Goal: Task Accomplishment & Management: Manage account settings

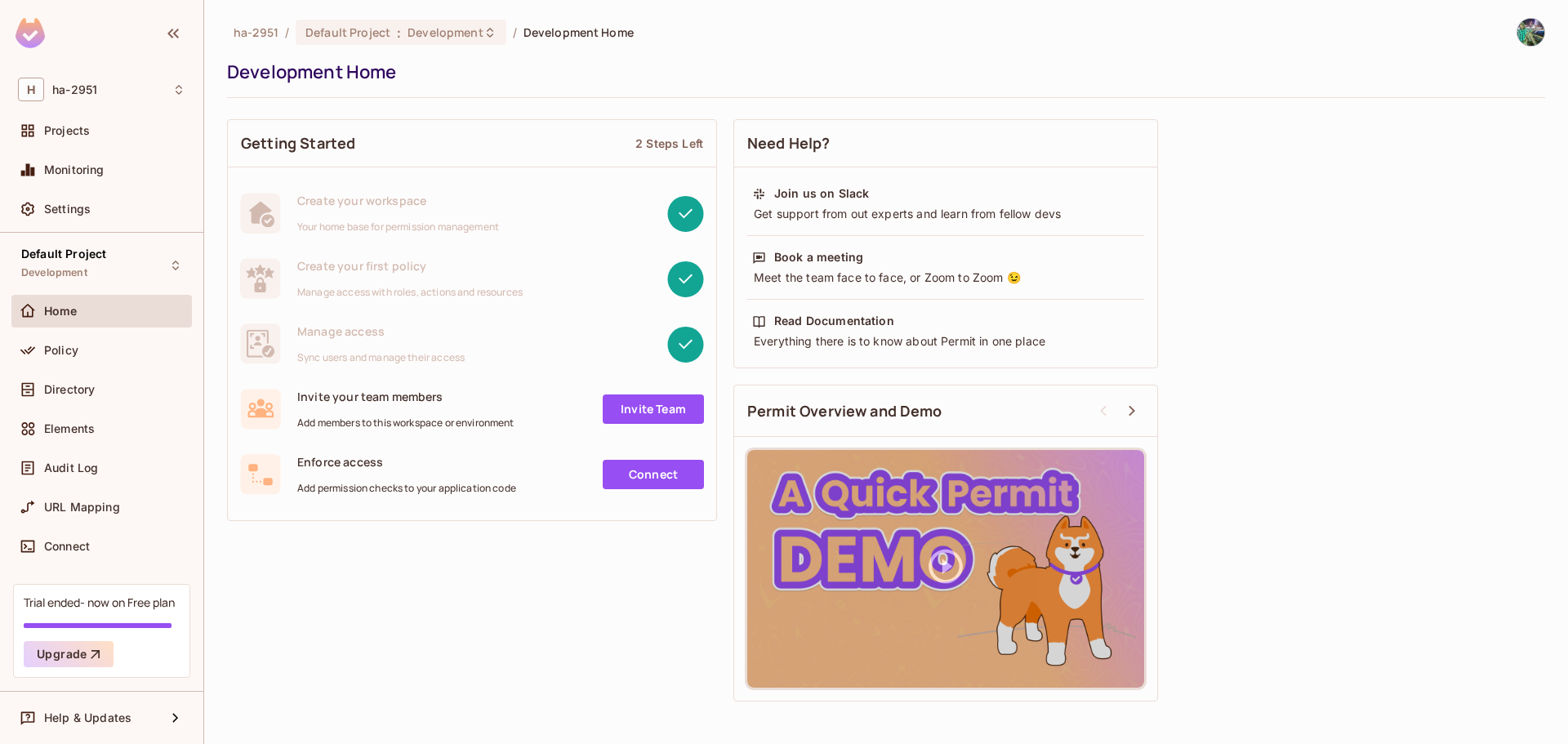
click at [478, 569] on div "Getting Started 2 Steps Left Create your workspace Your home base for permissio…" at bounding box center [886, 411] width 1319 height 599
click at [348, 625] on div "Getting Started 2 Steps Left Create your workspace Your home base for permissio…" at bounding box center [886, 411] width 1319 height 599
click at [115, 350] on div "Policy" at bounding box center [115, 350] width 142 height 13
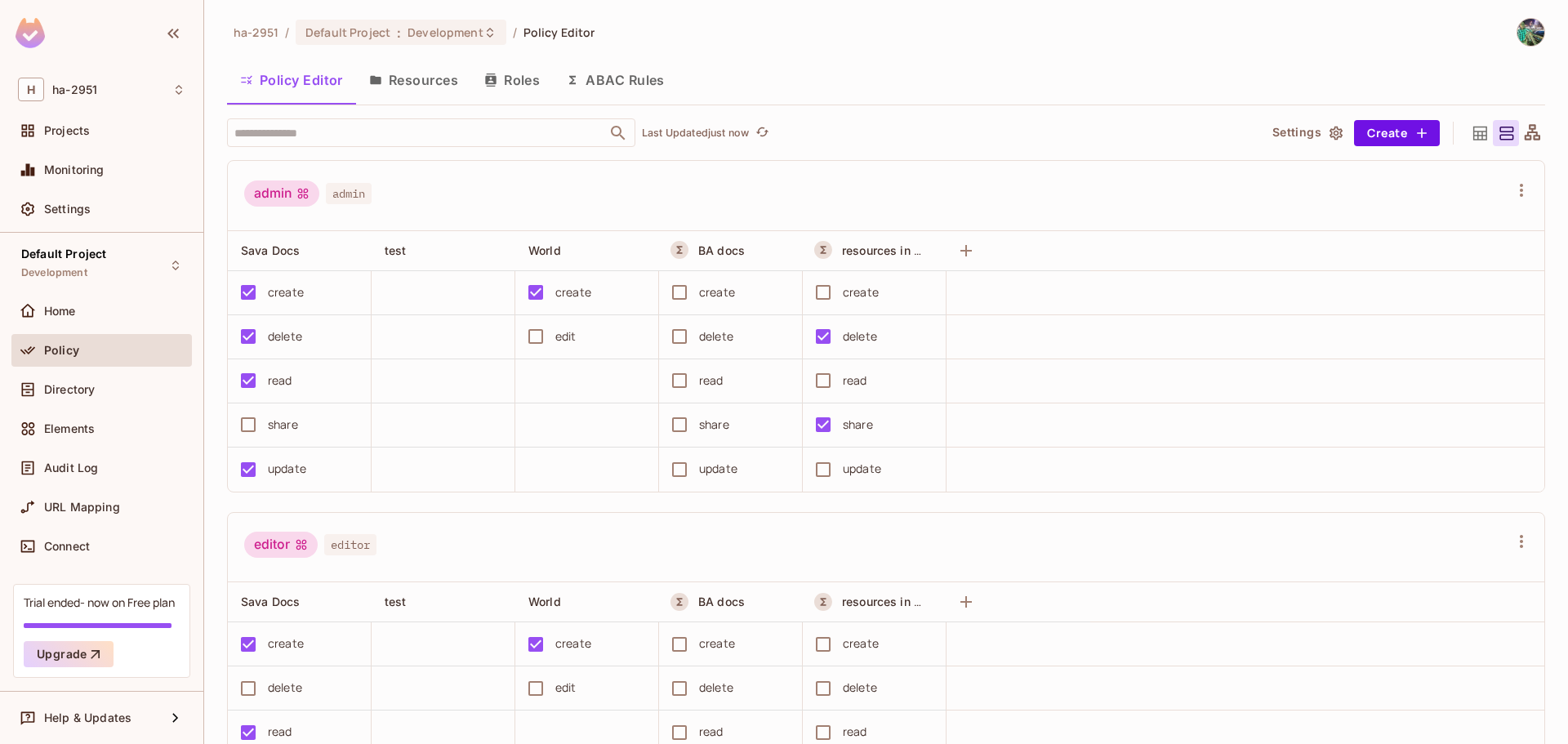
click at [421, 81] on button "Resources" at bounding box center [414, 79] width 115 height 41
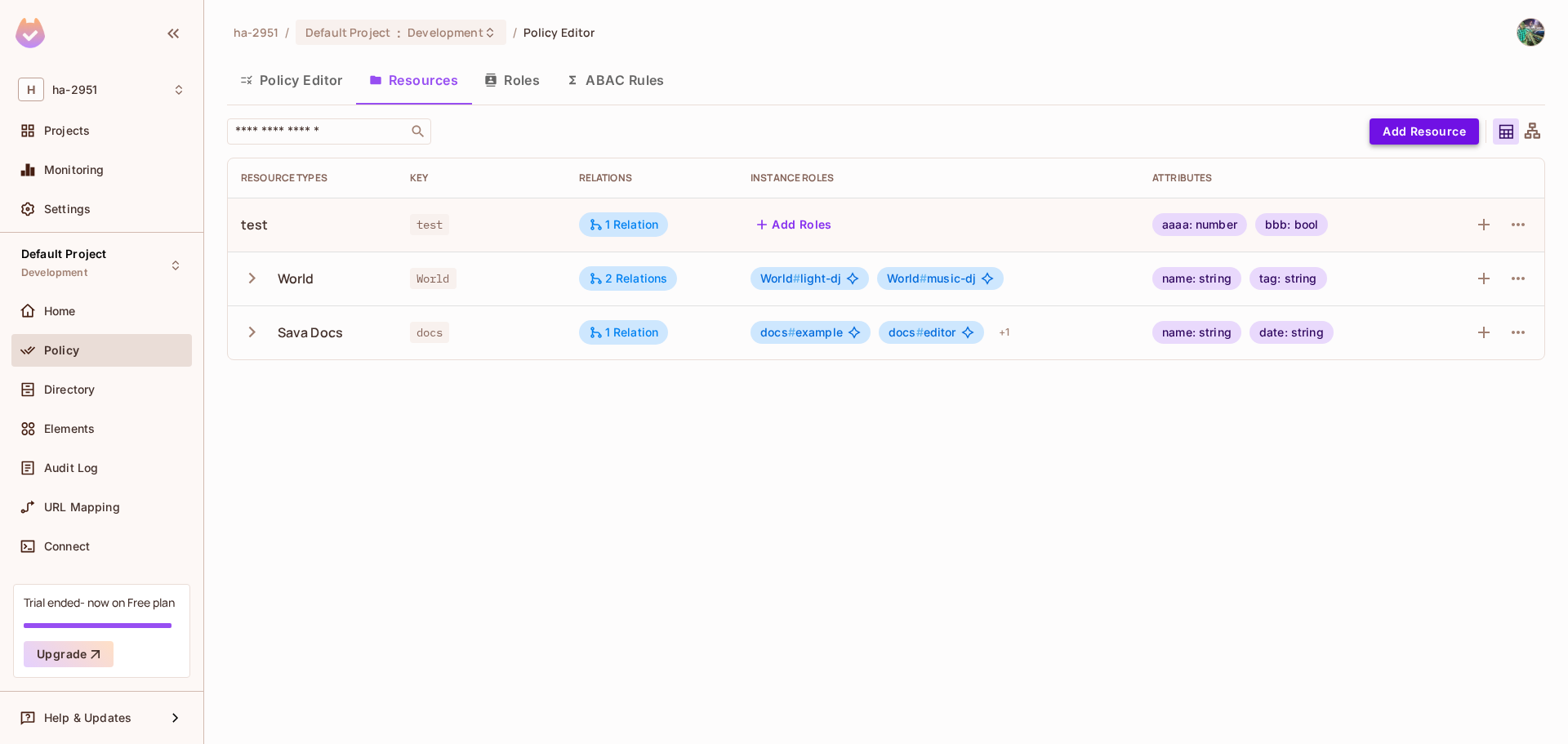
click at [1419, 128] on button "Add Resource" at bounding box center [1424, 131] width 110 height 26
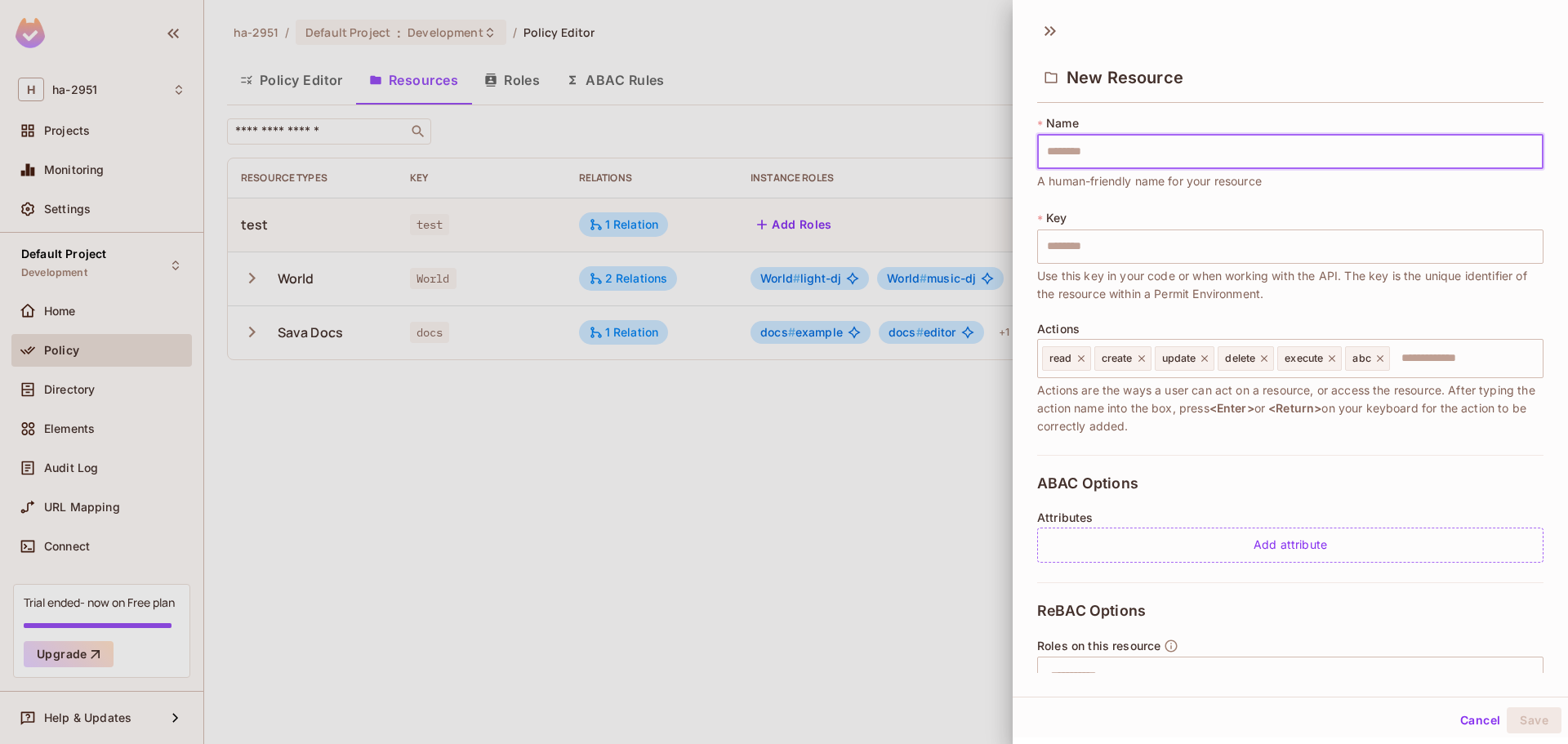
type input "*"
type input "**"
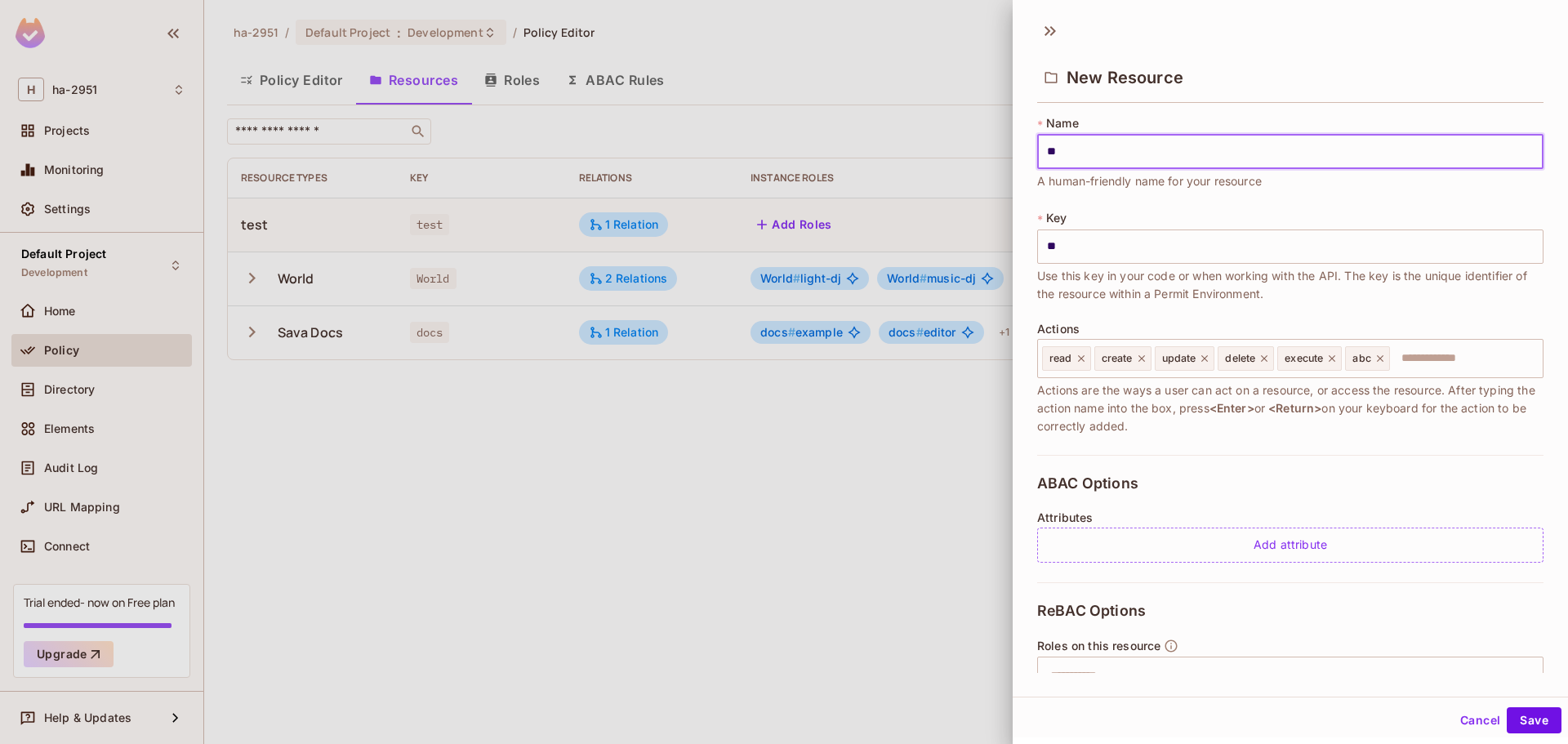
type input "**"
type input "***"
type input "****"
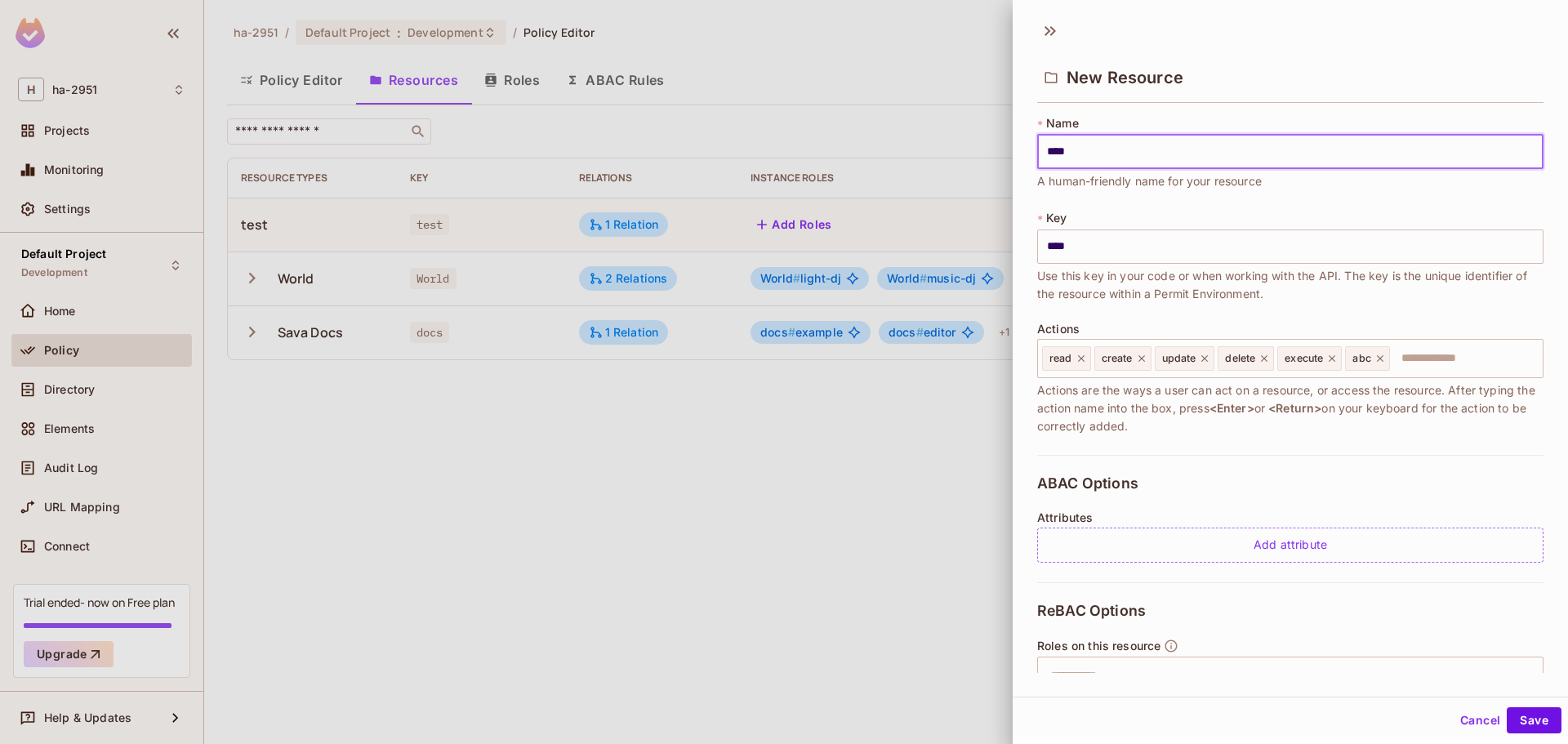
type input "*****"
type input "******"
type input "*******"
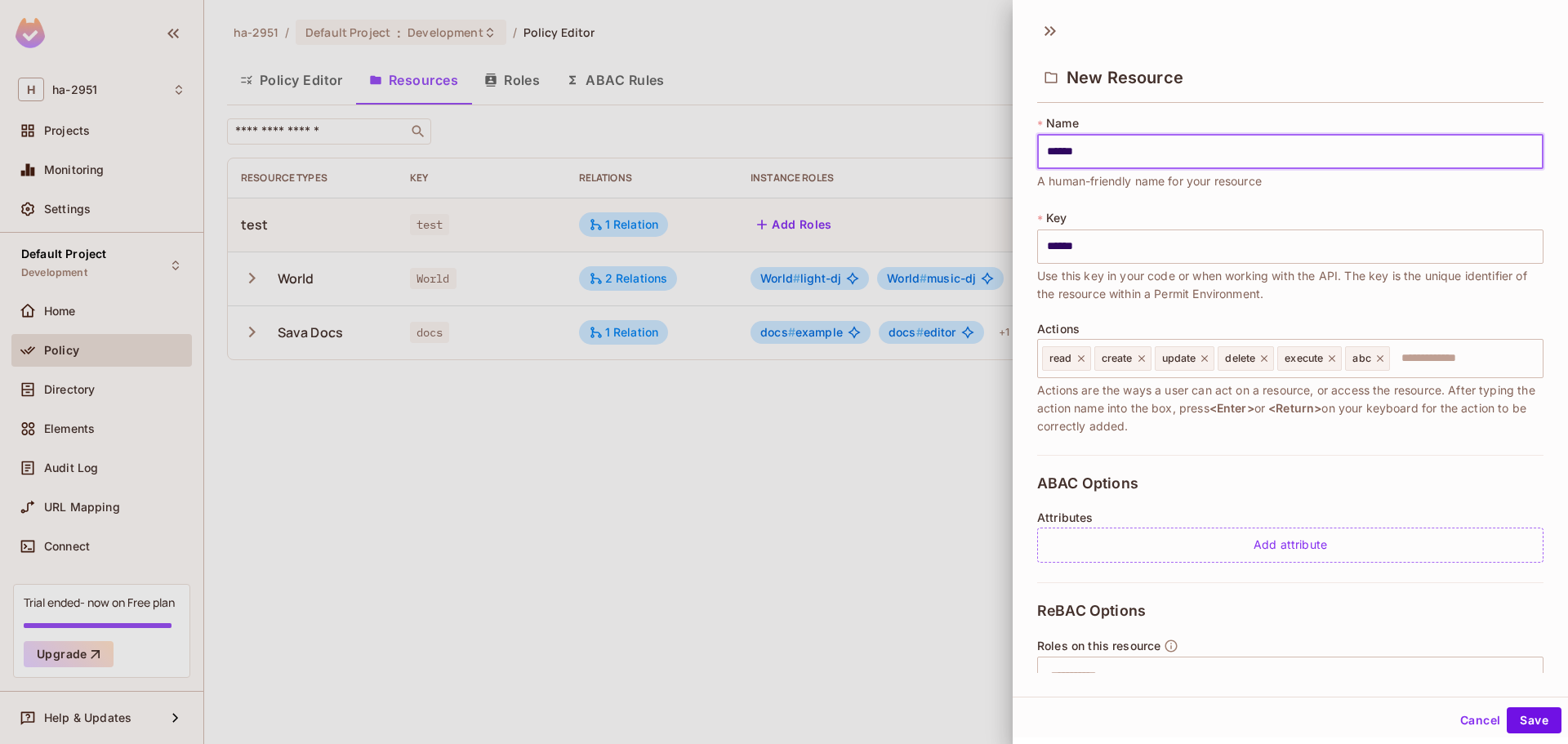
type input "*******"
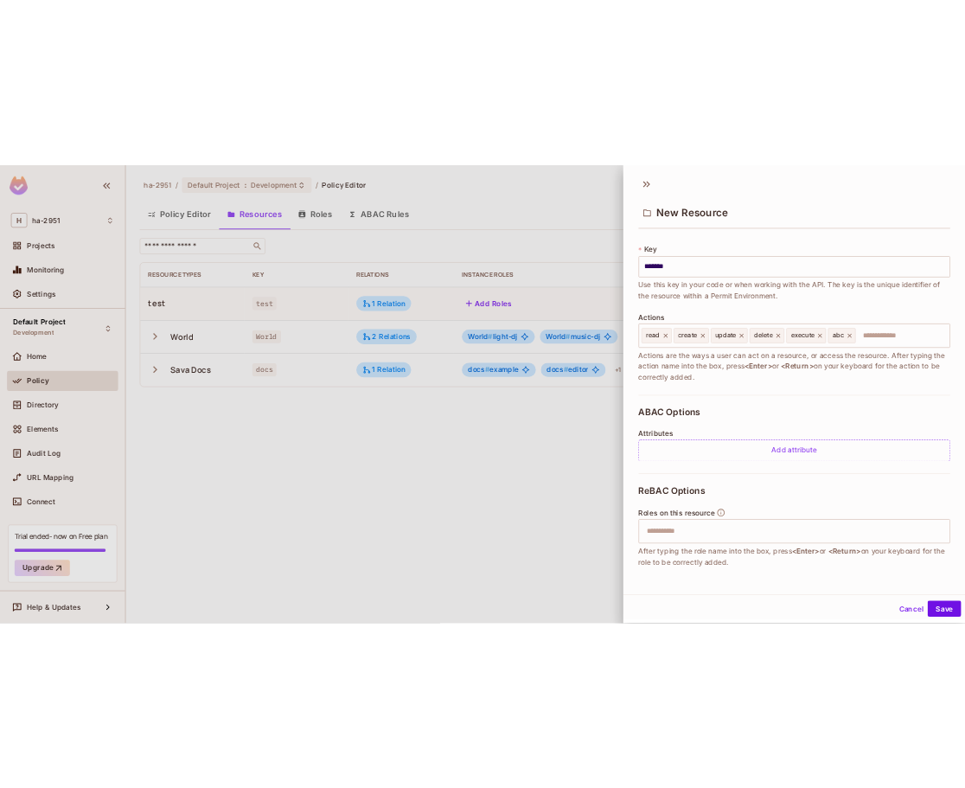
scroll to position [163, 0]
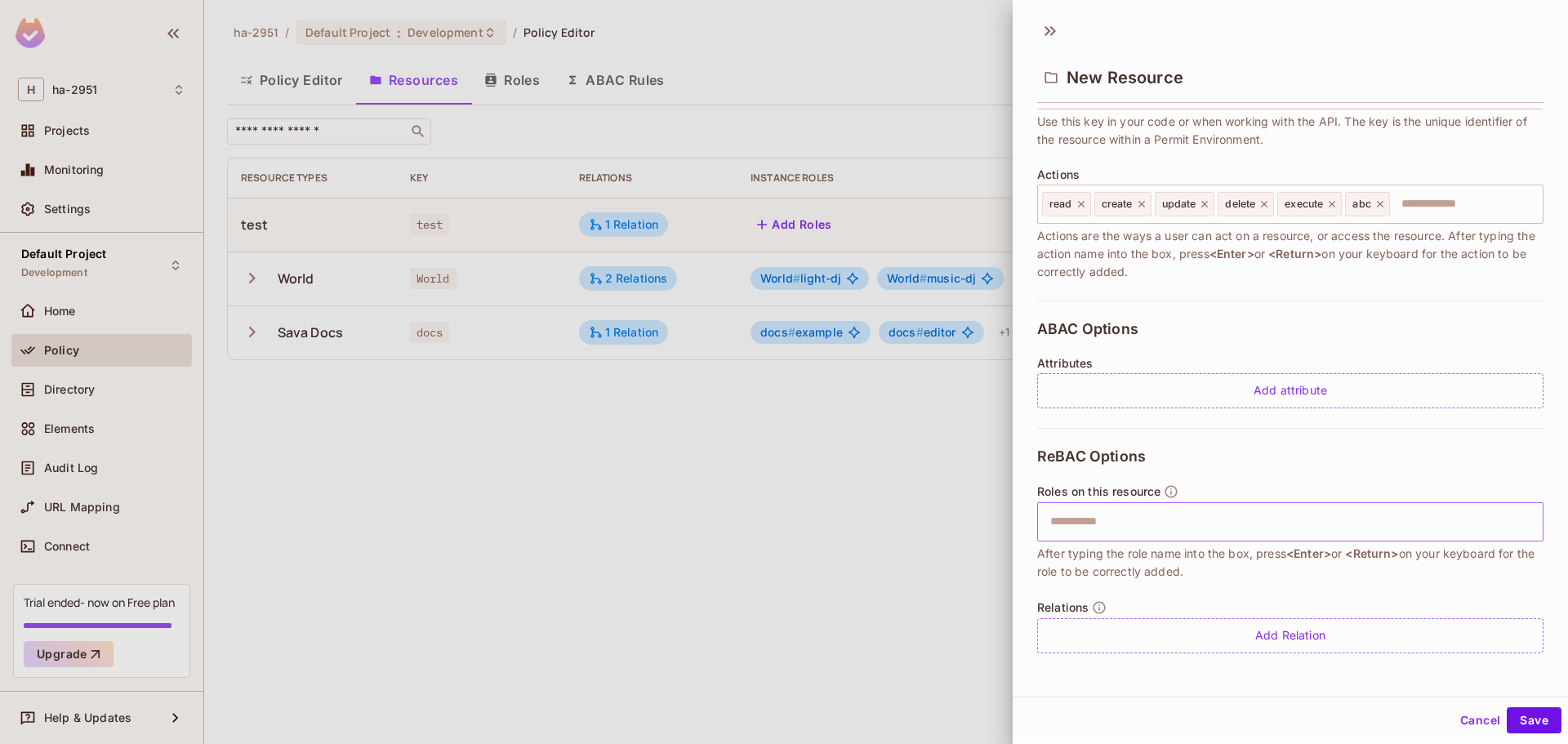
type input "*******"
click at [1127, 534] on input "text" at bounding box center [1288, 521] width 496 height 33
type input "******"
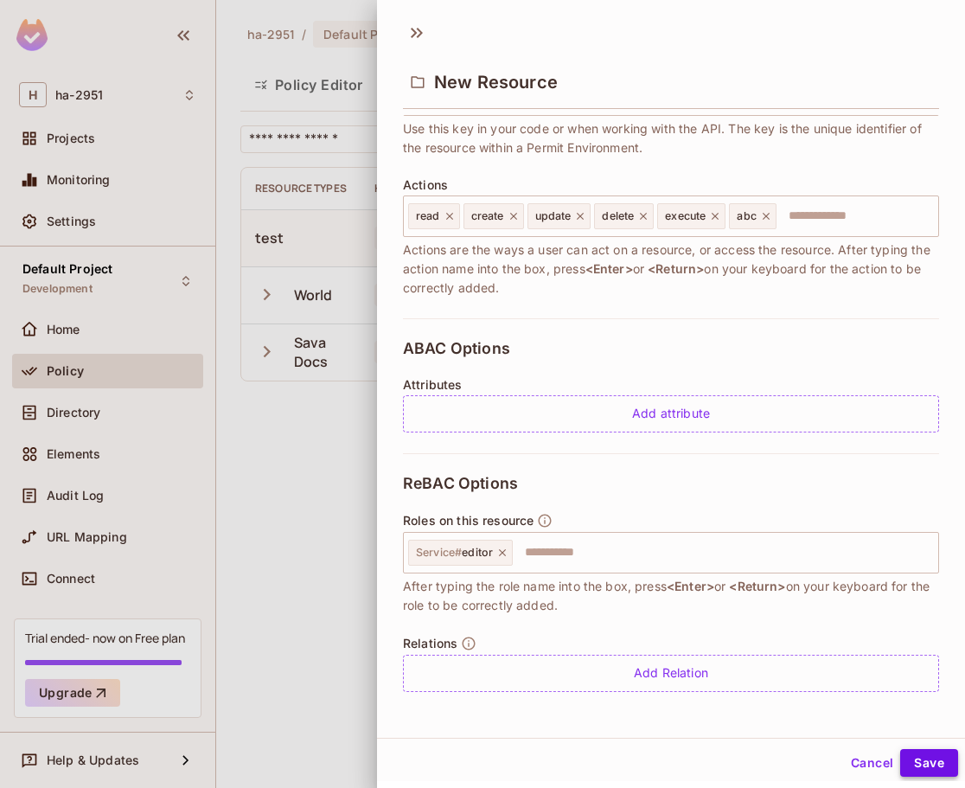
click at [921, 755] on button "Save" at bounding box center [929, 763] width 58 height 28
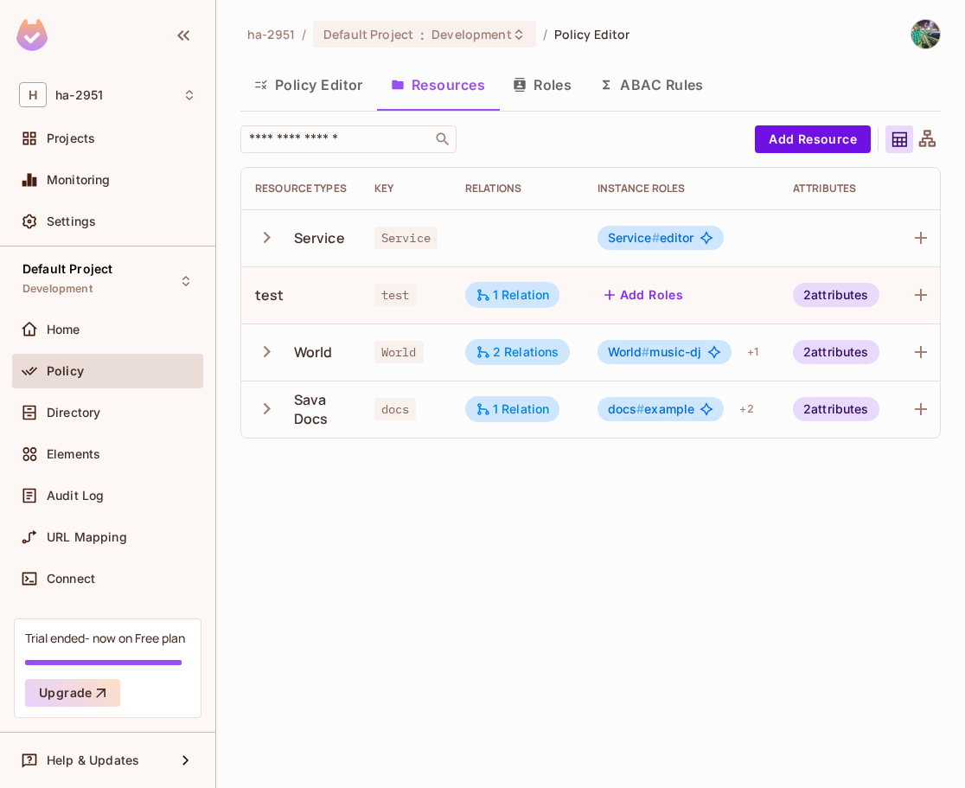
click at [265, 238] on icon "button" at bounding box center [266, 237] width 23 height 23
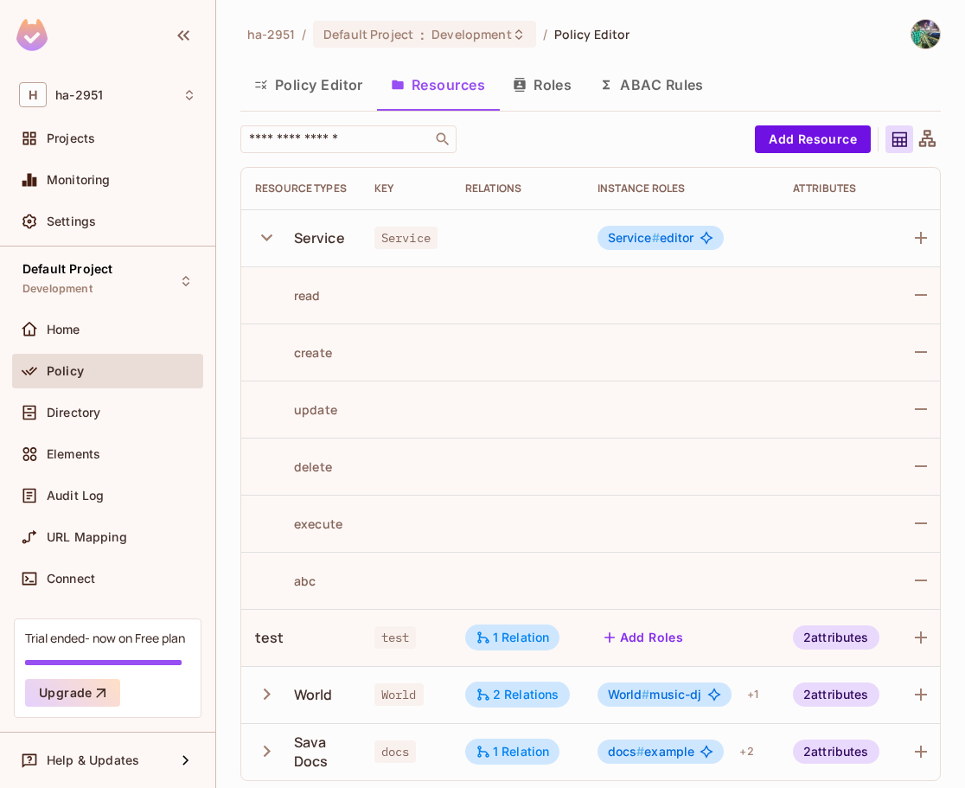
click at [265, 238] on icon "button" at bounding box center [266, 237] width 11 height 7
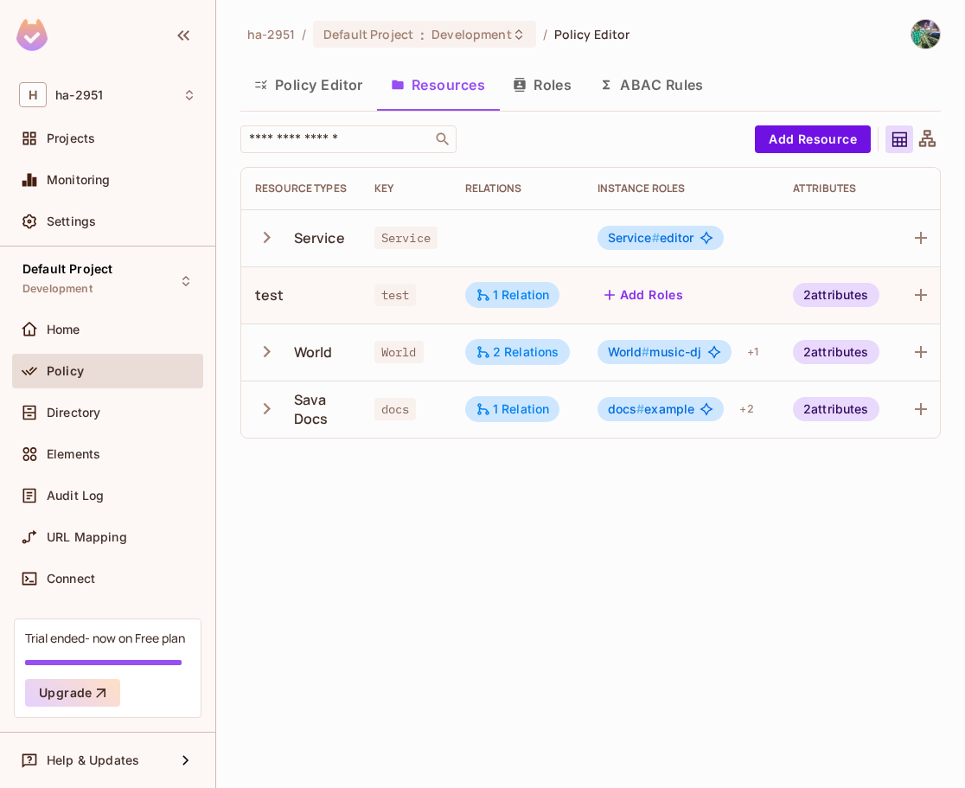
click at [649, 239] on span "Service #" at bounding box center [634, 237] width 52 height 15
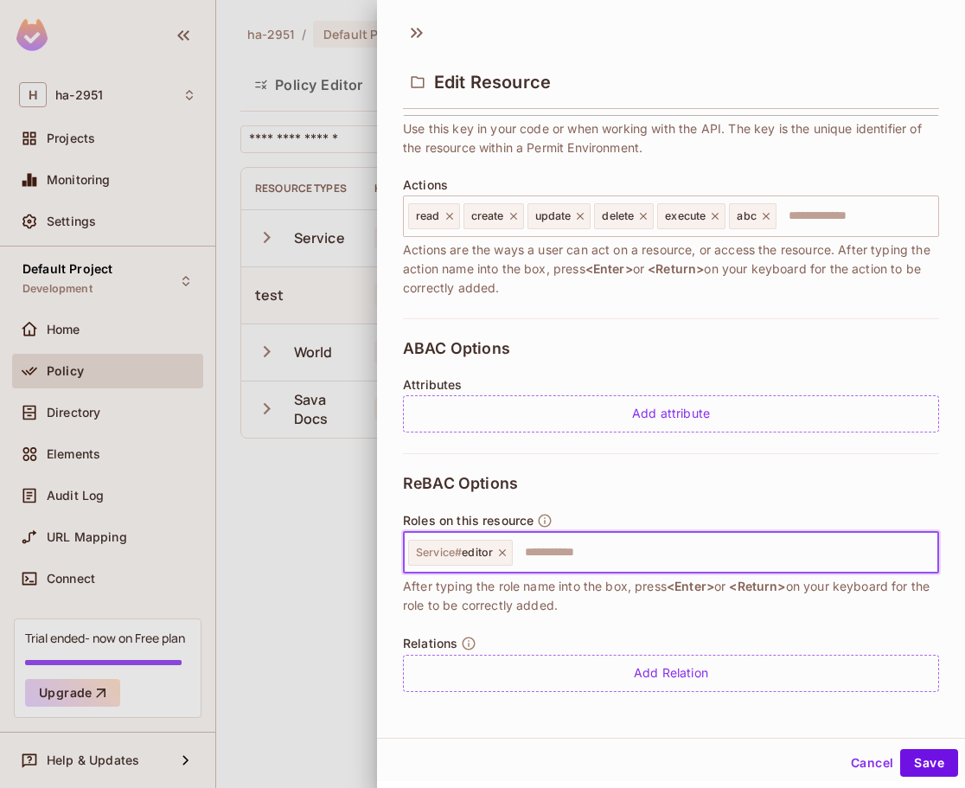
click at [547, 551] on input "text" at bounding box center [723, 552] width 417 height 35
type input "*"
type input "**********"
click at [608, 551] on span "Service # Test1Test2" at bounding box center [575, 553] width 102 height 14
click at [634, 550] on icon at bounding box center [636, 553] width 12 height 12
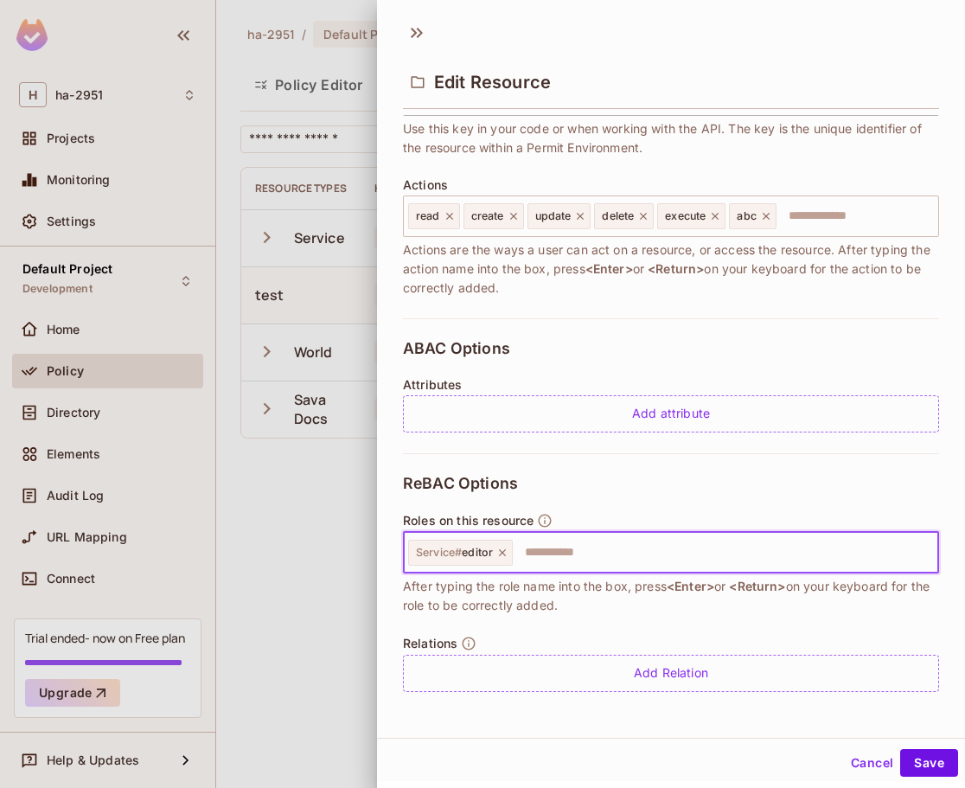
click at [634, 550] on input "text" at bounding box center [723, 552] width 417 height 35
type input "**********"
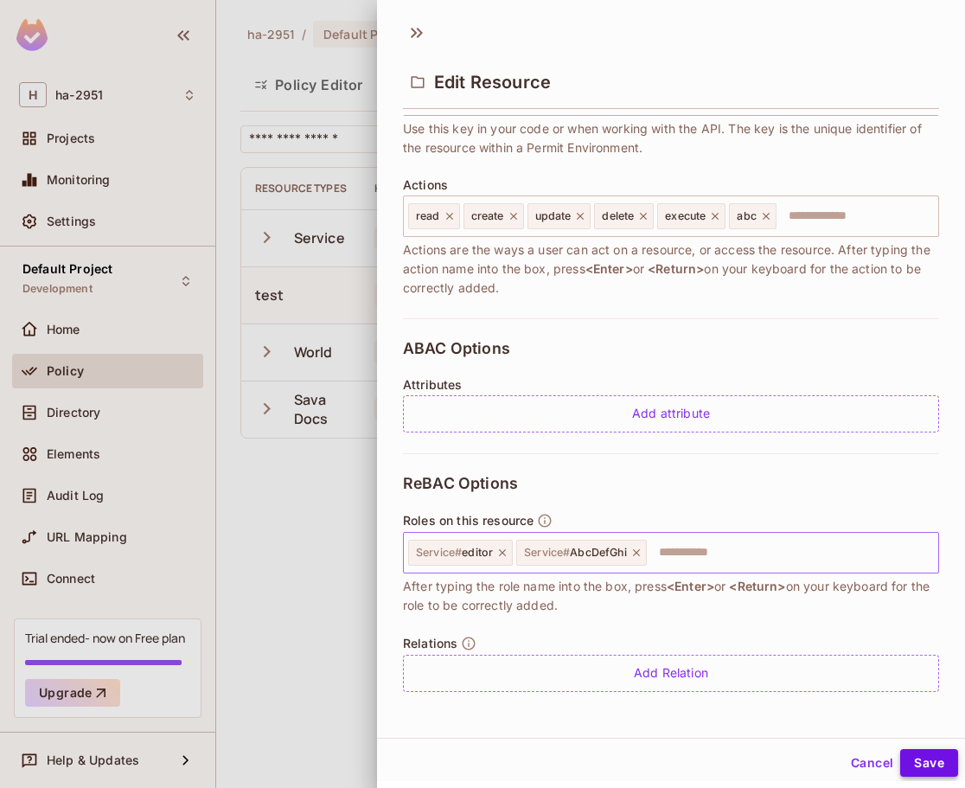
click at [919, 758] on button "Save" at bounding box center [929, 763] width 58 height 28
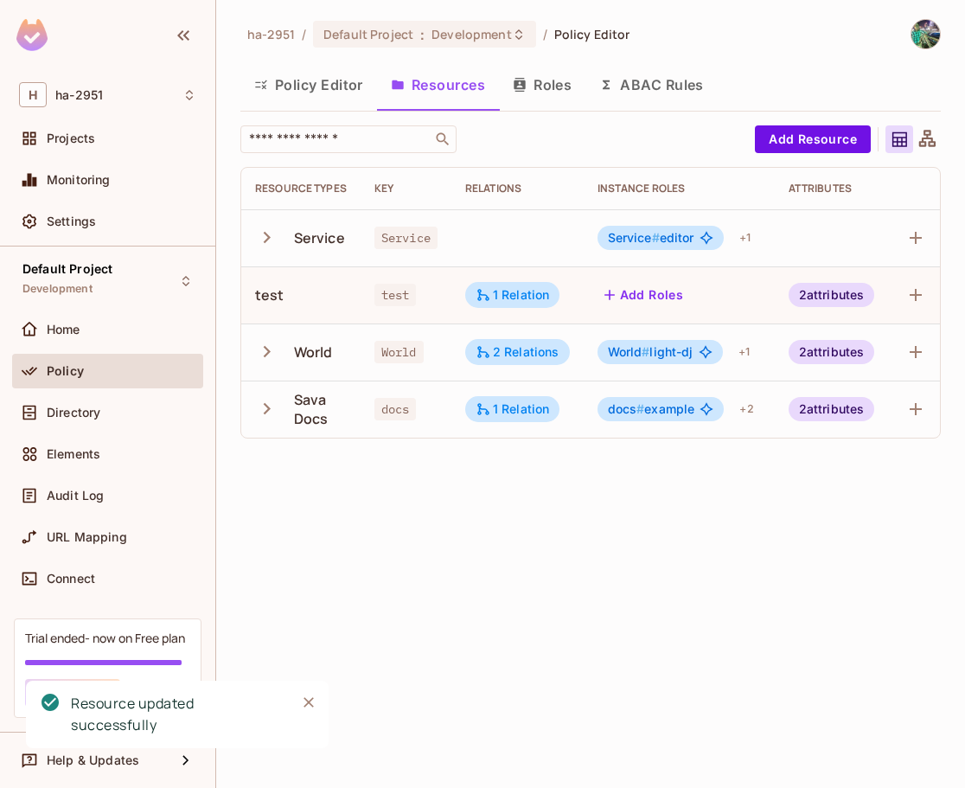
click at [651, 237] on span "Service #" at bounding box center [634, 237] width 52 height 15
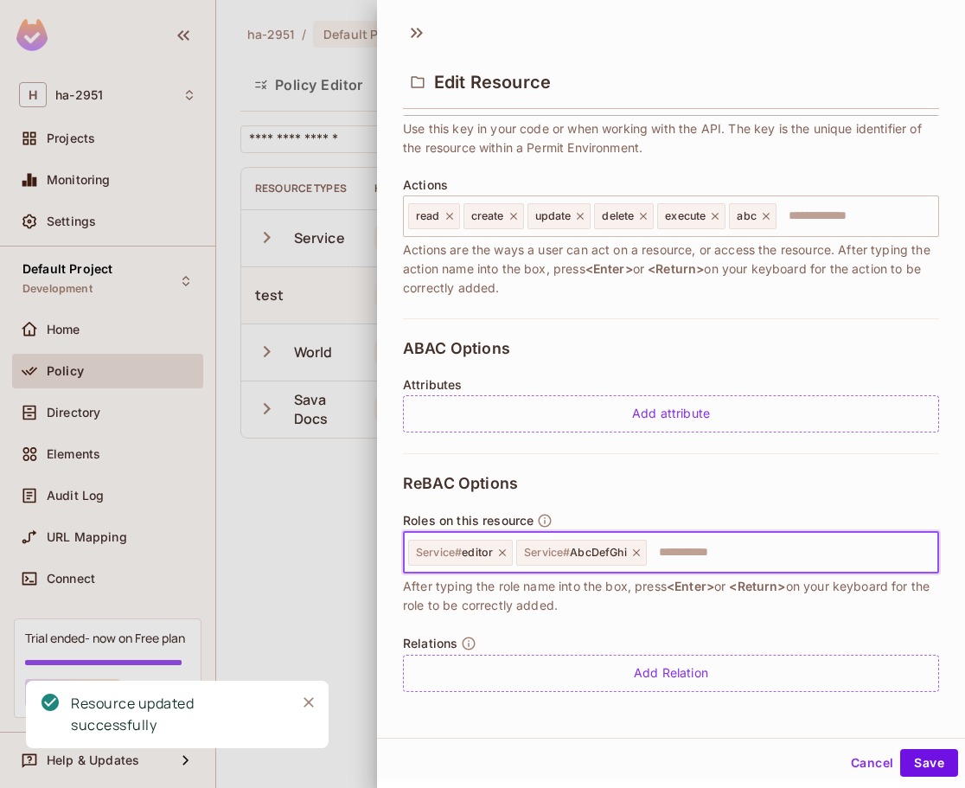
click at [696, 547] on input "text" at bounding box center [790, 552] width 283 height 35
type input "******"
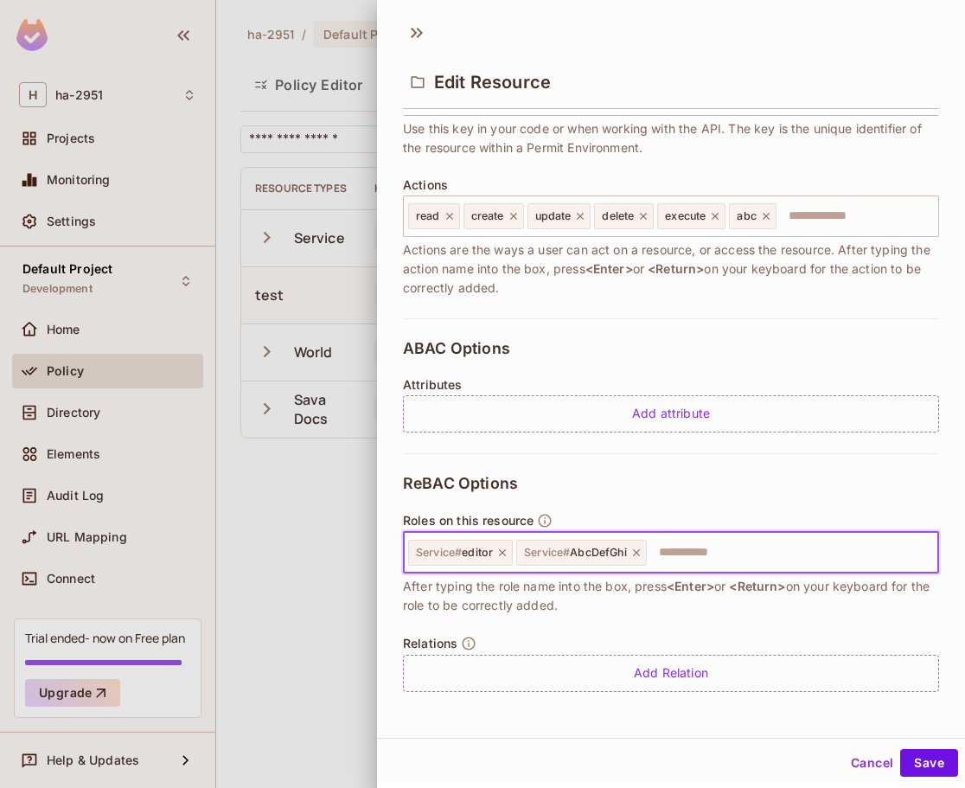
click at [689, 554] on input "text" at bounding box center [790, 552] width 283 height 35
type input "******"
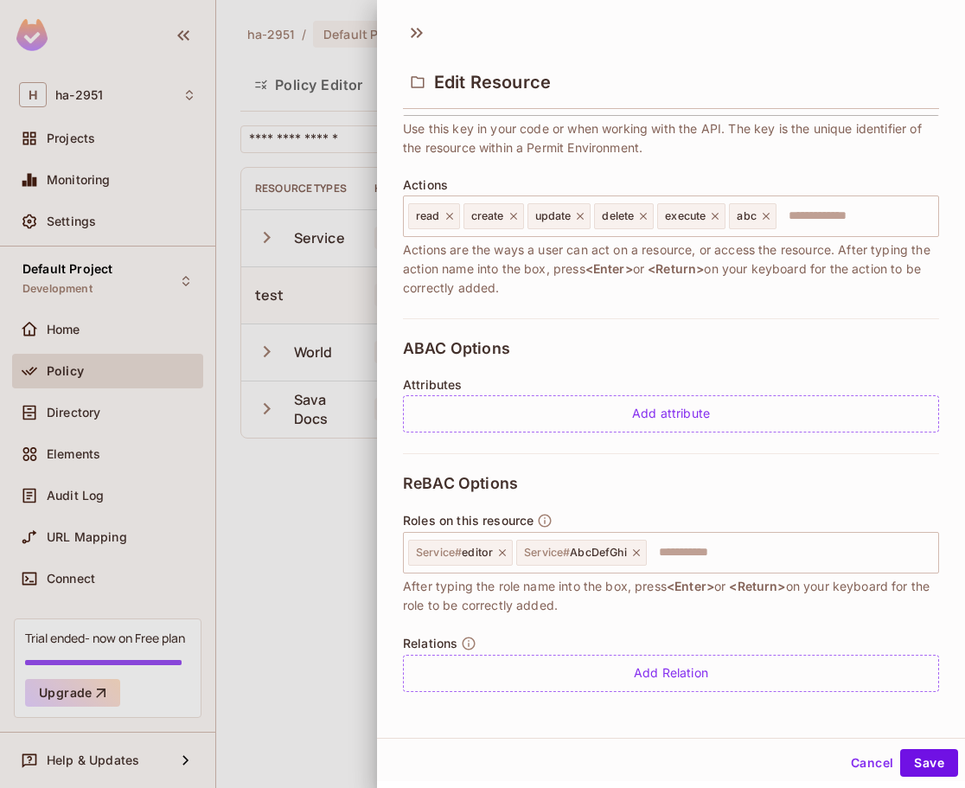
click at [316, 672] on div at bounding box center [482, 394] width 965 height 788
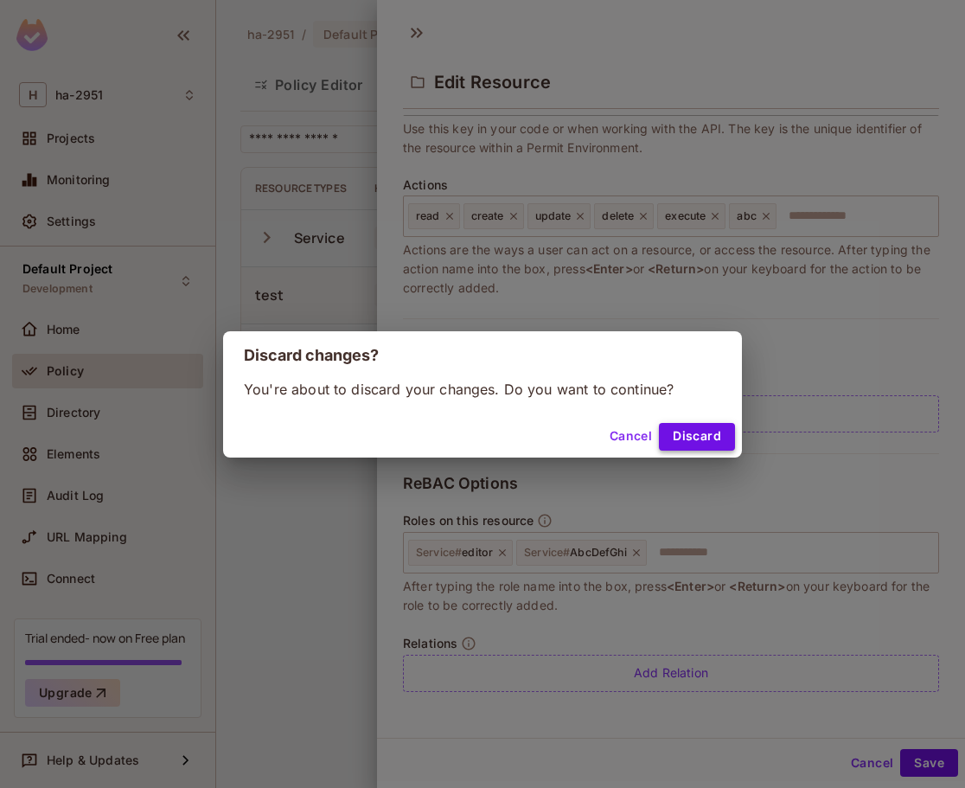
click at [684, 432] on button "Discard" at bounding box center [697, 437] width 76 height 28
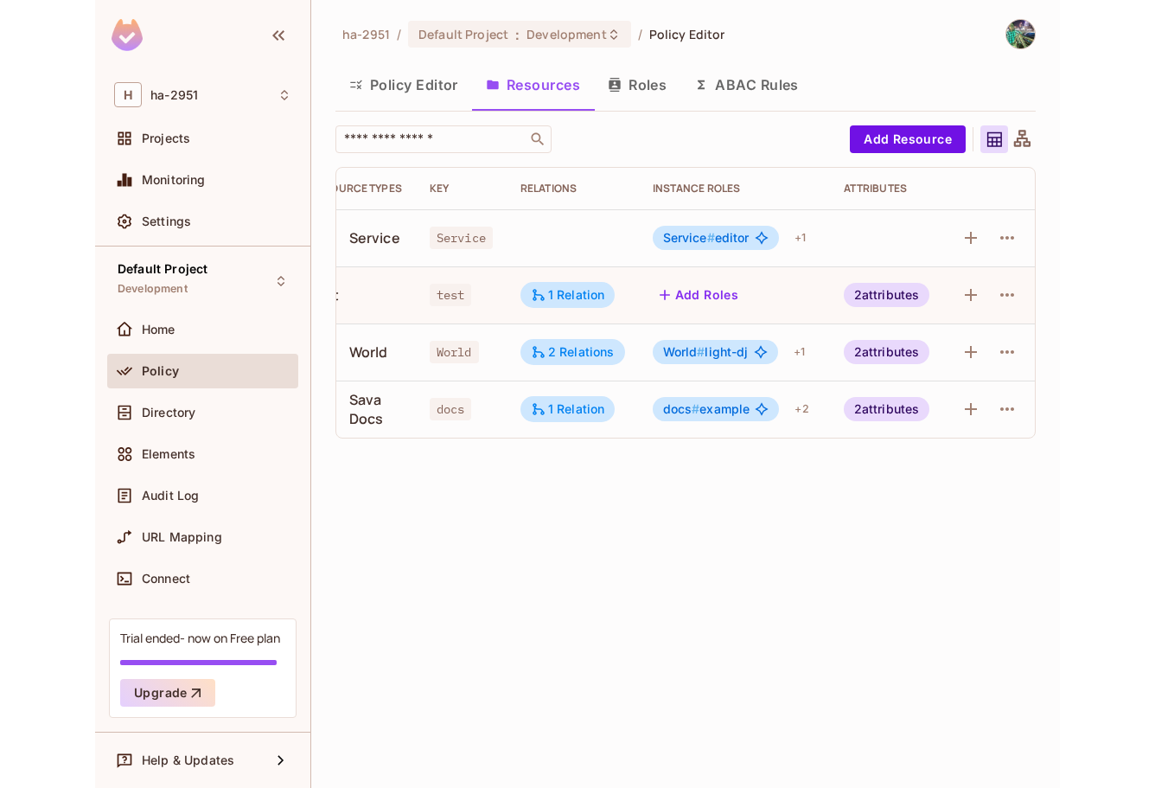
scroll to position [0, 0]
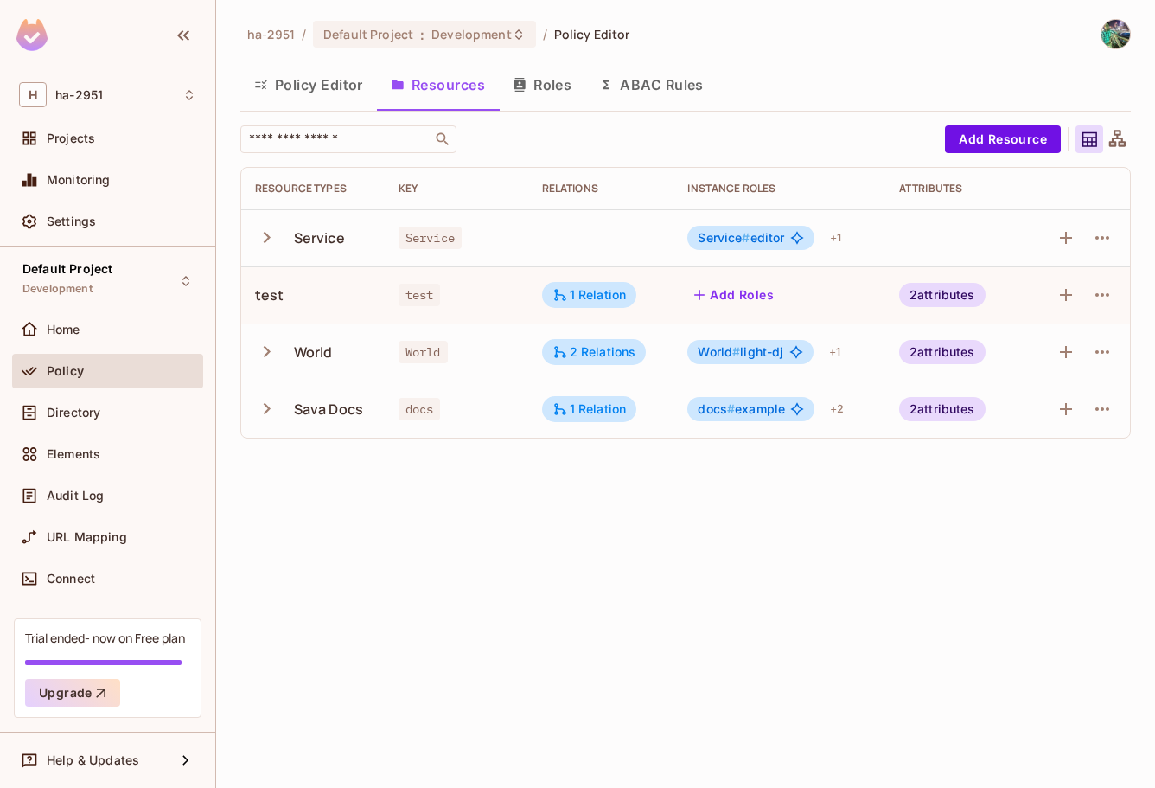
click at [928, 292] on div "2 attributes" at bounding box center [942, 295] width 86 height 24
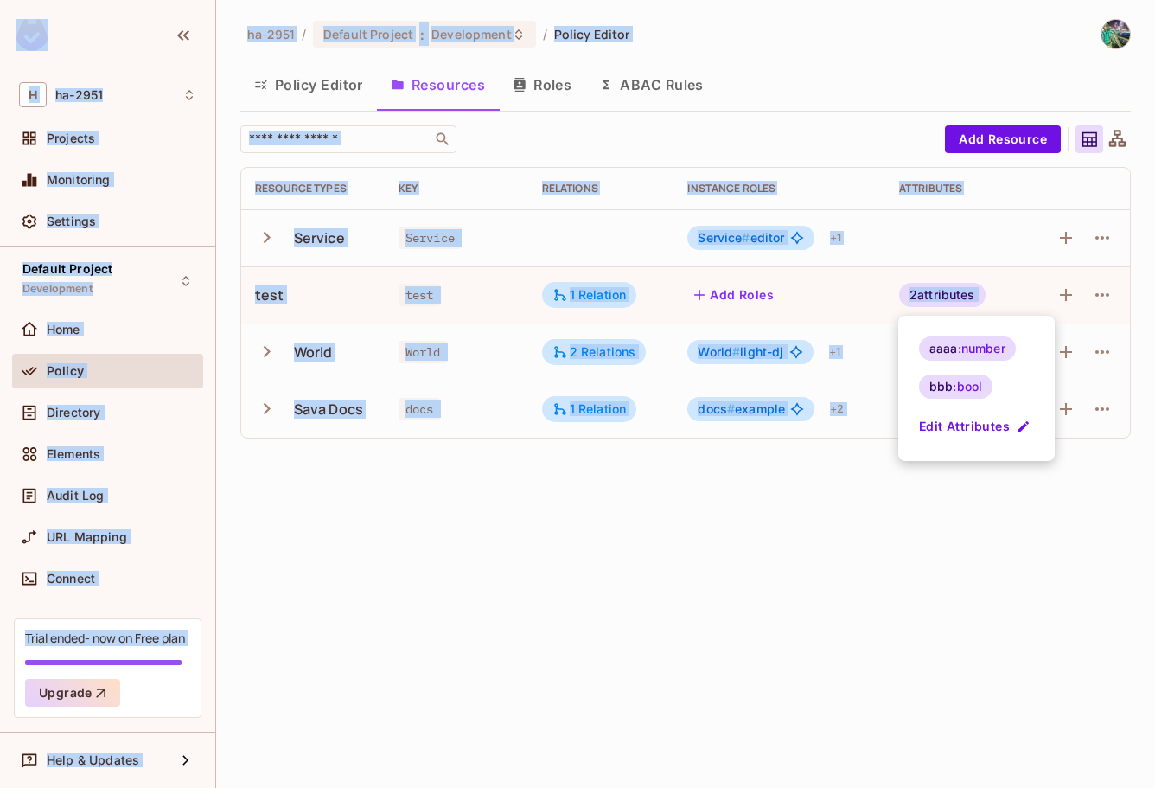
click at [928, 292] on div at bounding box center [577, 394] width 1155 height 788
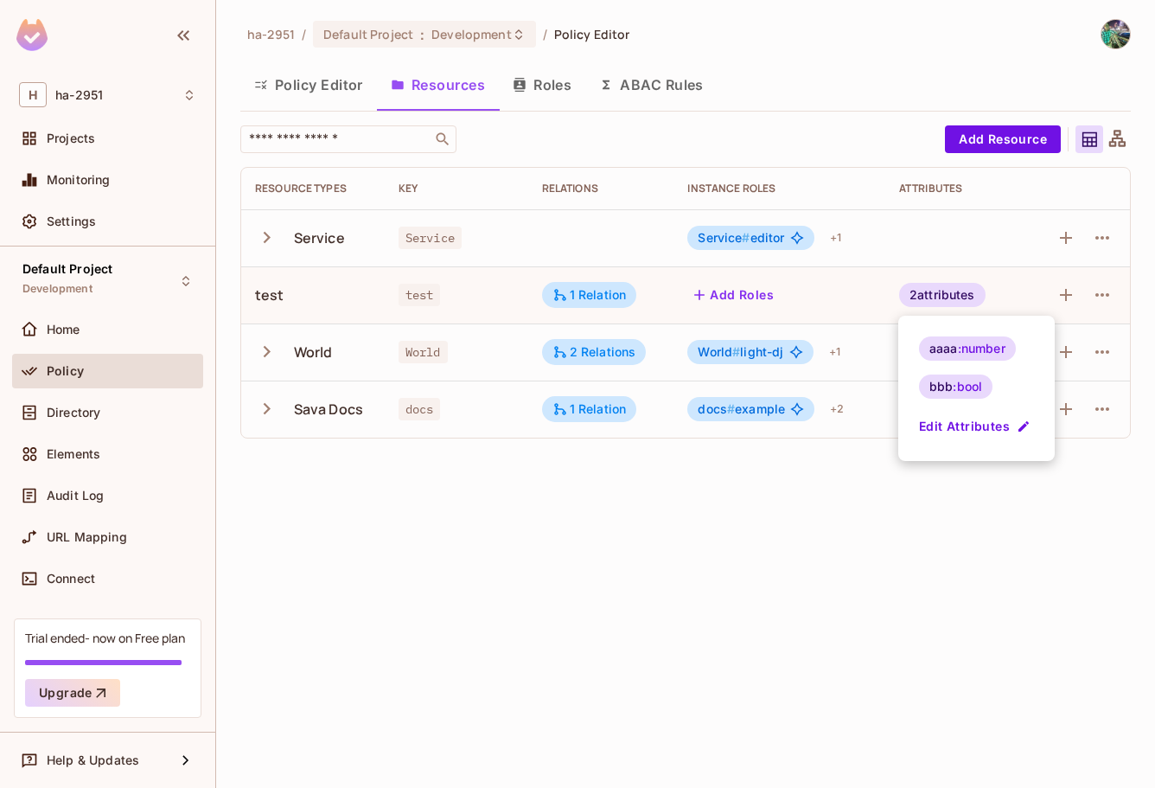
click at [928, 292] on div at bounding box center [577, 394] width 1155 height 788
click at [928, 292] on div "2 attributes" at bounding box center [942, 295] width 86 height 24
click at [961, 481] on div at bounding box center [577, 394] width 1155 height 788
click at [959, 297] on div "2 attributes" at bounding box center [942, 295] width 86 height 24
click at [939, 518] on div at bounding box center [577, 394] width 1155 height 788
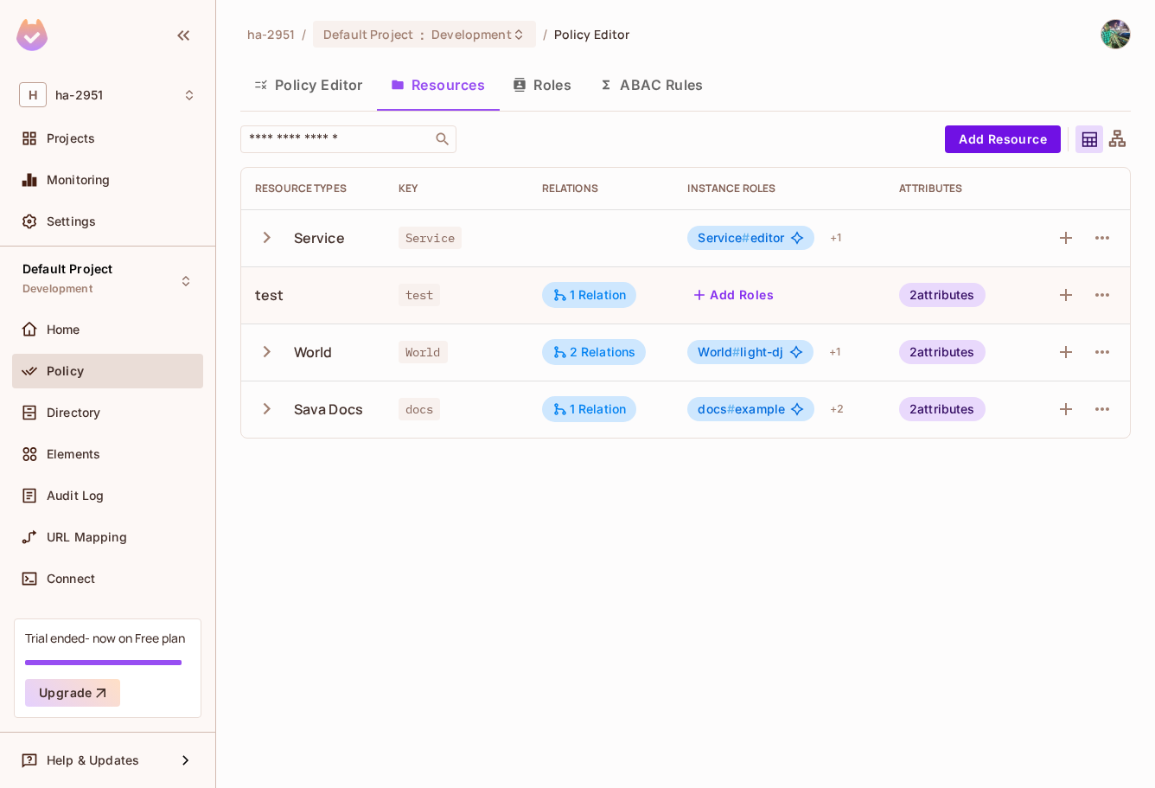
click at [760, 531] on div "ha-2951 / Default Project : Development / Policy Editor Policy Editor Resources…" at bounding box center [685, 394] width 939 height 788
click at [895, 463] on div "ha-2951 / Default Project : Development / Policy Editor Policy Editor Resources…" at bounding box center [685, 394] width 939 height 788
click at [790, 414] on icon at bounding box center [797, 409] width 14 height 14
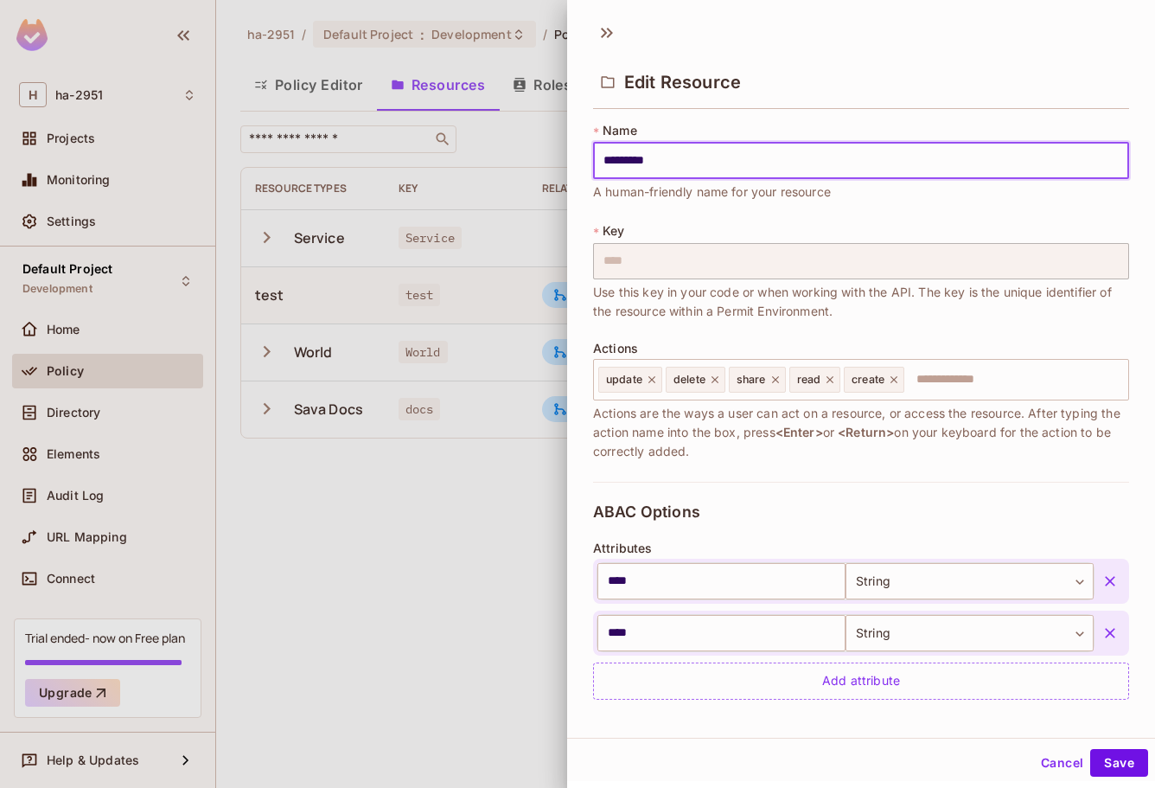
click at [519, 537] on div at bounding box center [577, 394] width 1155 height 788
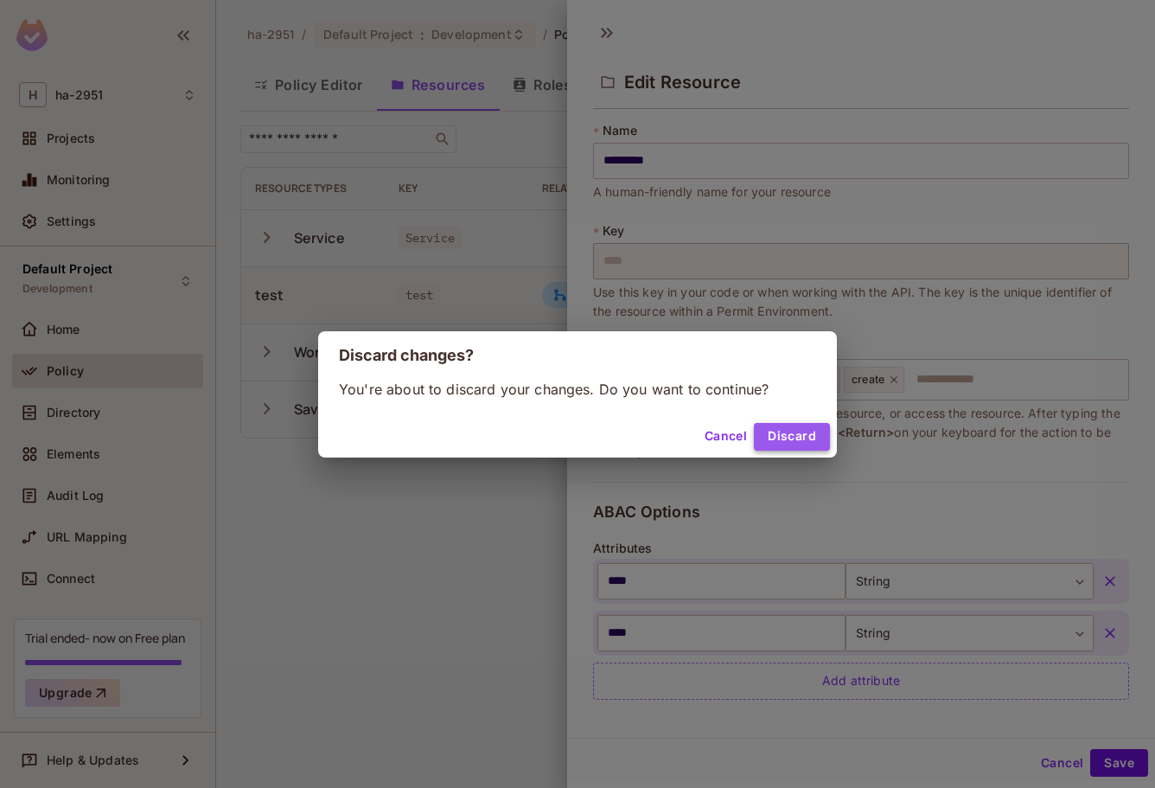
click at [777, 425] on button "Discard" at bounding box center [792, 437] width 76 height 28
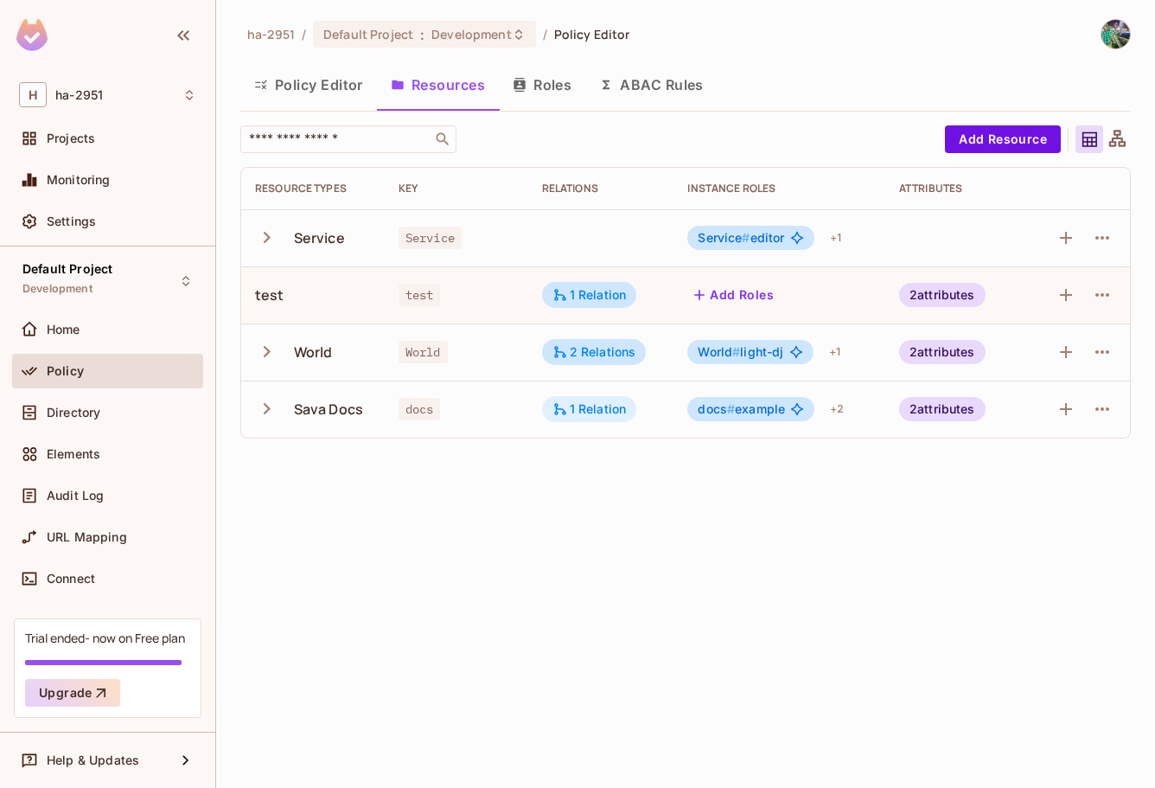
click at [619, 414] on div "1 Relation" at bounding box center [590, 409] width 74 height 16
click at [460, 520] on div at bounding box center [577, 394] width 1155 height 788
click at [603, 353] on div "2 Relations" at bounding box center [595, 352] width 84 height 16
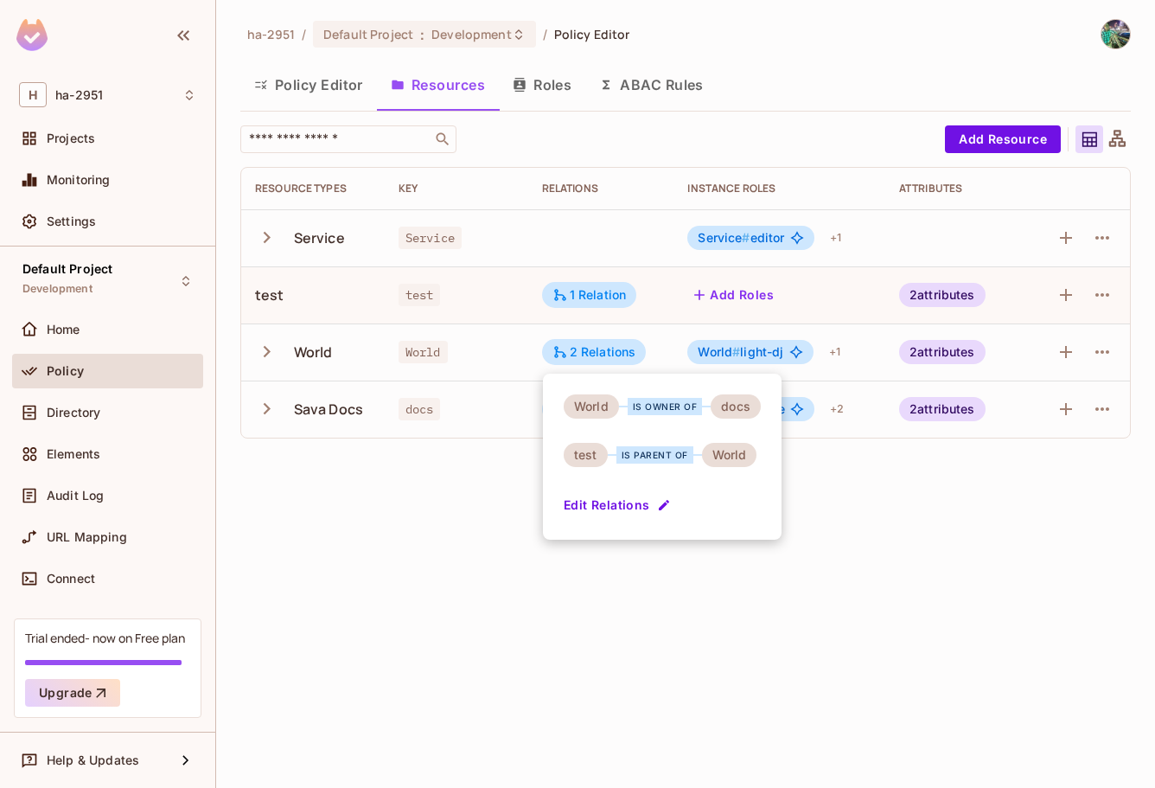
click at [631, 496] on button "Edit Relations" at bounding box center [619, 505] width 111 height 28
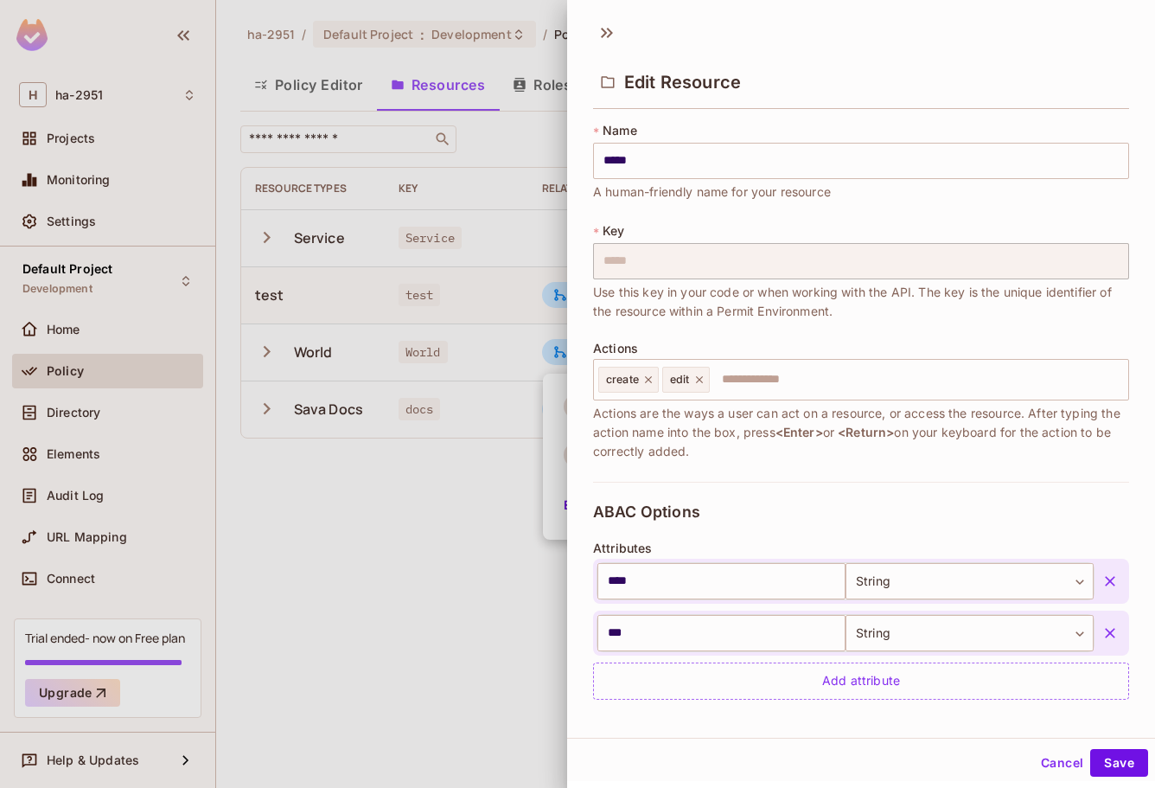
click at [438, 476] on div at bounding box center [577, 394] width 1155 height 788
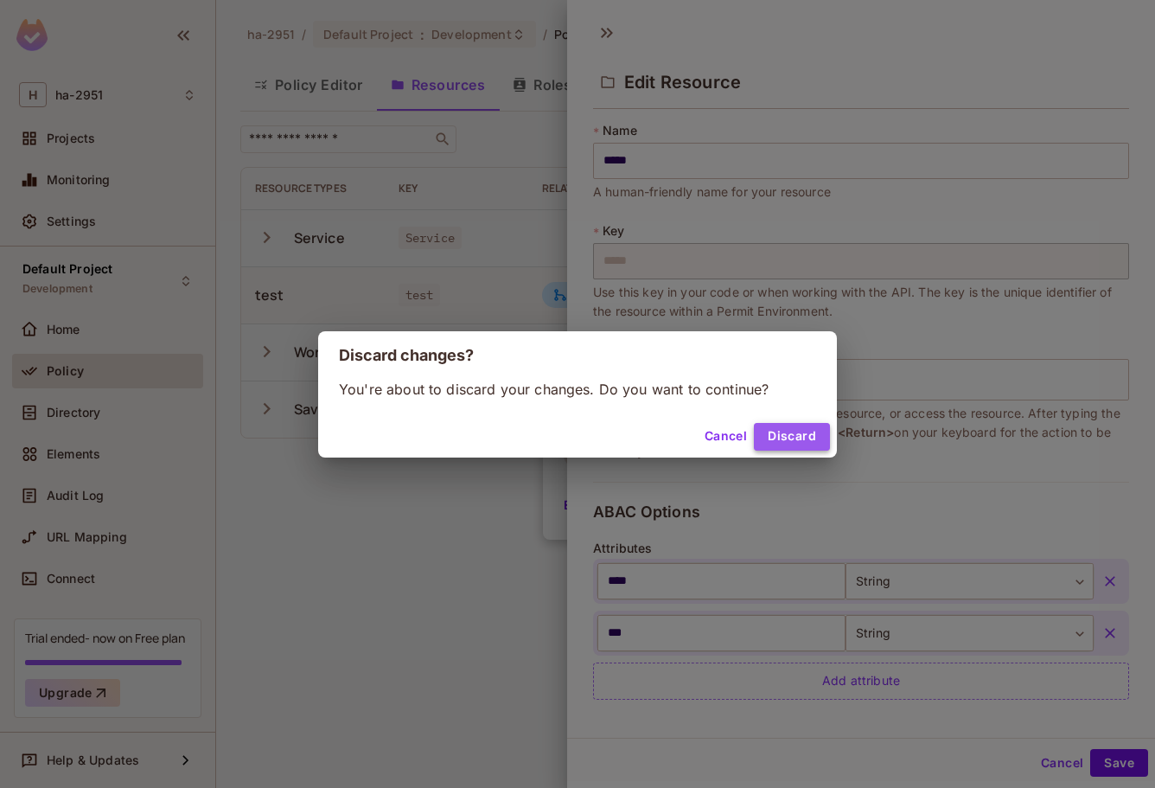
click at [803, 430] on button "Discard" at bounding box center [792, 437] width 76 height 28
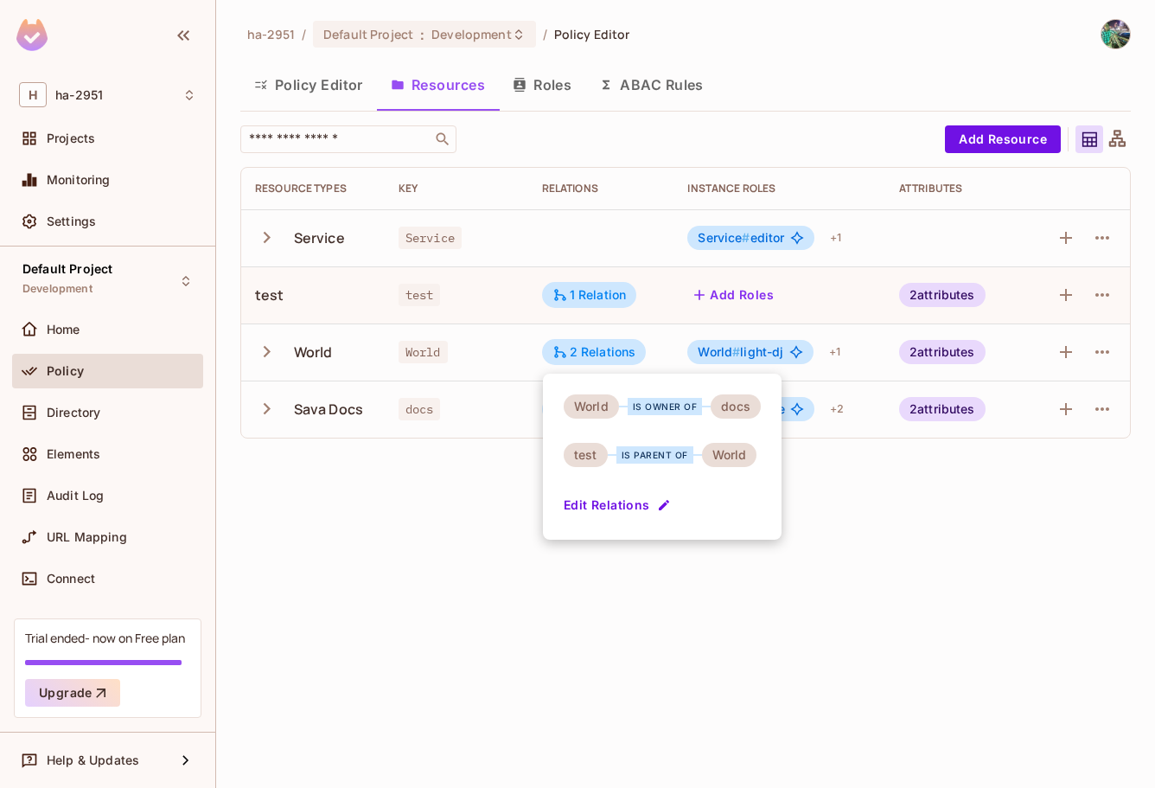
click at [832, 533] on div at bounding box center [577, 394] width 1155 height 788
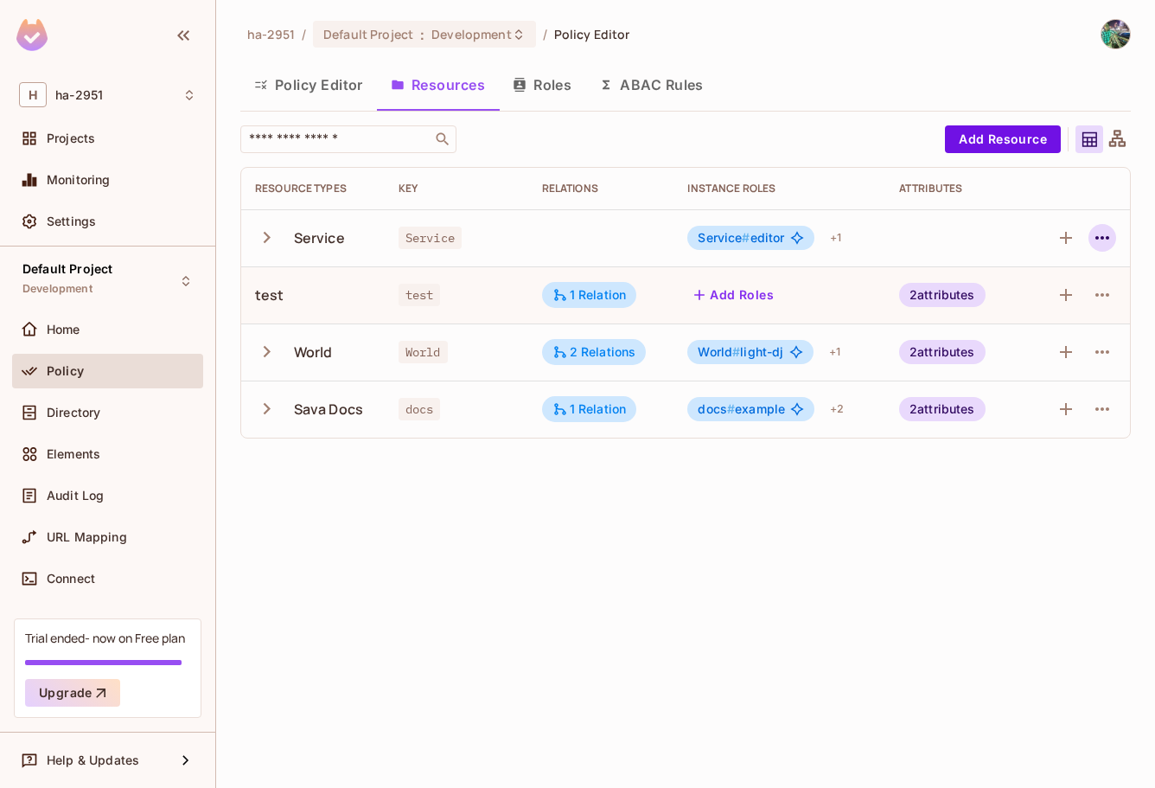
click at [1102, 249] on button "button" at bounding box center [1103, 238] width 28 height 28
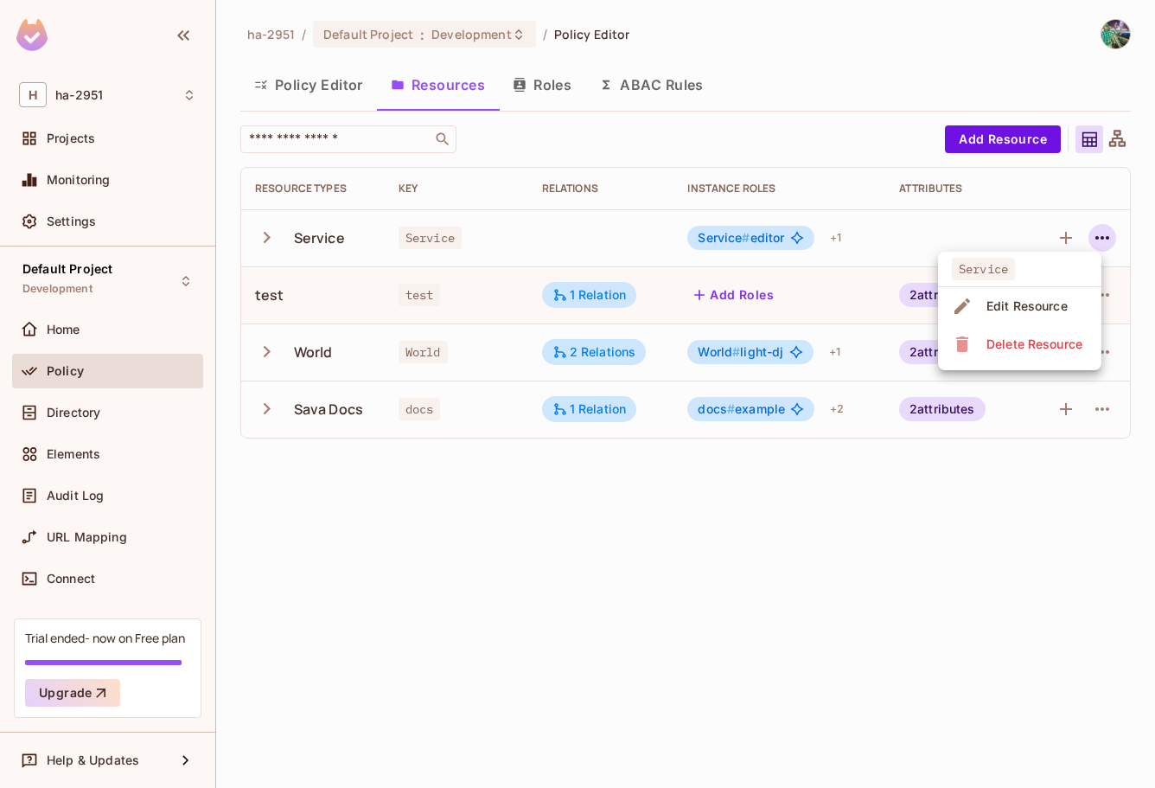
click at [858, 545] on div at bounding box center [577, 394] width 1155 height 788
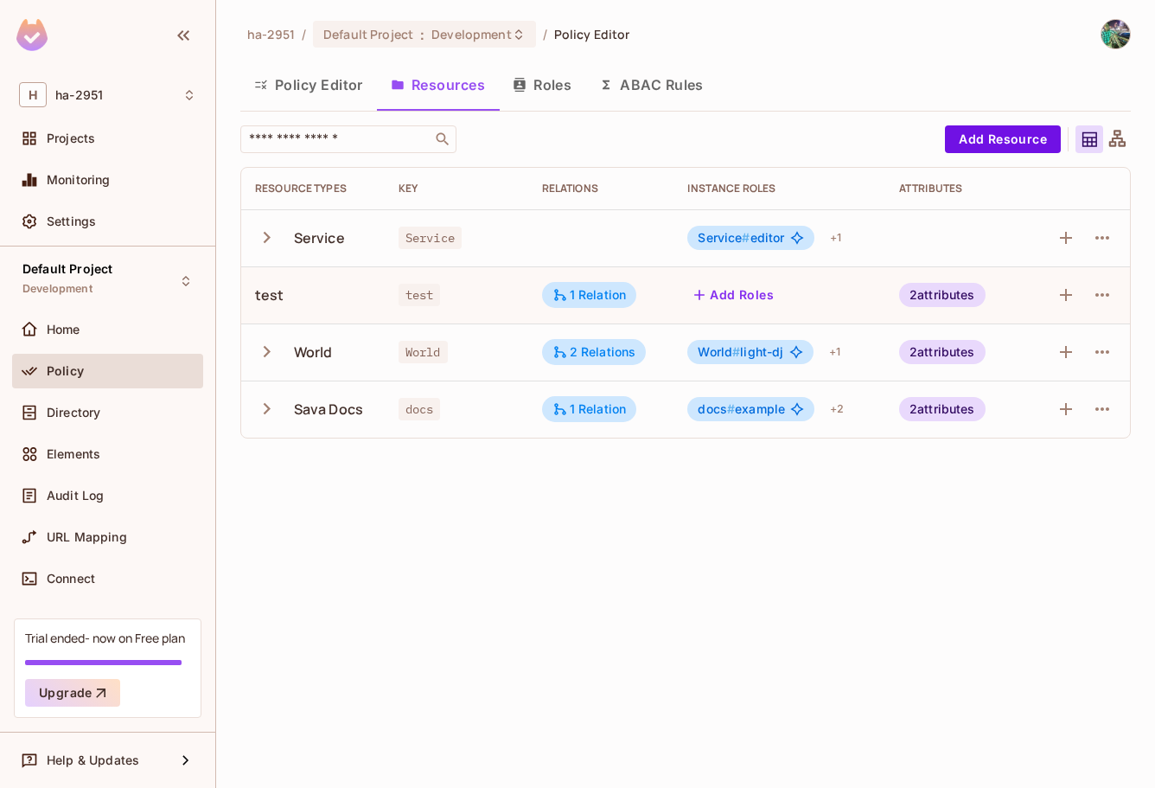
click at [753, 241] on span "Service # editor" at bounding box center [741, 238] width 86 height 14
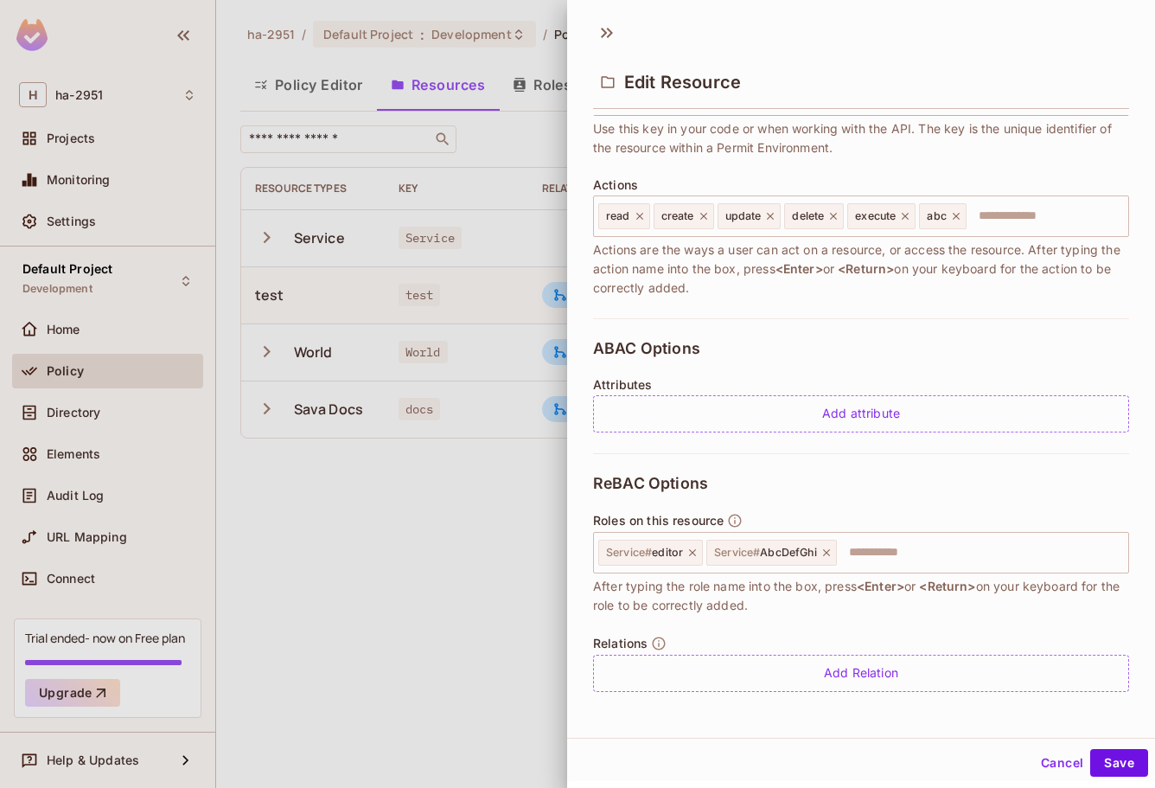
scroll to position [3, 0]
click at [1101, 758] on button "Save" at bounding box center [1119, 760] width 58 height 28
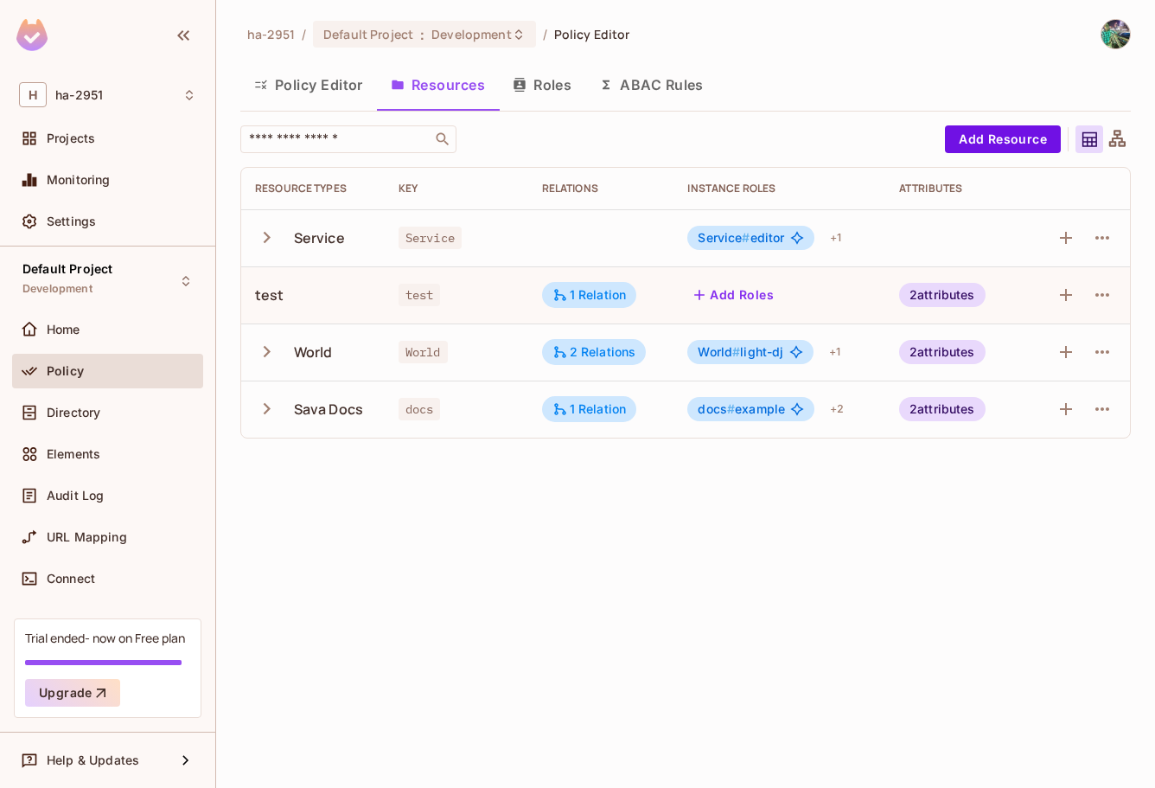
click at [556, 93] on button "Roles" at bounding box center [542, 84] width 86 height 43
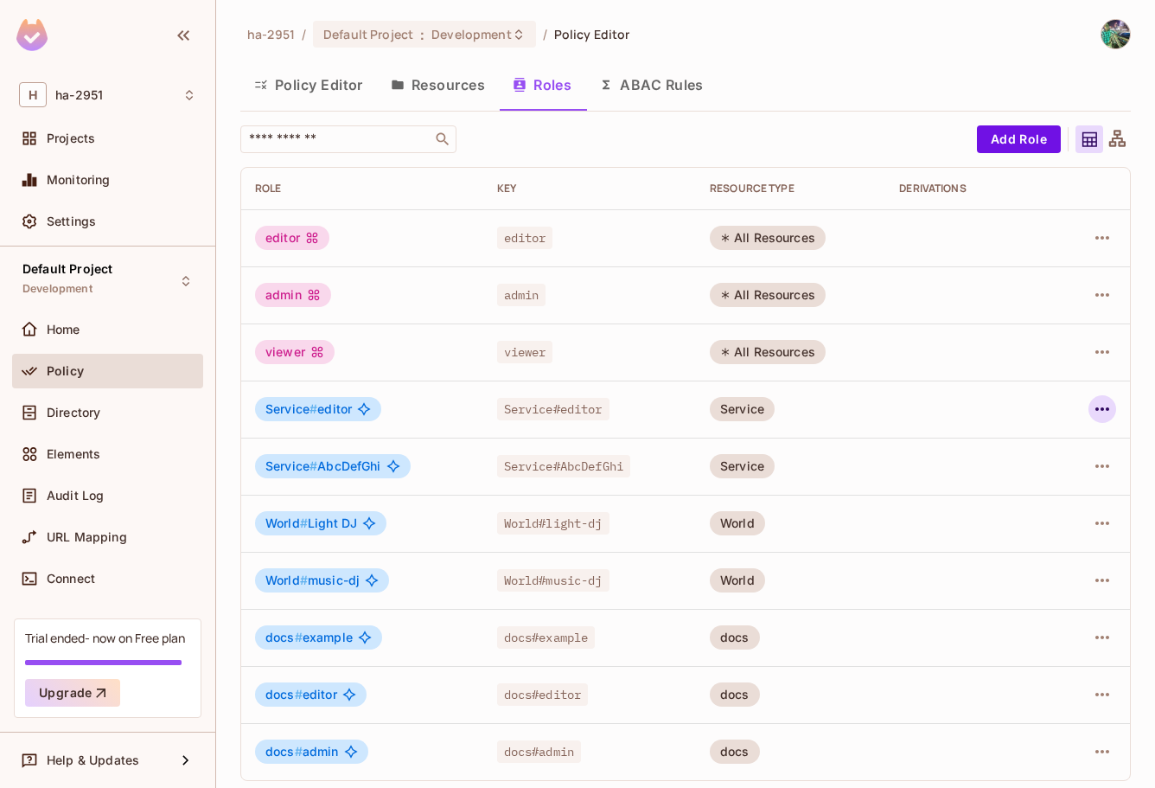
click at [1096, 409] on icon "button" at bounding box center [1103, 408] width 14 height 3
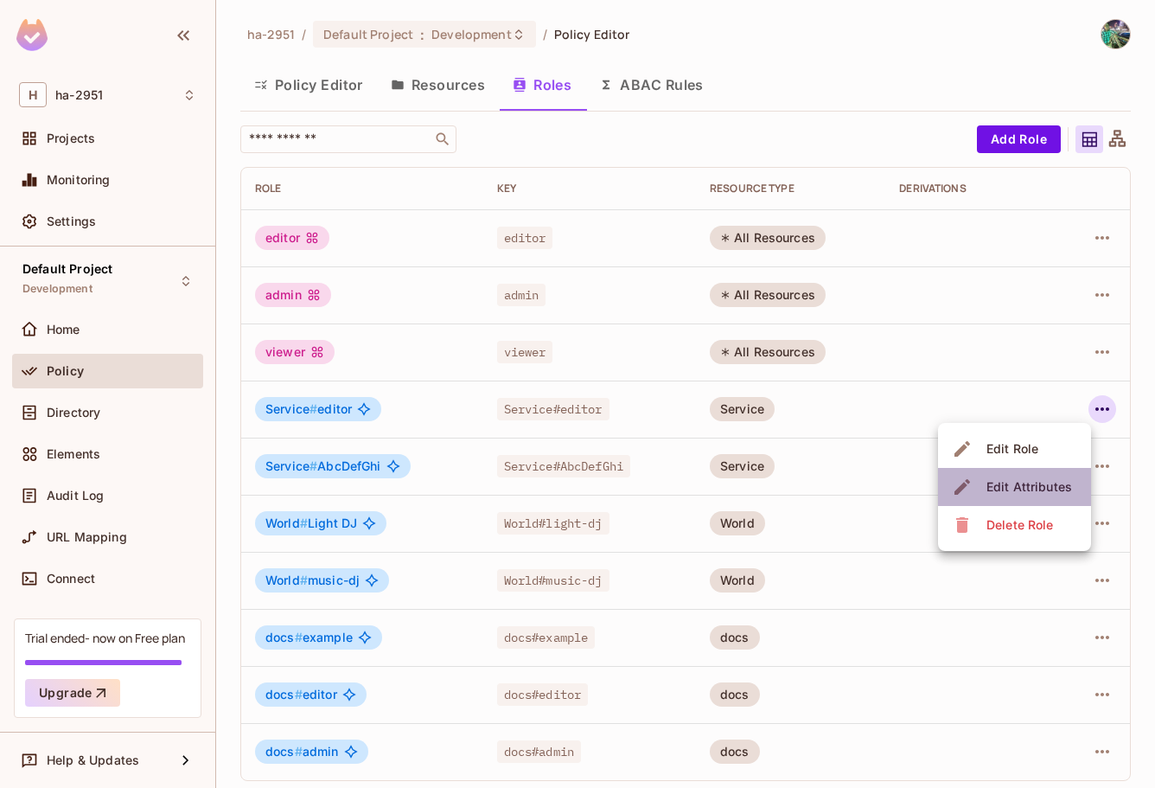
click at [1020, 487] on div "Edit Attributes" at bounding box center [1030, 486] width 86 height 17
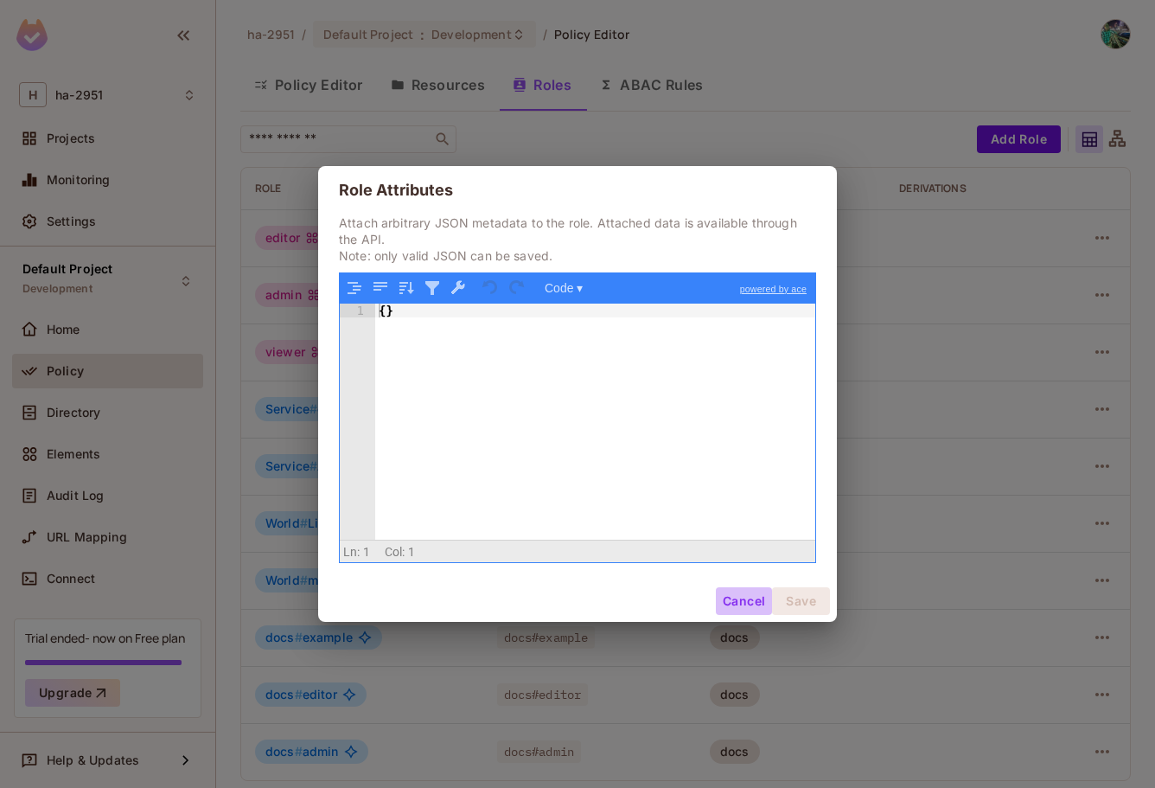
click at [748, 603] on button "Cancel" at bounding box center [744, 601] width 56 height 28
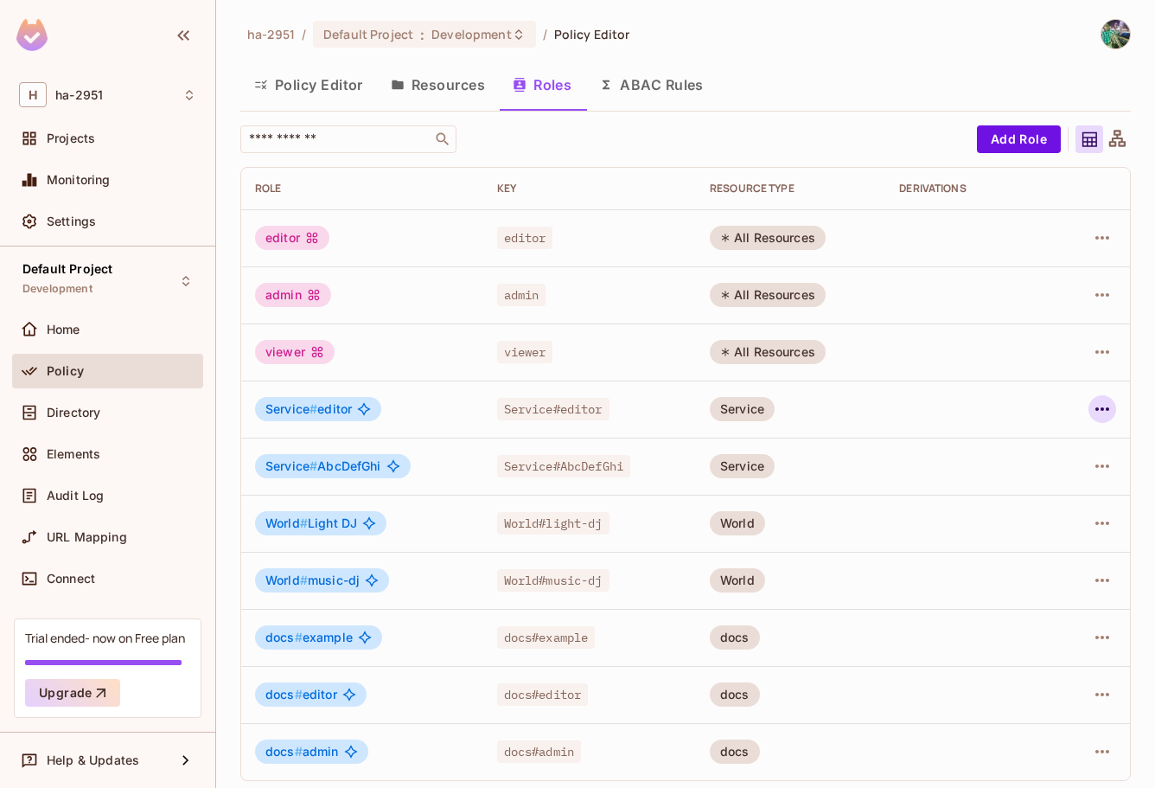
click at [1092, 408] on icon "button" at bounding box center [1102, 409] width 21 height 21
click at [1033, 443] on div "Edit Role" at bounding box center [1013, 448] width 52 height 17
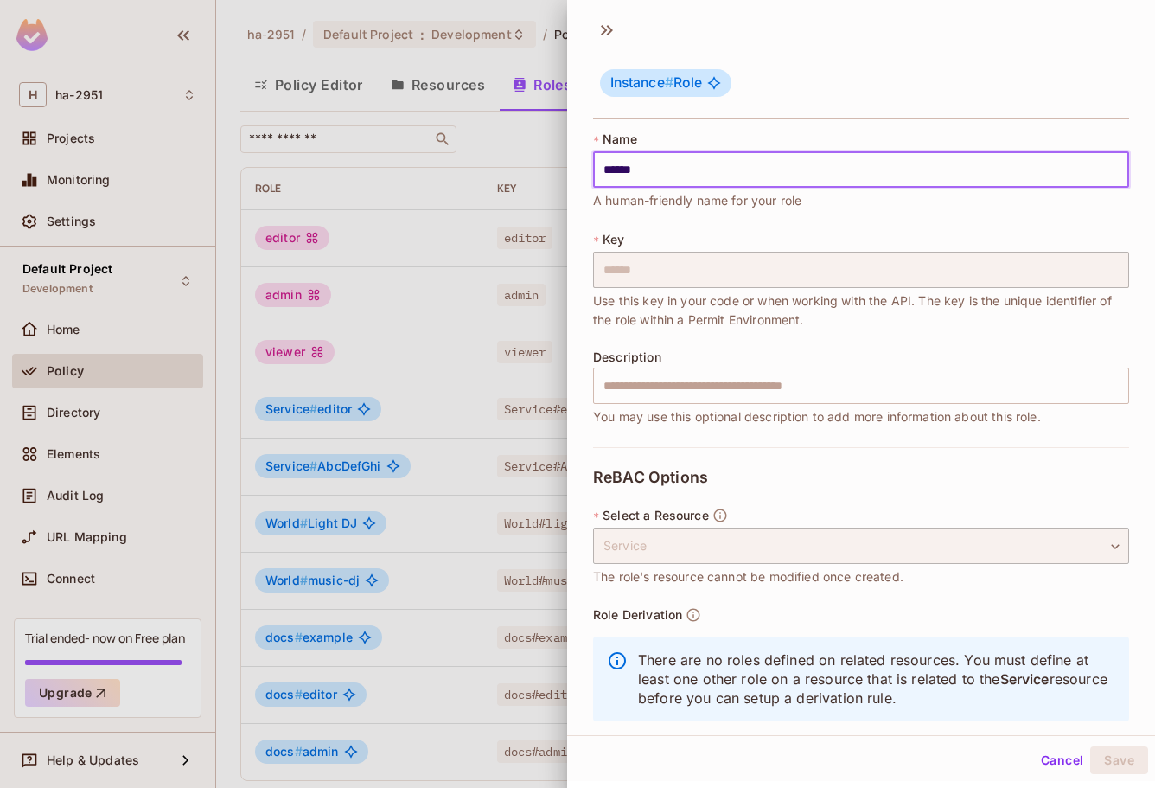
click at [693, 175] on input "******" at bounding box center [861, 169] width 536 height 36
type input "********"
click at [707, 391] on input "text" at bounding box center [861, 386] width 536 height 36
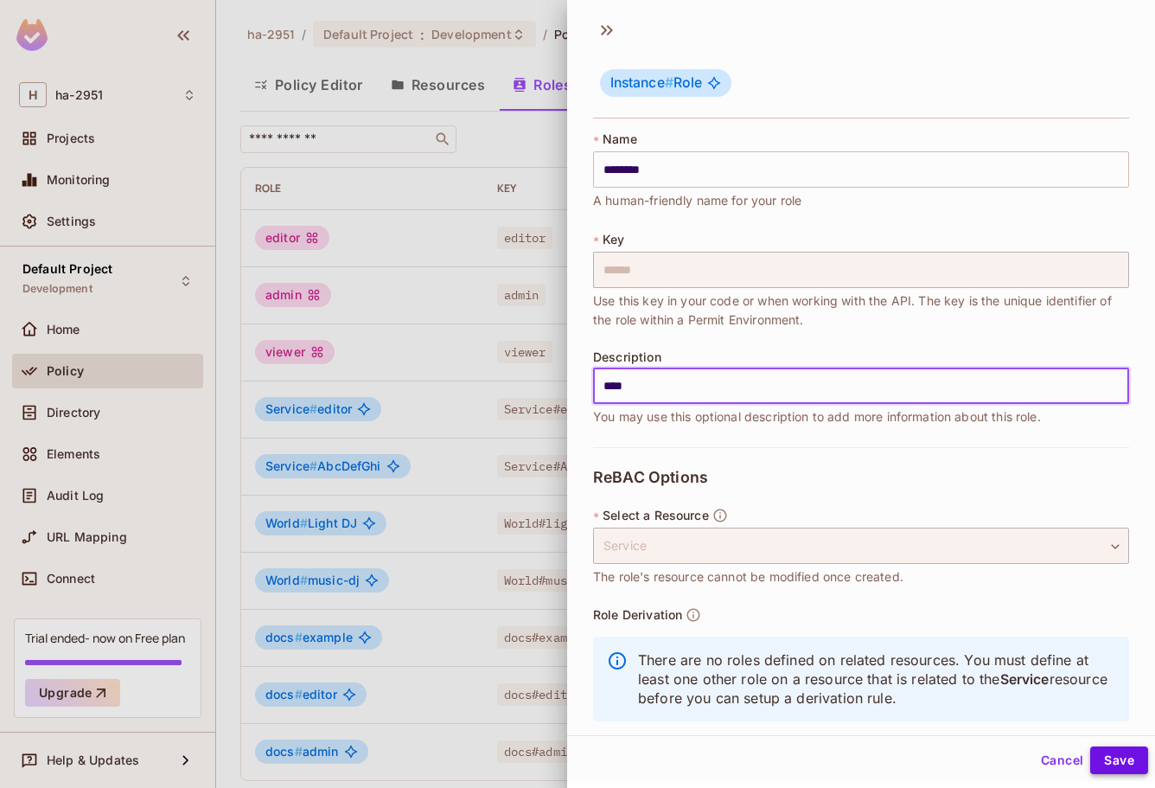
type input "****"
click at [1106, 767] on button "Save" at bounding box center [1119, 760] width 58 height 28
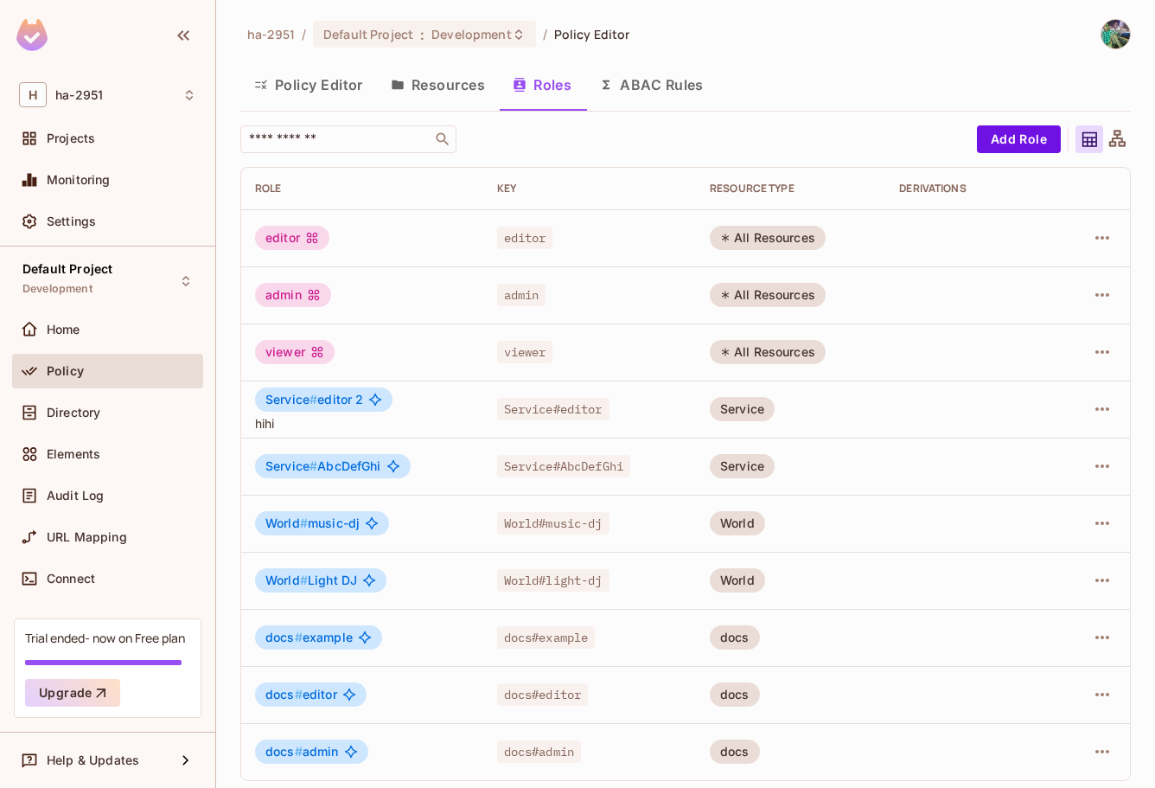
click at [457, 88] on button "Resources" at bounding box center [438, 84] width 122 height 43
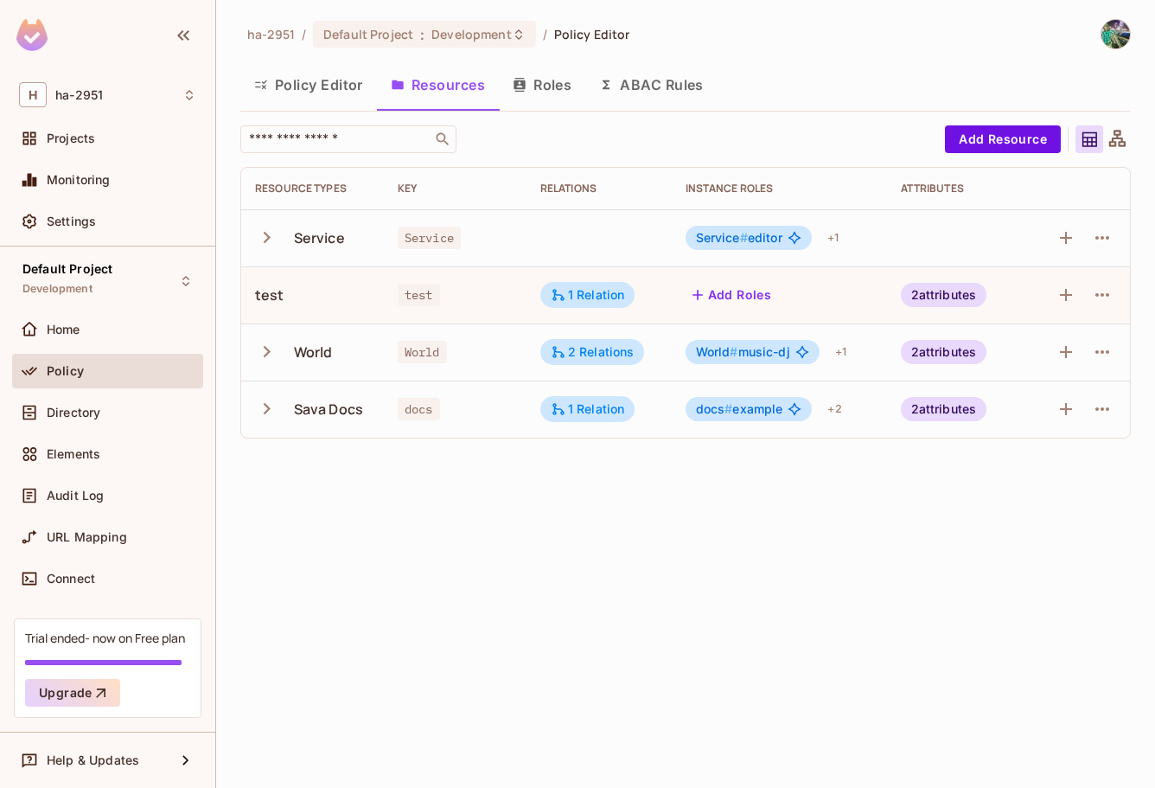
click at [729, 237] on span "Service #" at bounding box center [722, 237] width 52 height 15
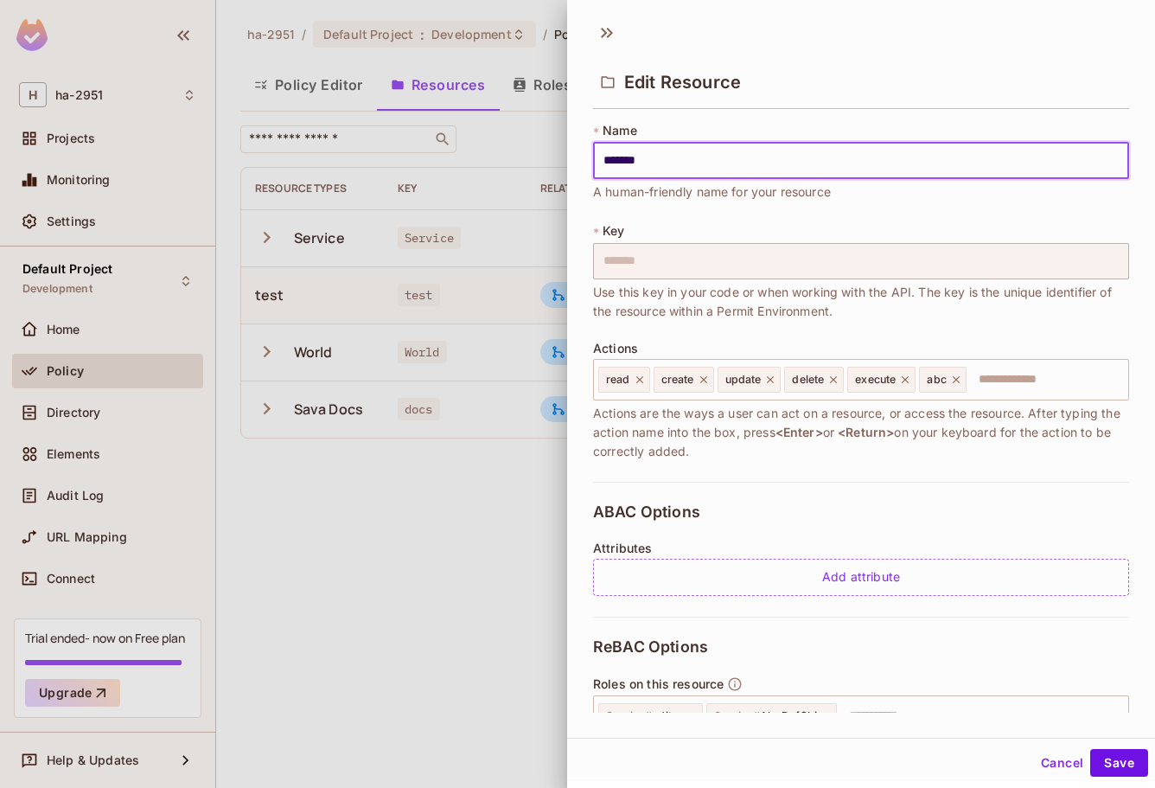
scroll to position [163, 0]
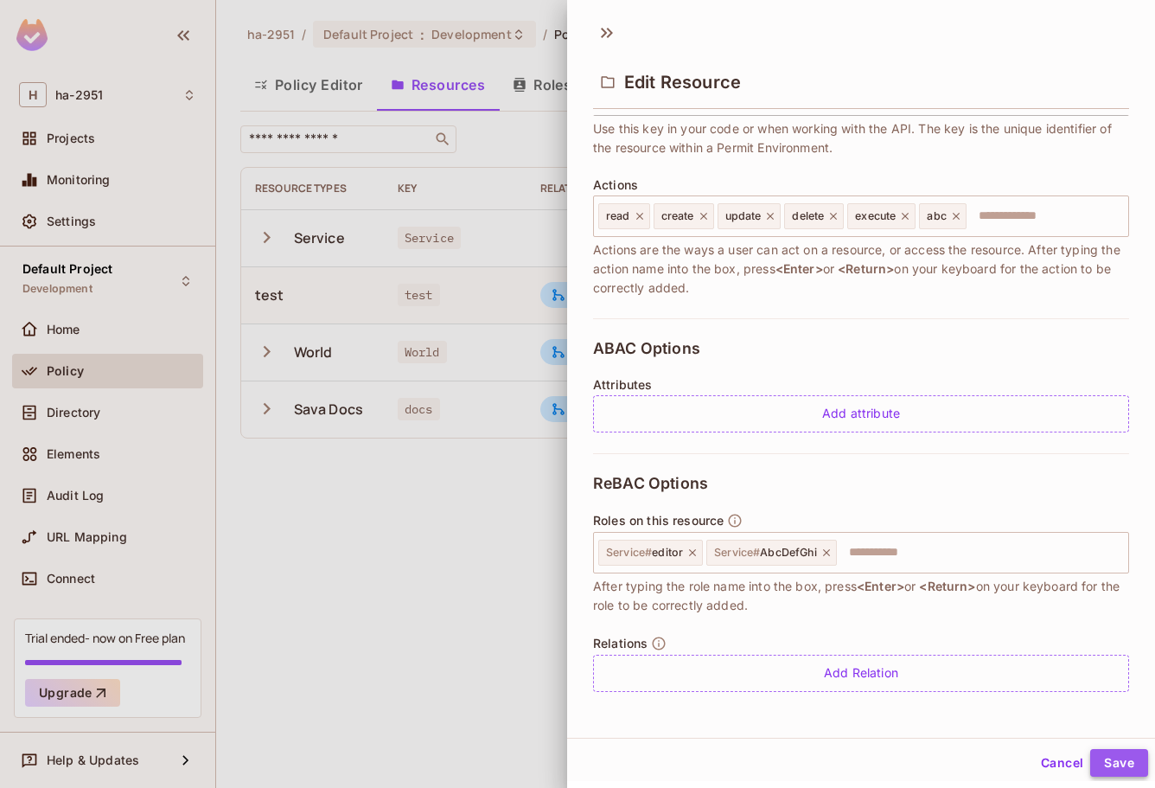
click at [1098, 762] on button "Save" at bounding box center [1119, 763] width 58 height 28
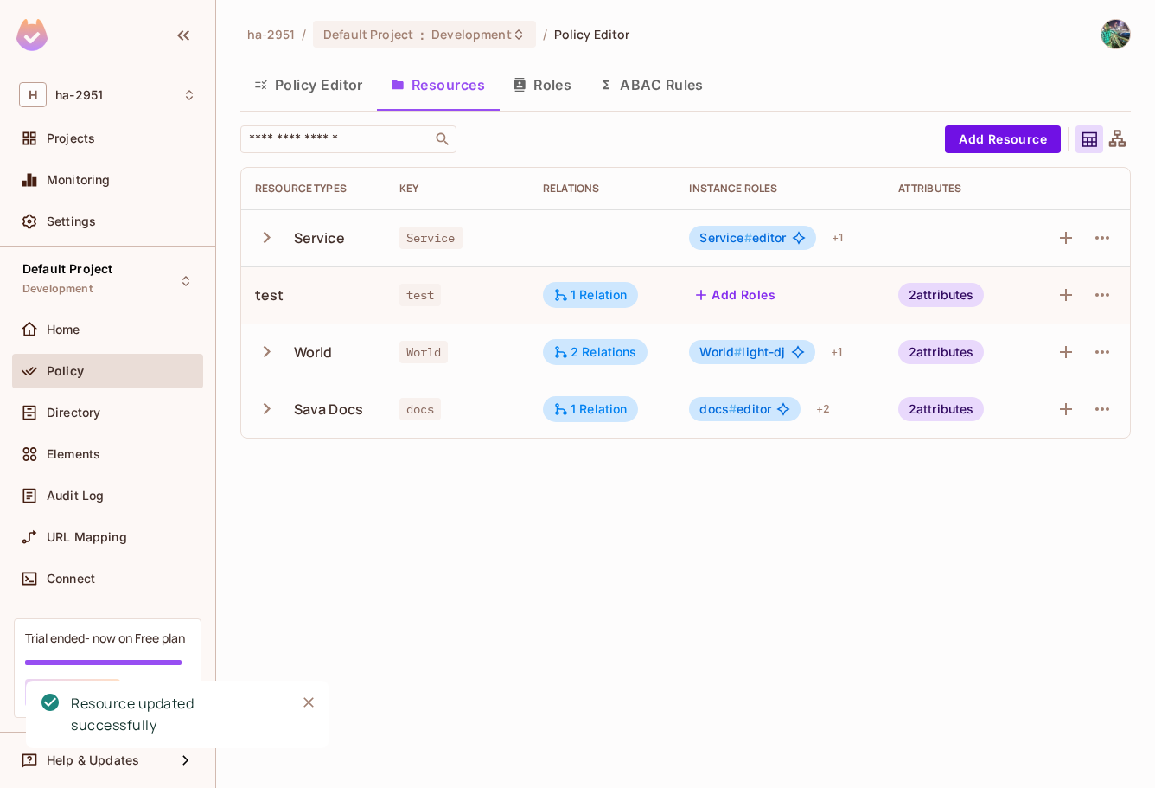
click at [548, 91] on button "Roles" at bounding box center [542, 84] width 86 height 43
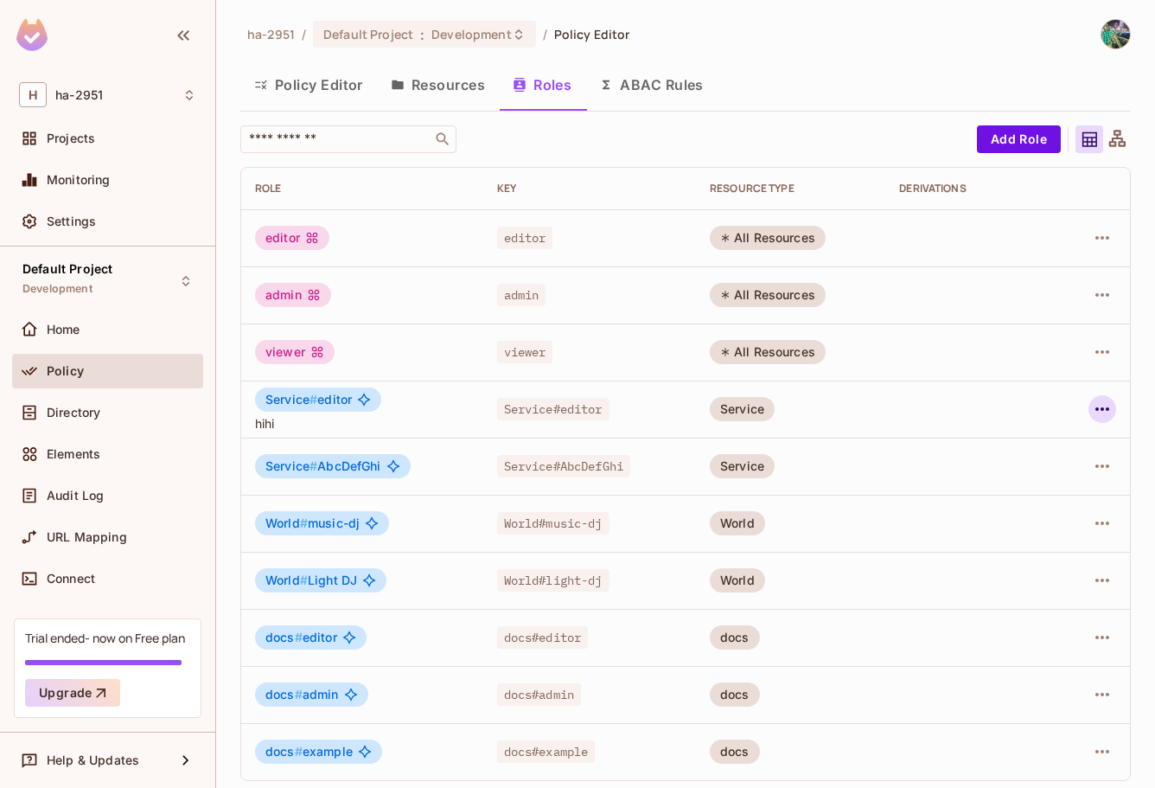
click at [1096, 407] on icon "button" at bounding box center [1103, 408] width 14 height 3
click at [1054, 441] on li "Edit Role" at bounding box center [1014, 449] width 153 height 38
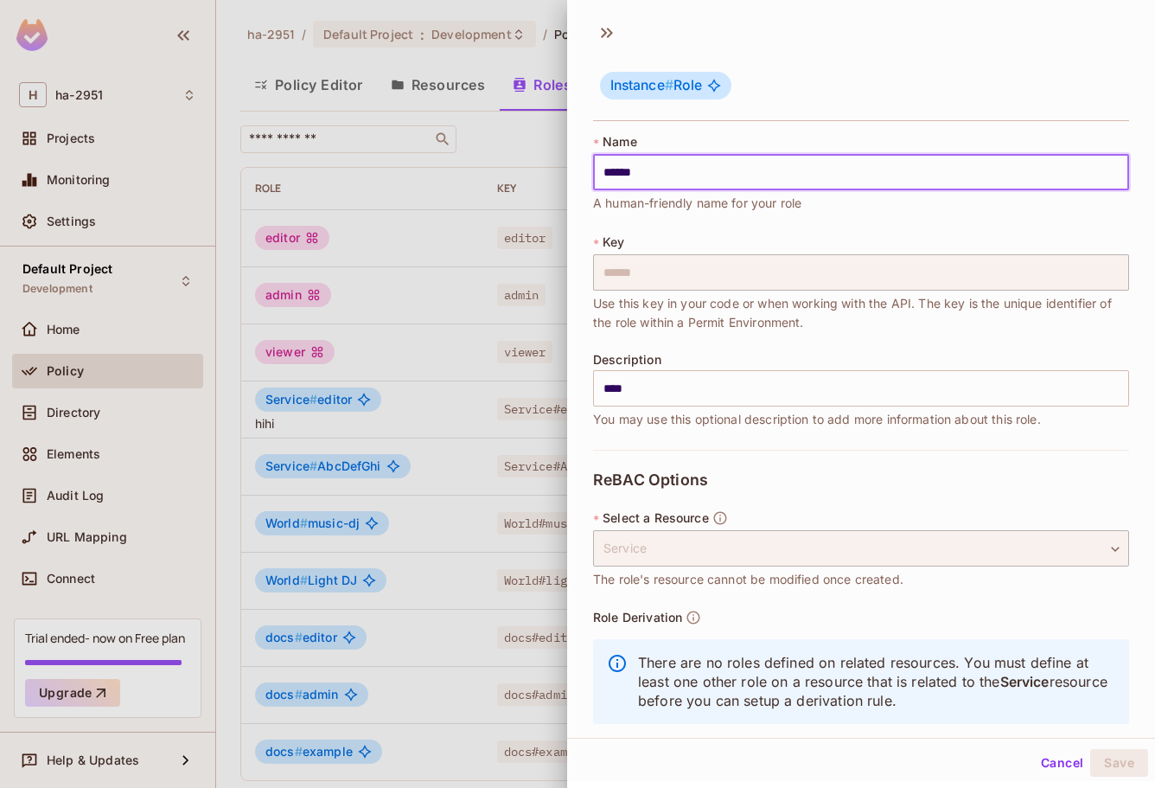
click at [740, 174] on input "******" at bounding box center [861, 172] width 536 height 36
type input "********"
click at [1107, 758] on button "Save" at bounding box center [1119, 763] width 58 height 28
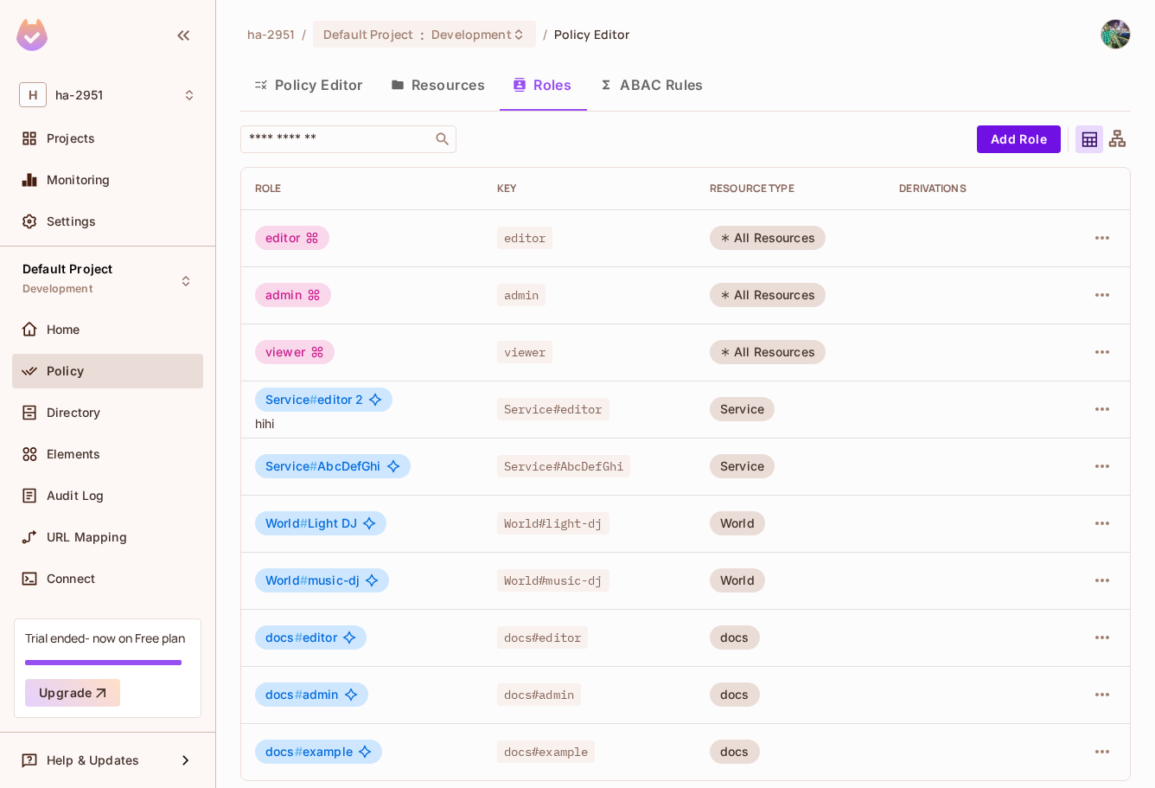
click at [405, 76] on button "Resources" at bounding box center [438, 84] width 122 height 43
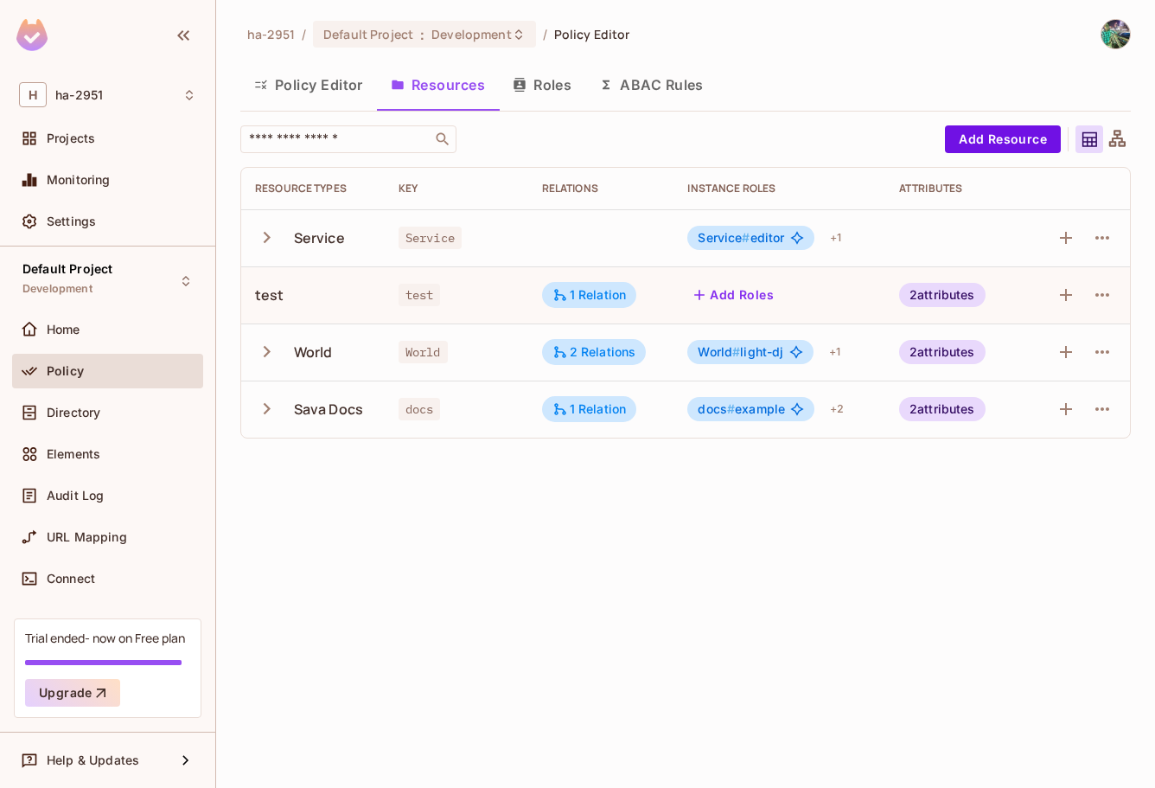
click at [732, 235] on span "Service #" at bounding box center [724, 237] width 52 height 15
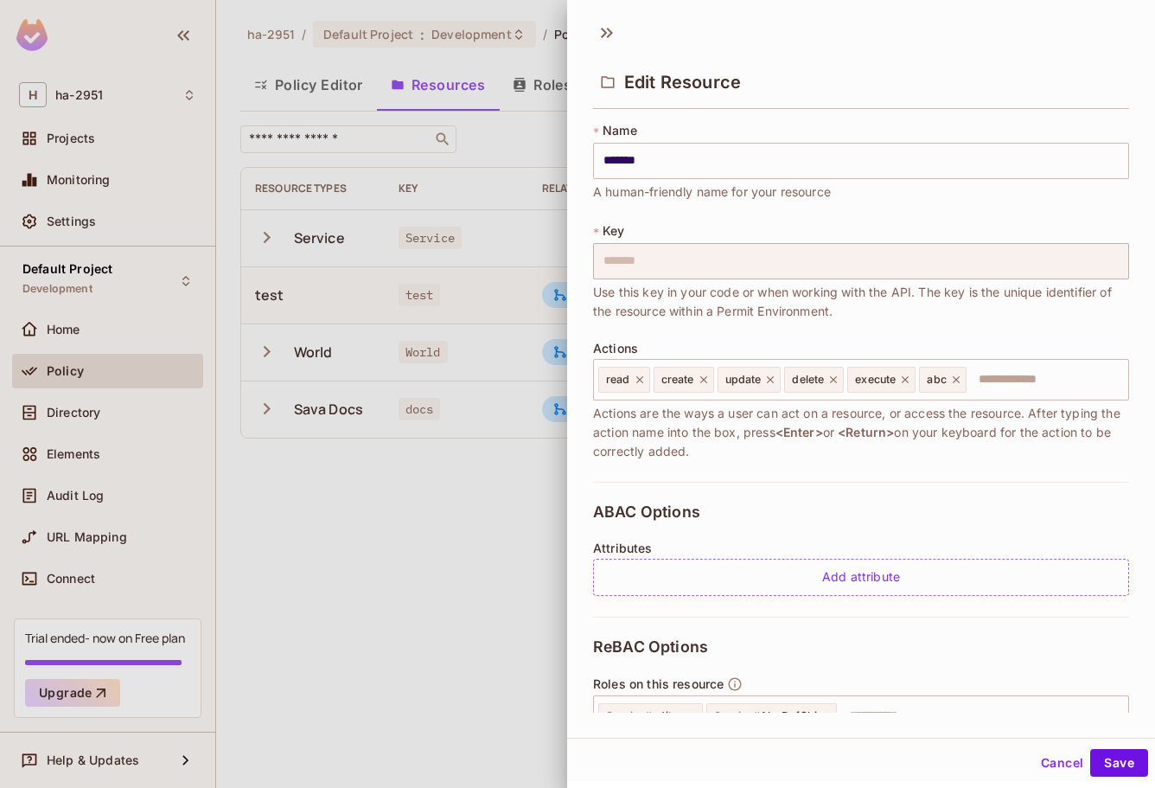
click at [375, 96] on div at bounding box center [577, 394] width 1155 height 788
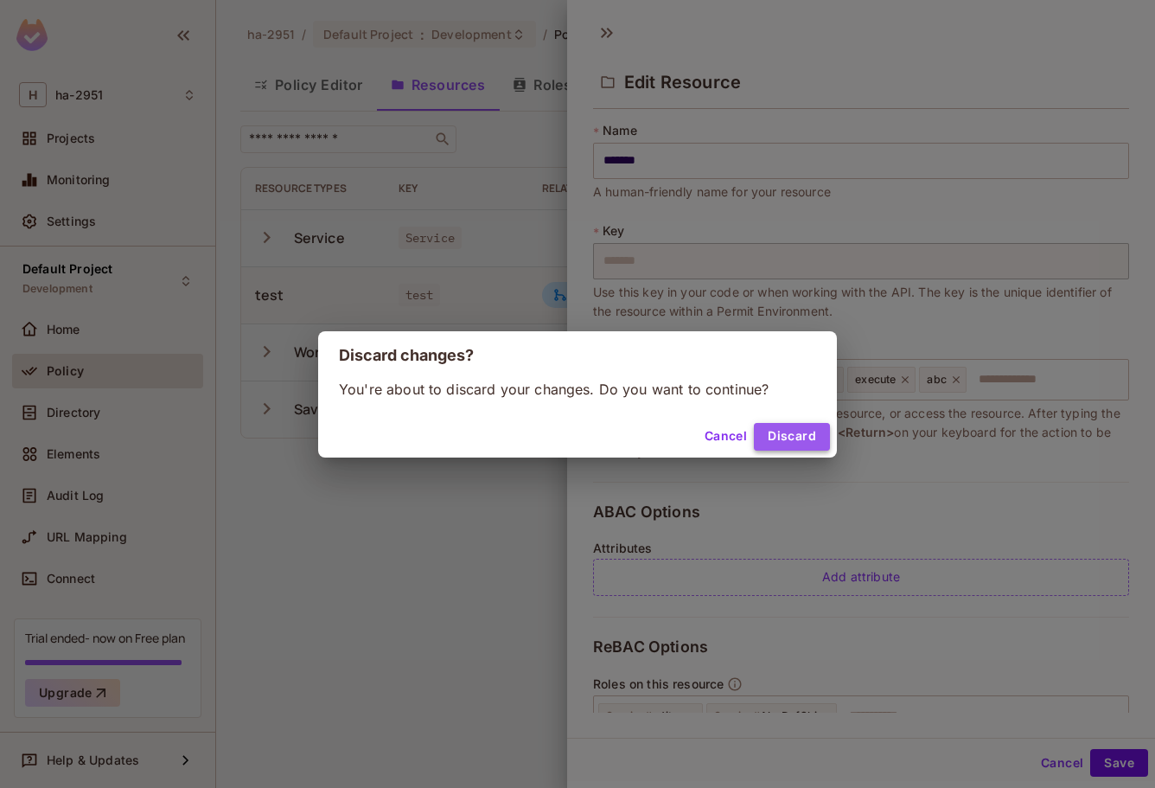
click at [806, 444] on button "Discard" at bounding box center [792, 437] width 76 height 28
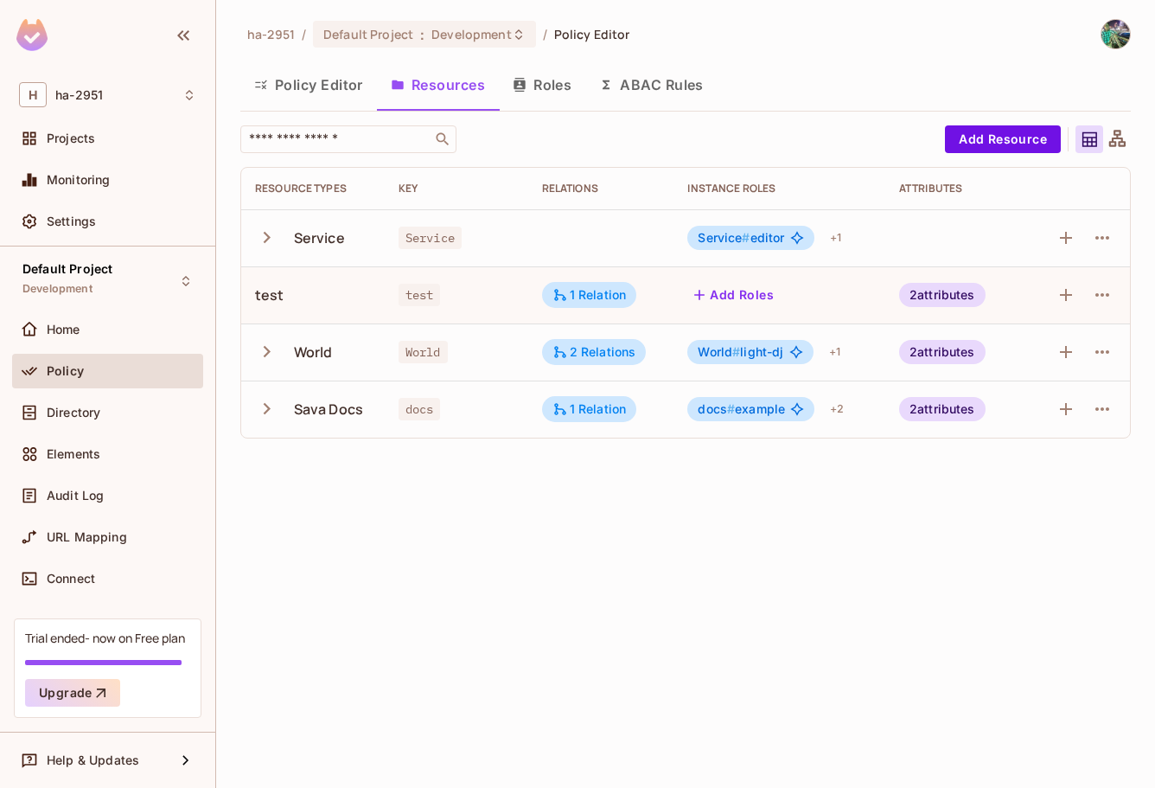
click at [769, 240] on span "Service # editor" at bounding box center [741, 238] width 86 height 14
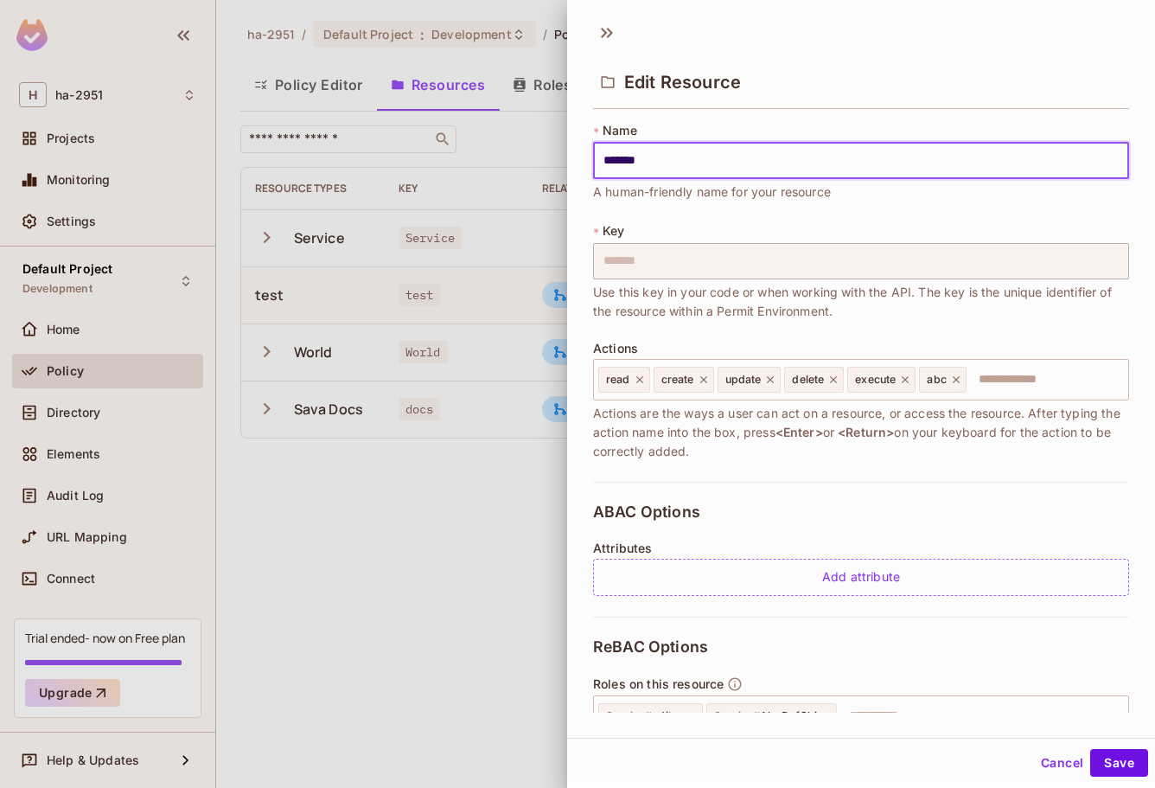
scroll to position [163, 0]
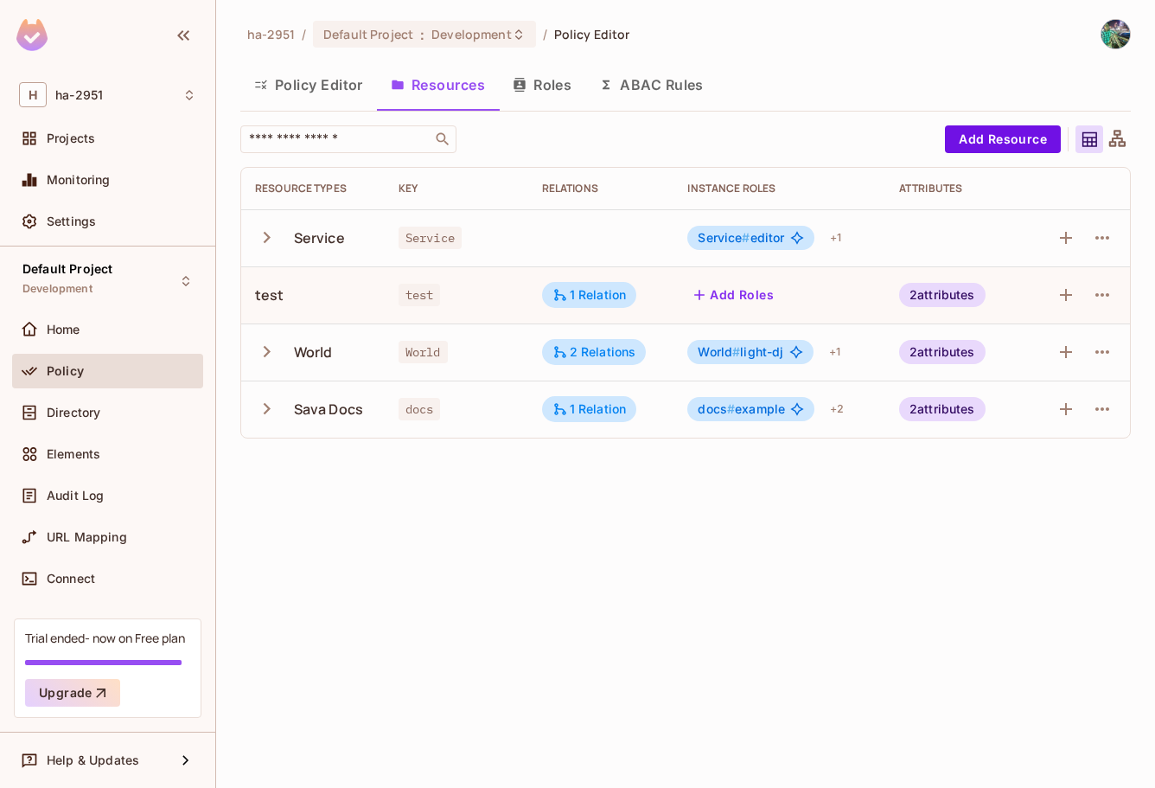
click at [759, 240] on span "Service # editor" at bounding box center [741, 238] width 86 height 14
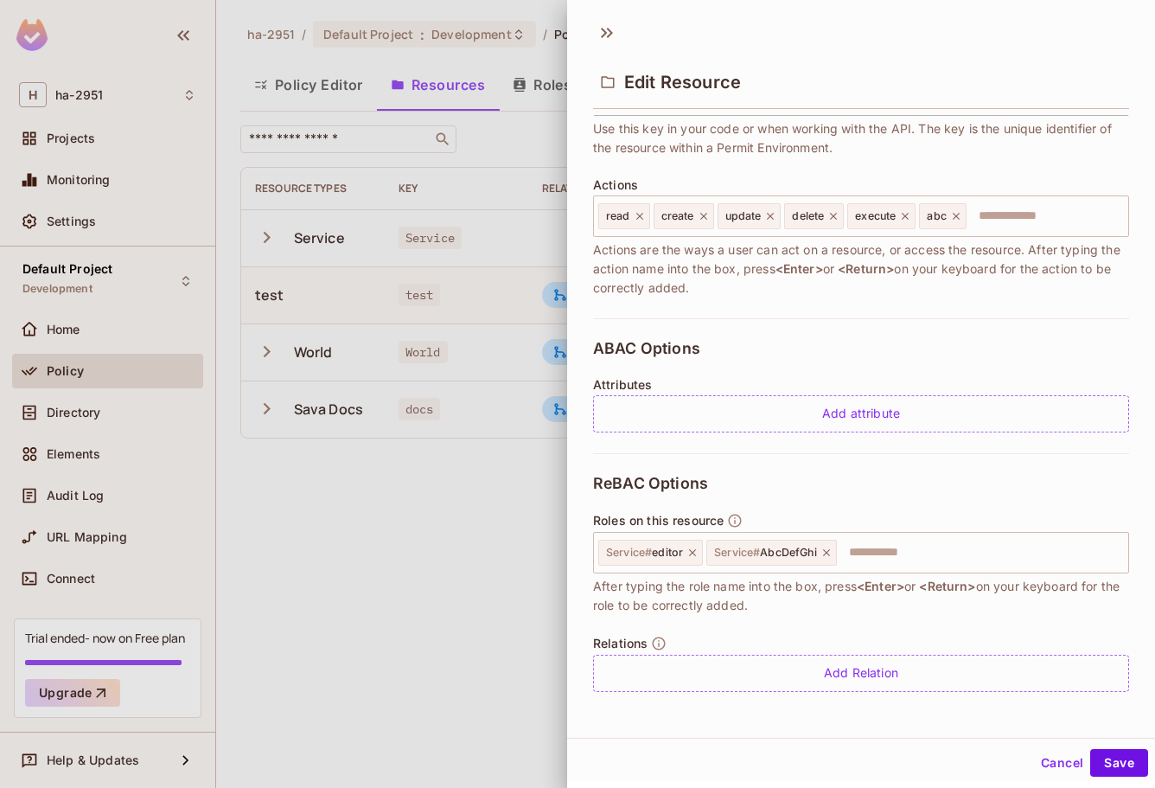
scroll to position [3, 0]
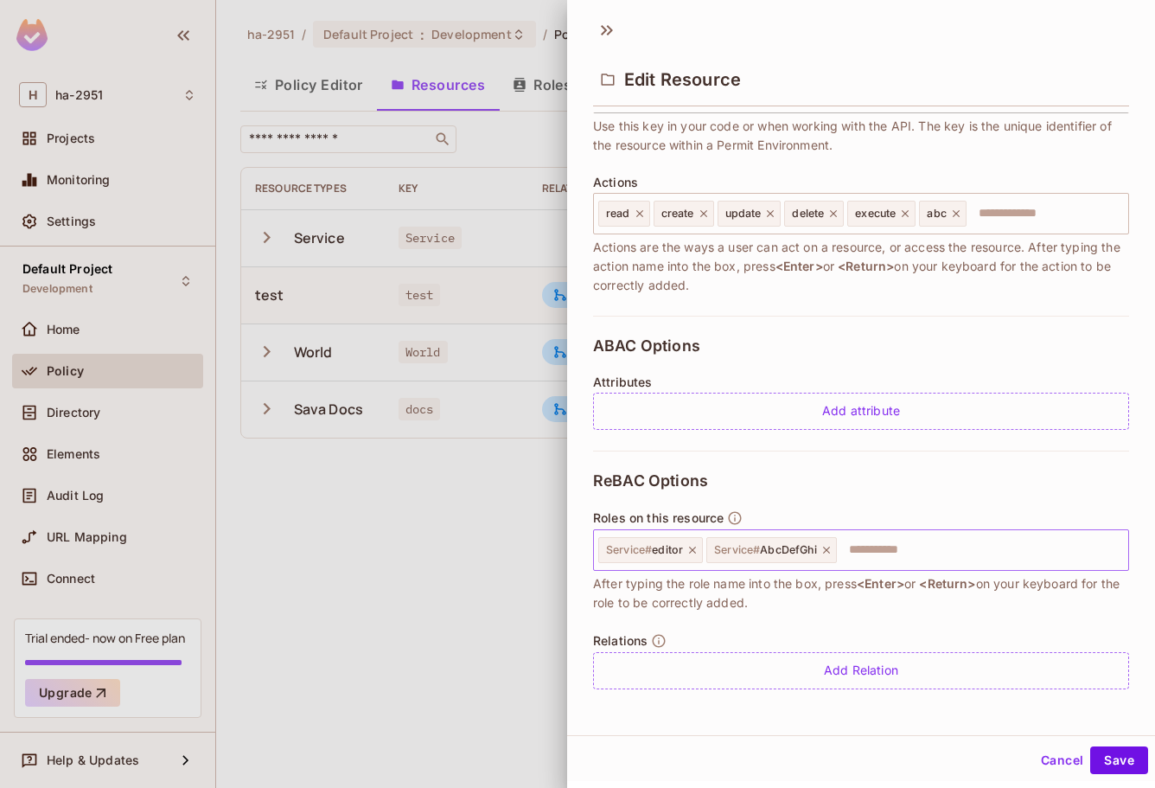
click at [880, 541] on input "text" at bounding box center [980, 550] width 283 height 35
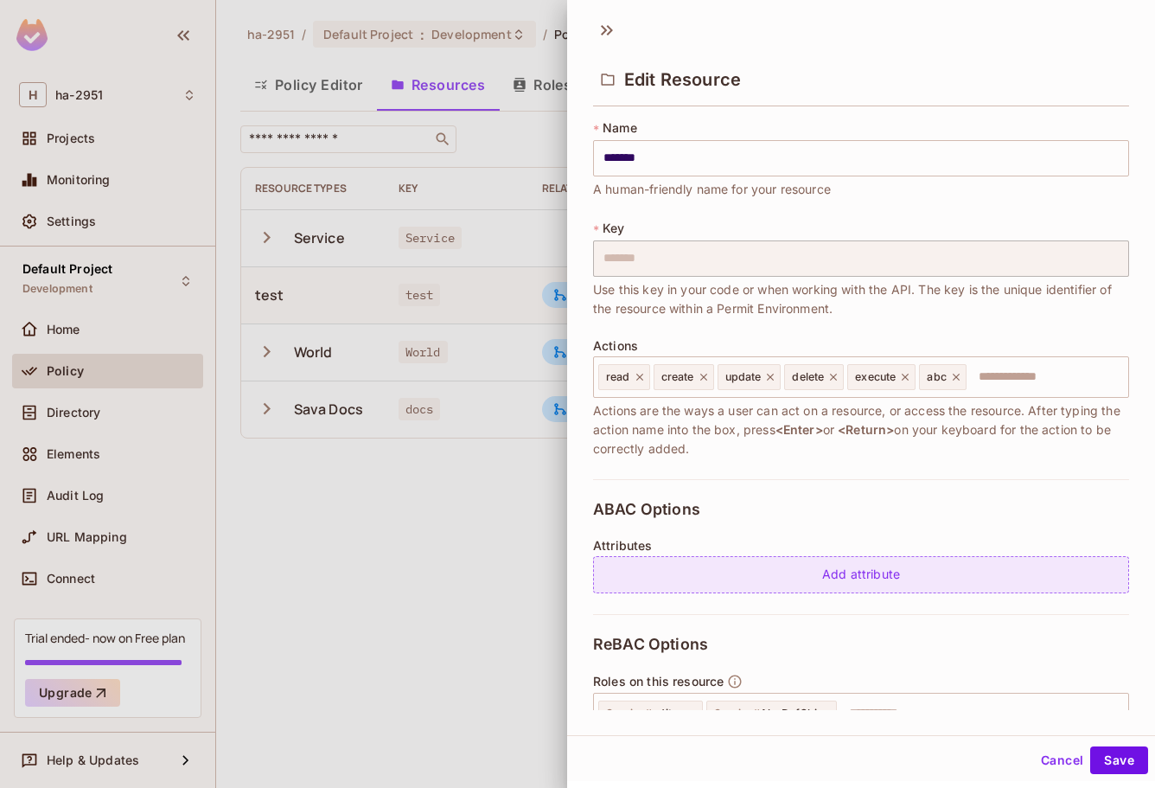
scroll to position [163, 0]
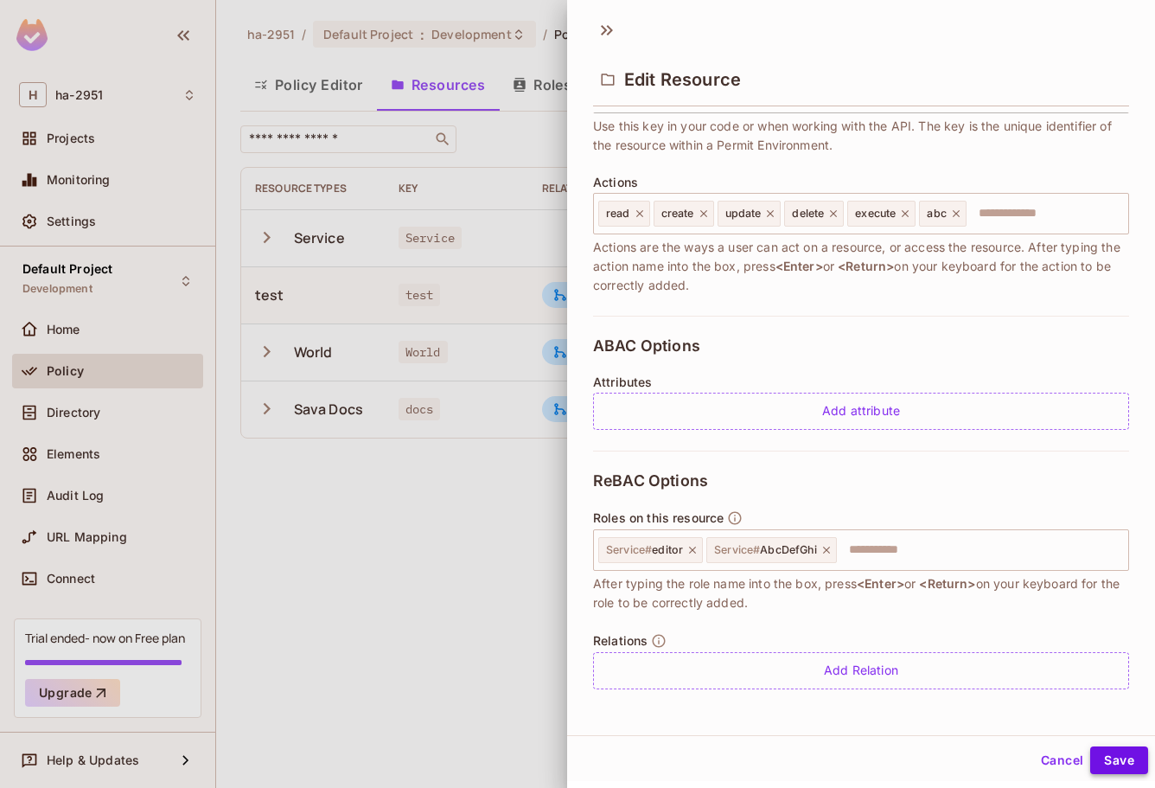
click at [1117, 764] on button "Save" at bounding box center [1119, 760] width 58 height 28
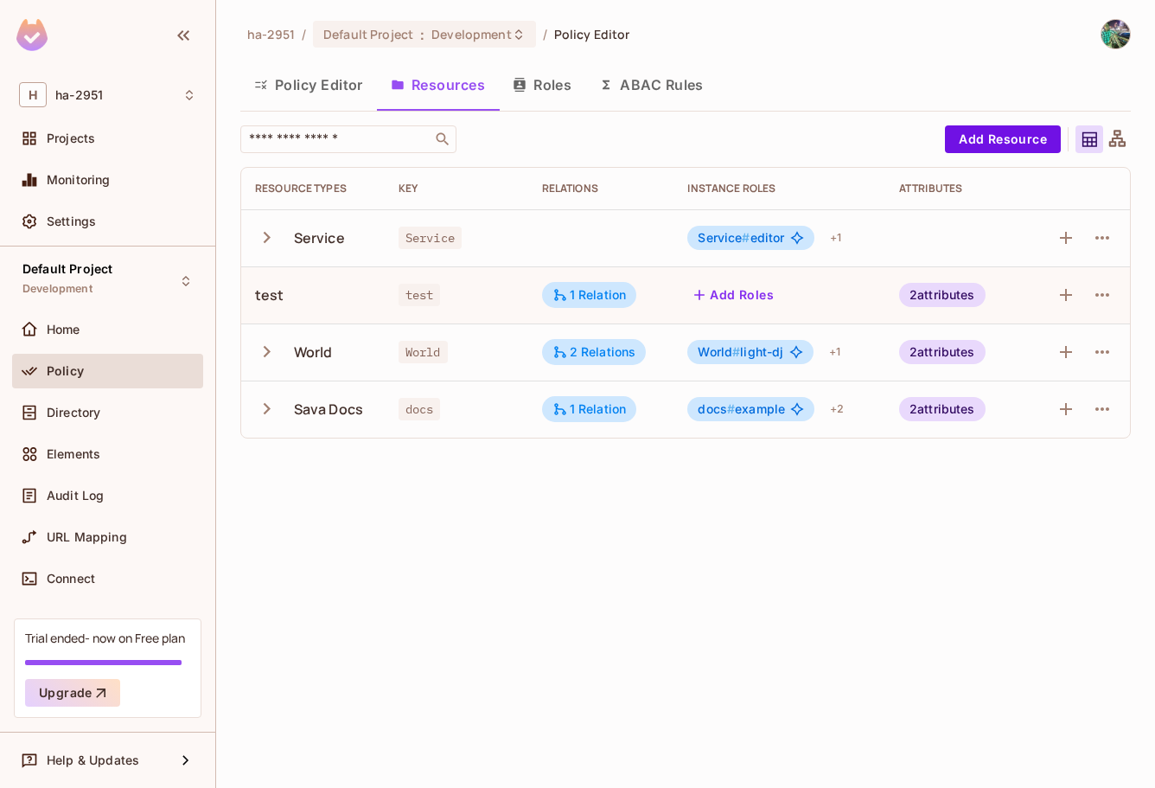
click at [730, 515] on div "ha-2951 / Default Project : Development / Policy Editor Policy Editor Resources…" at bounding box center [685, 394] width 939 height 788
click at [538, 83] on button "Roles" at bounding box center [542, 84] width 86 height 43
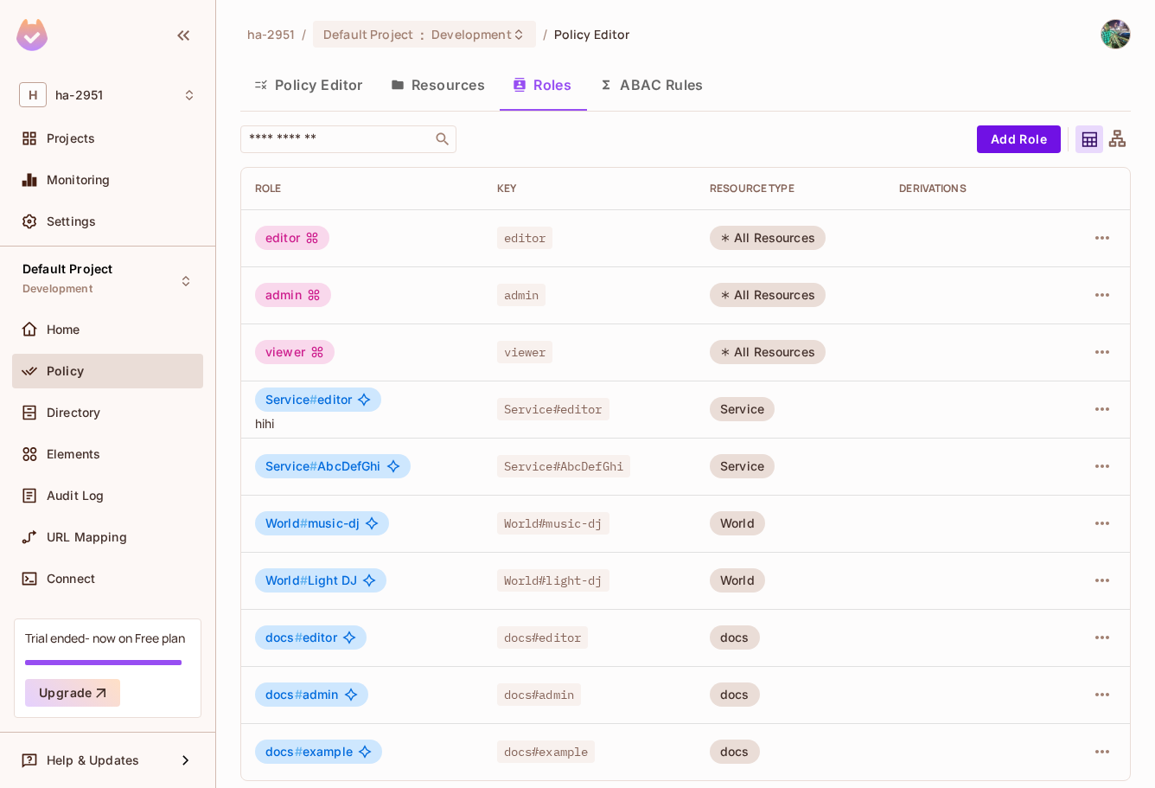
click at [276, 427] on span "hihi" at bounding box center [362, 423] width 214 height 16
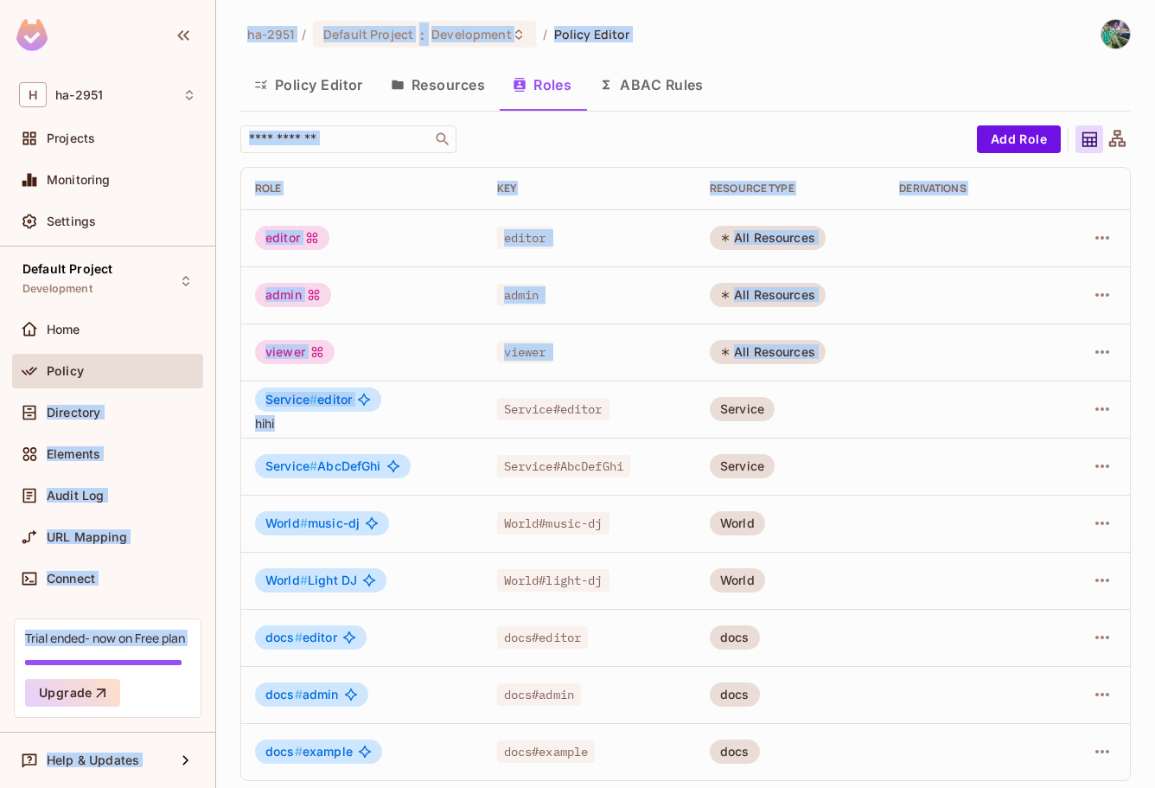
drag, startPoint x: 399, startPoint y: 424, endPoint x: 177, endPoint y: 383, distance: 225.1
click at [177, 383] on div "H ha-2951 Projects Monitoring Settings Default Project Development Home Policy …" at bounding box center [577, 394] width 1155 height 788
click at [467, 432] on td "Service # editor hihi" at bounding box center [362, 408] width 242 height 57
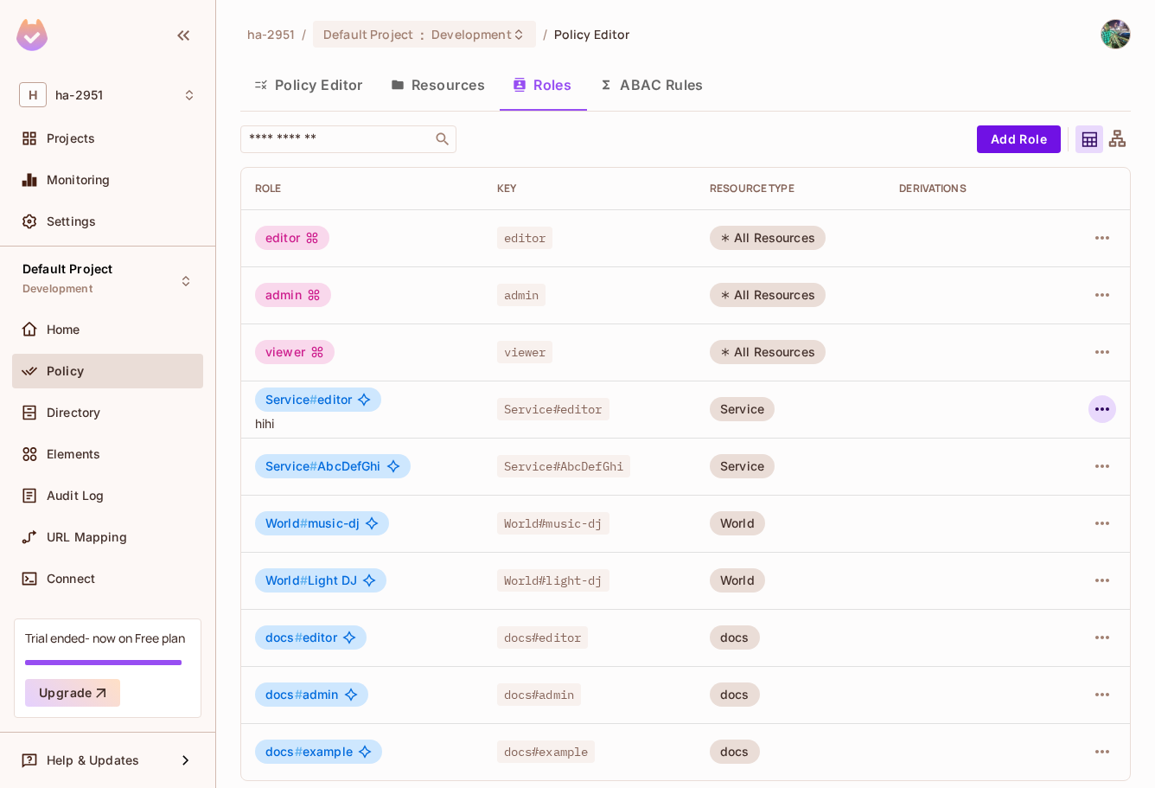
click at [1092, 406] on icon "button" at bounding box center [1102, 409] width 21 height 21
click at [266, 421] on div at bounding box center [577, 394] width 1155 height 788
click at [742, 408] on div "Service" at bounding box center [742, 409] width 65 height 24
click at [1092, 406] on icon "button" at bounding box center [1102, 409] width 21 height 21
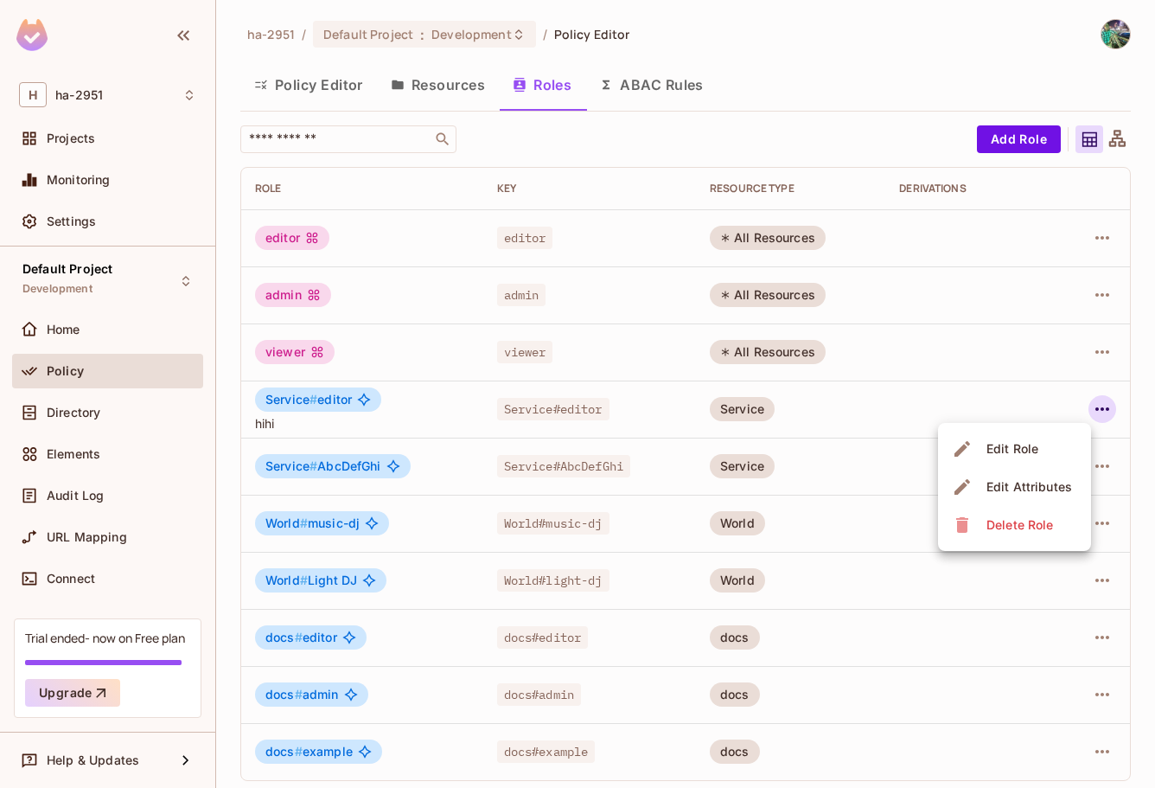
click at [1058, 438] on li "Edit Role" at bounding box center [1014, 449] width 153 height 38
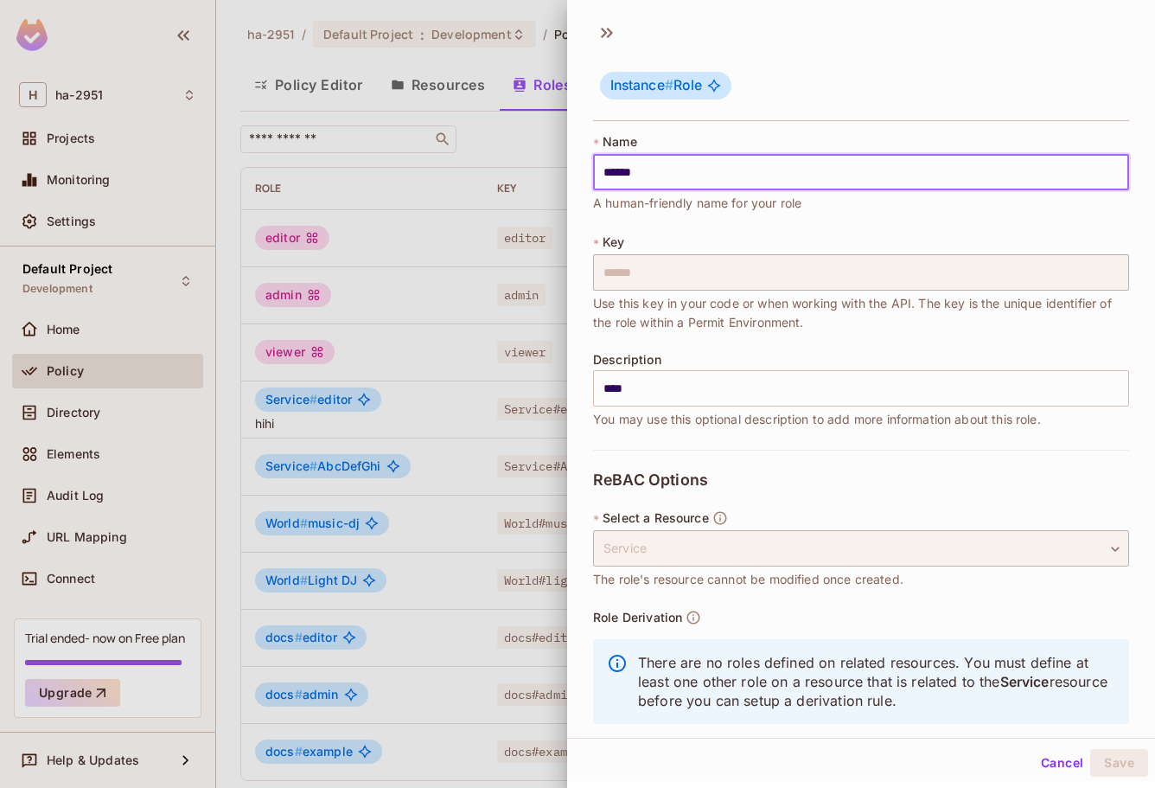
click at [698, 173] on input "******" at bounding box center [861, 172] width 536 height 36
type input "**********"
click at [1111, 759] on button "Save" at bounding box center [1119, 763] width 58 height 28
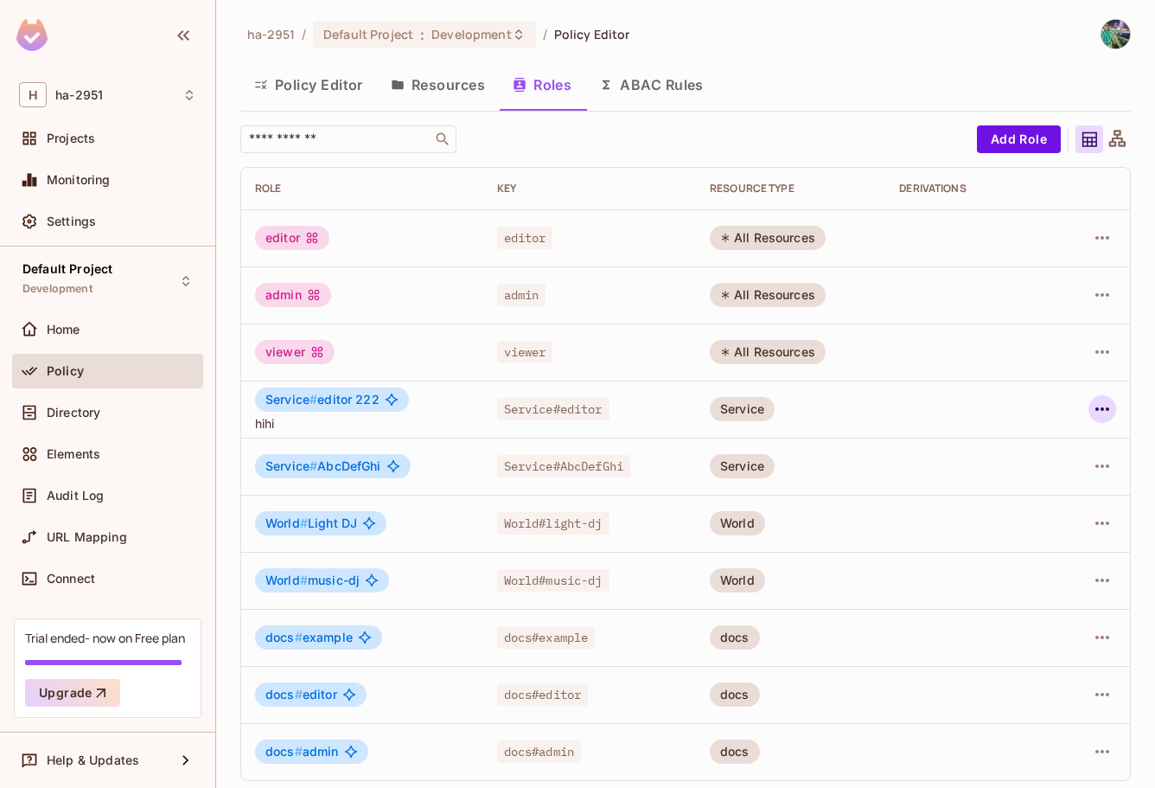
click at [1092, 408] on icon "button" at bounding box center [1102, 409] width 21 height 21
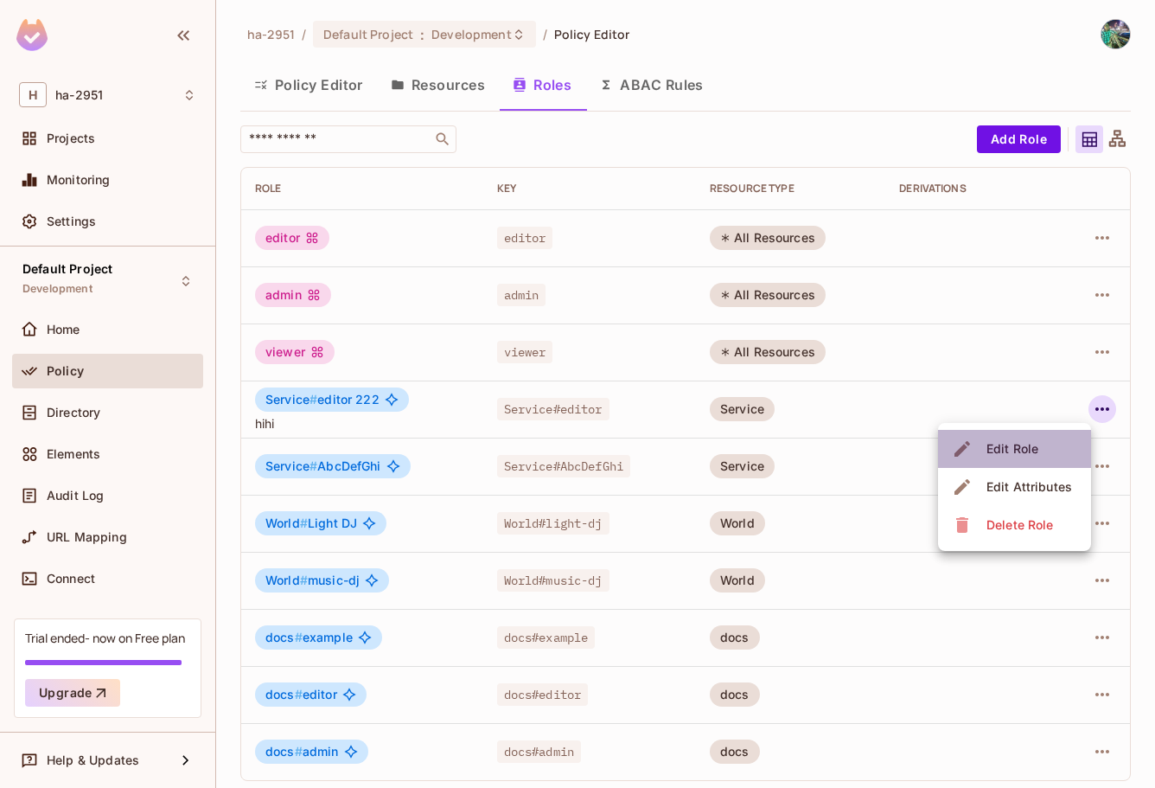
click at [1050, 439] on li "Edit Role" at bounding box center [1014, 449] width 153 height 38
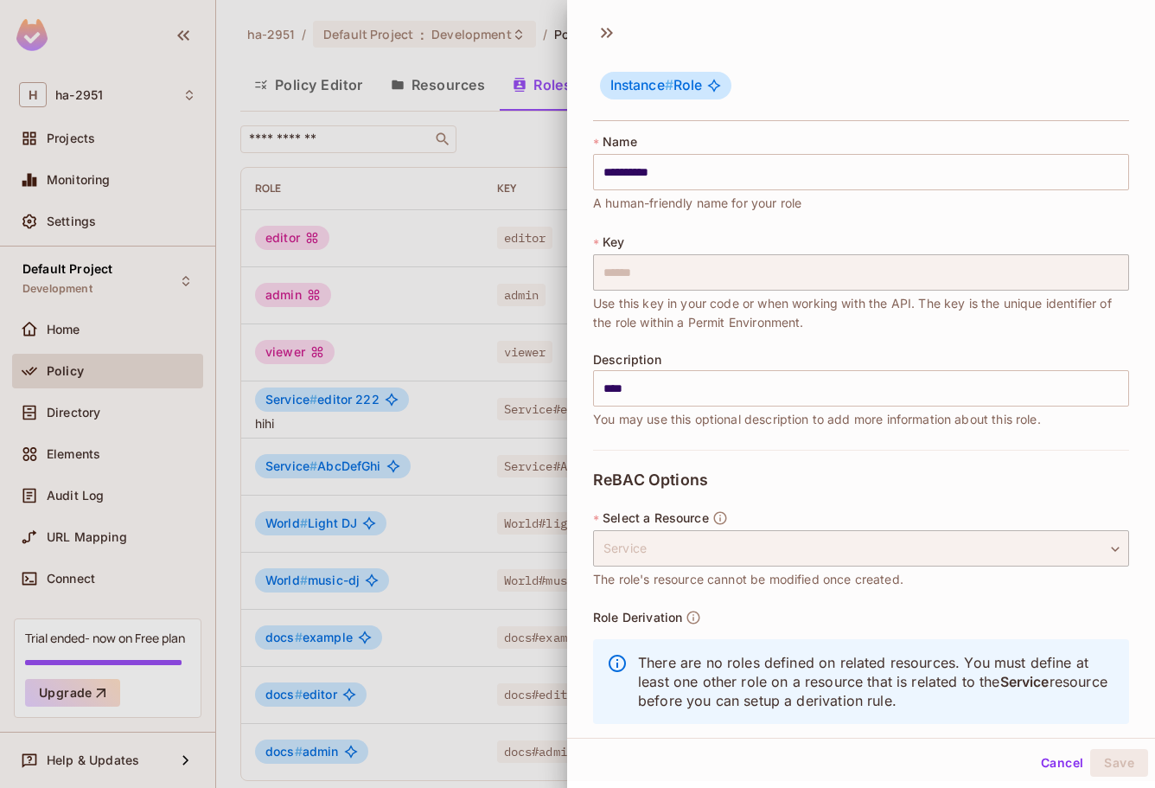
click at [438, 230] on div at bounding box center [577, 394] width 1155 height 788
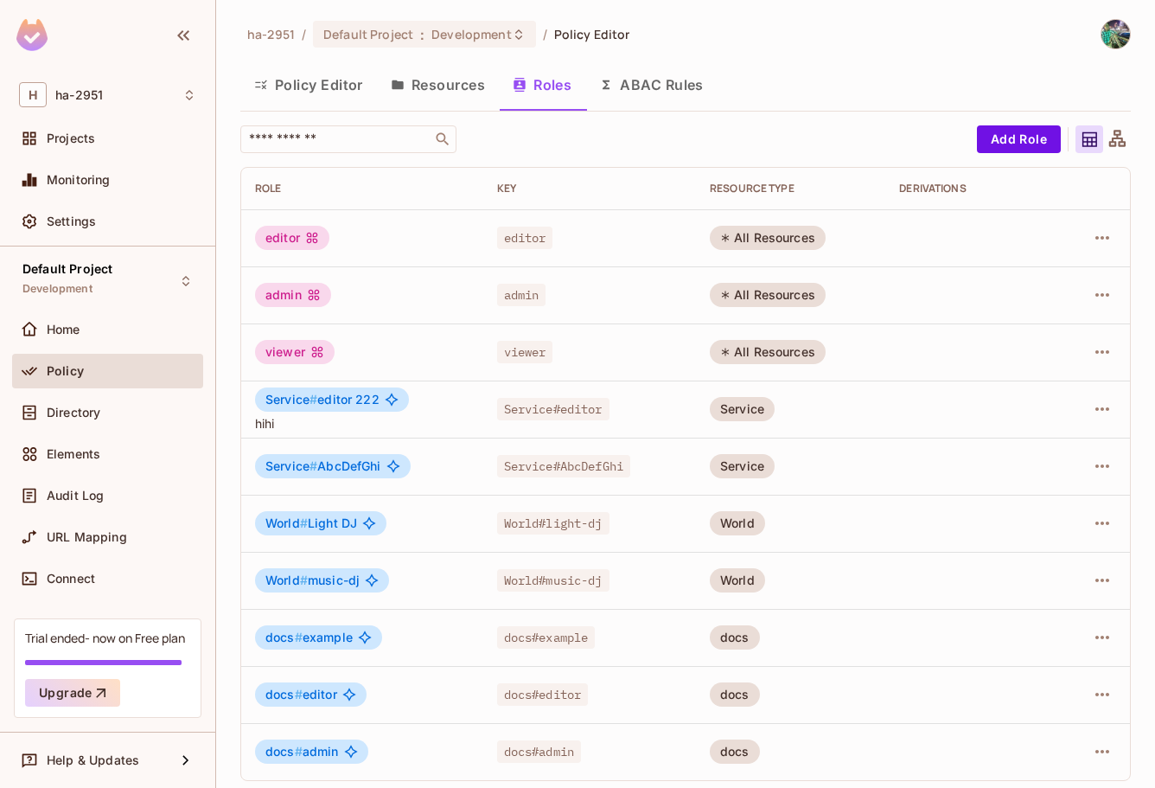
click at [426, 84] on button "Resources" at bounding box center [438, 84] width 122 height 43
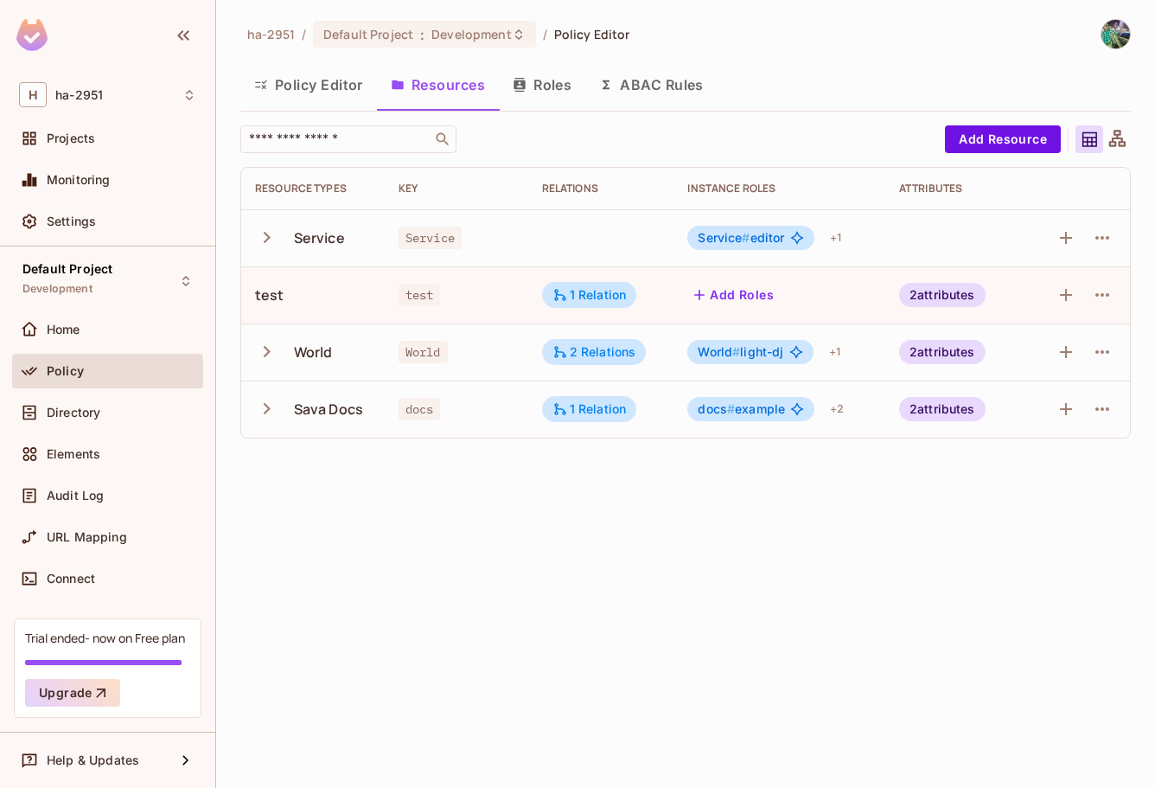
click at [911, 238] on td at bounding box center [958, 237] width 144 height 57
click at [769, 237] on span "Service # editor" at bounding box center [741, 238] width 86 height 14
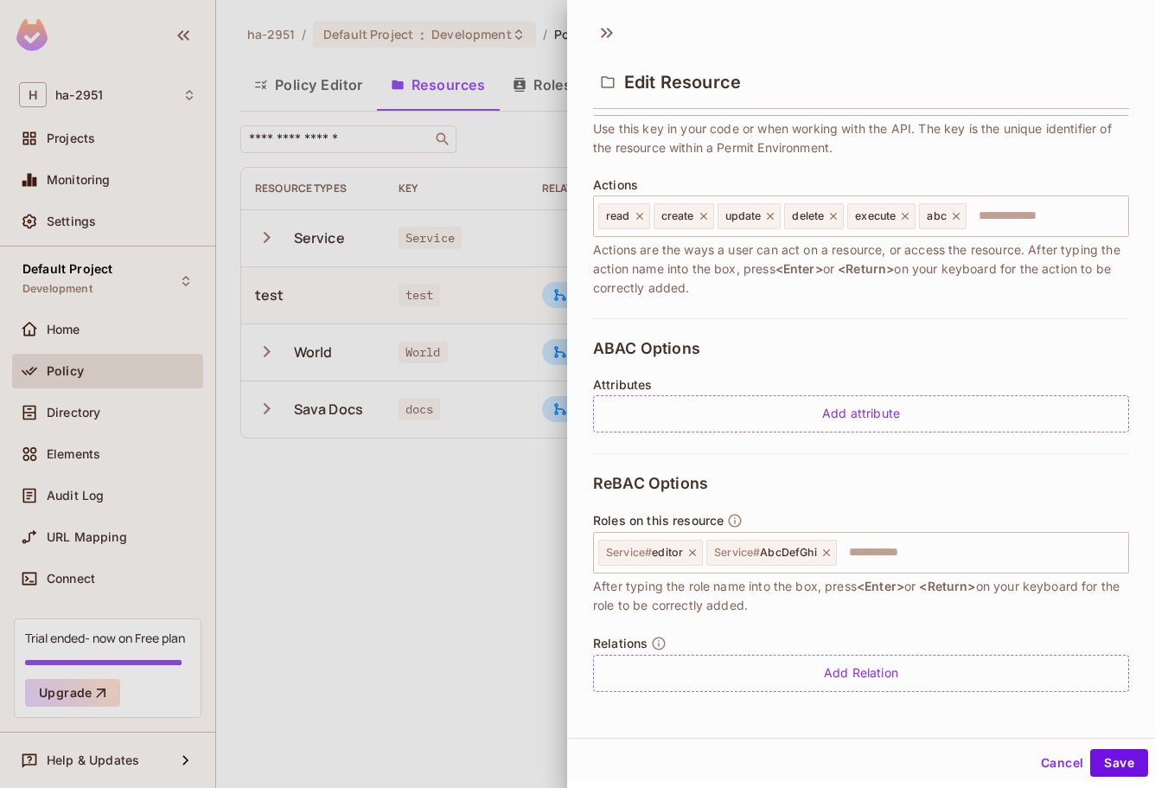
scroll to position [3, 0]
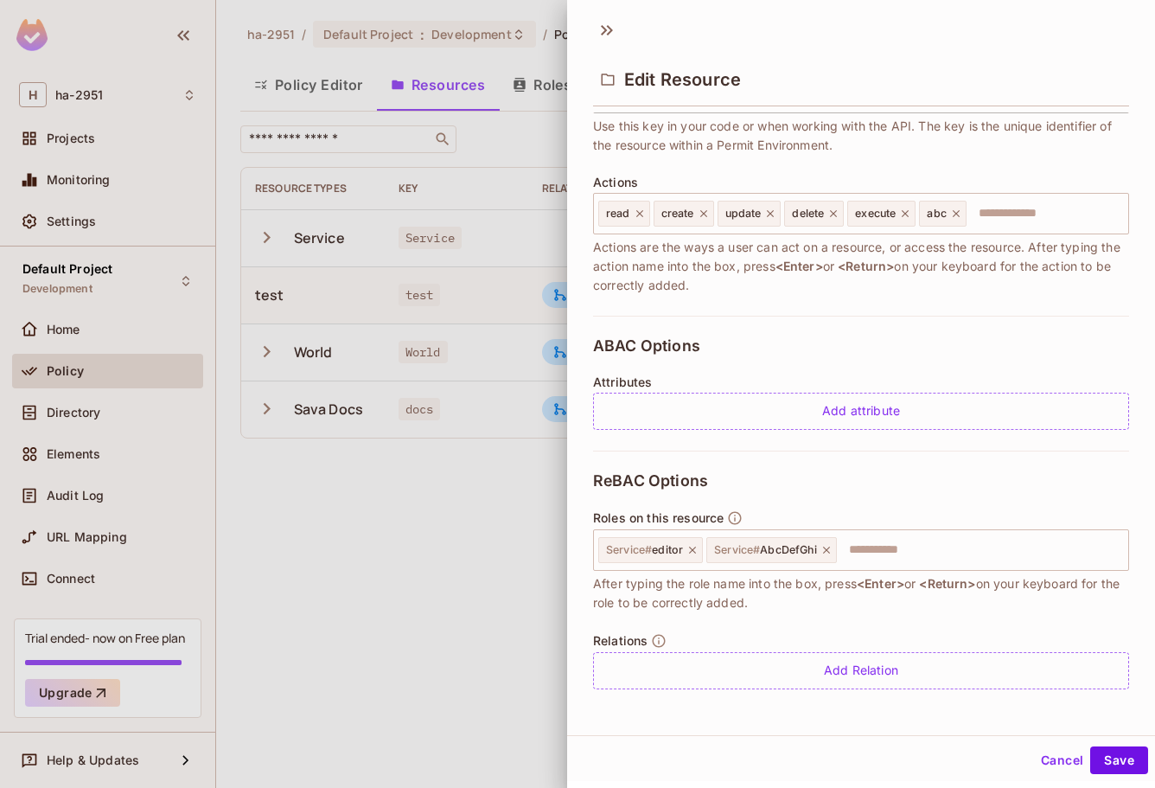
click at [332, 521] on div at bounding box center [577, 394] width 1155 height 788
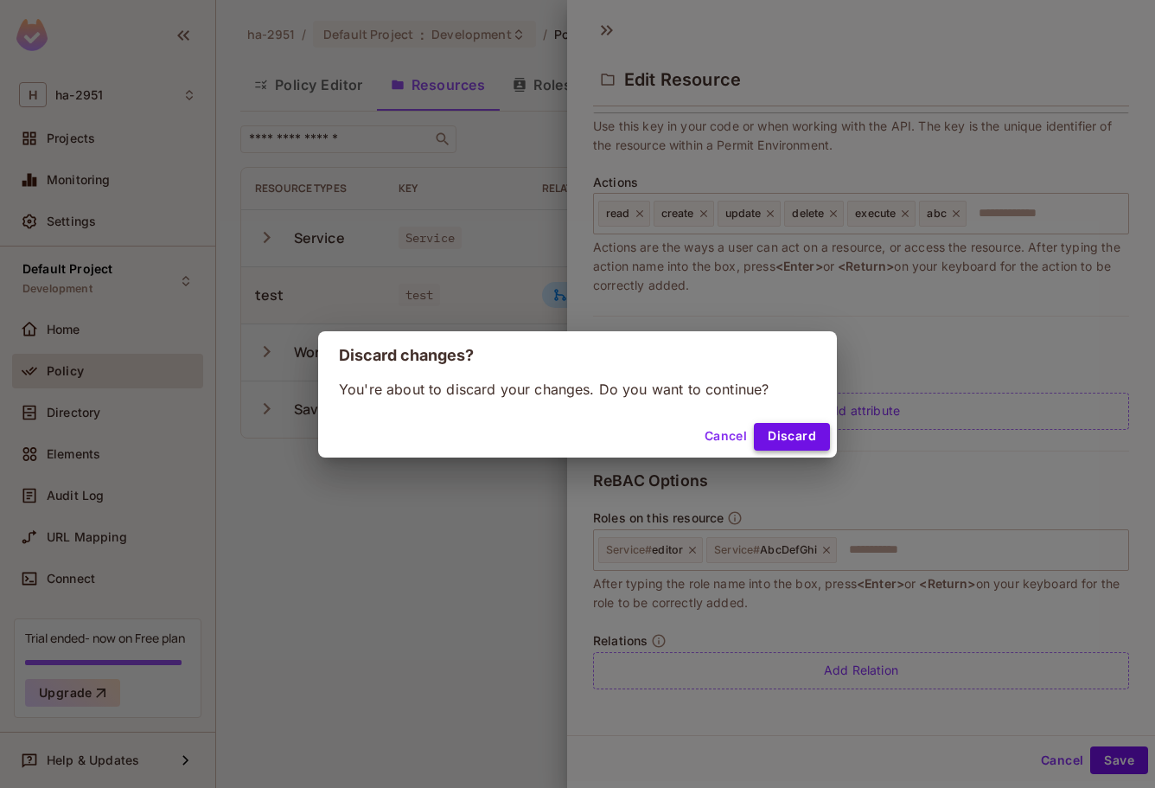
click at [821, 432] on button "Discard" at bounding box center [792, 437] width 76 height 28
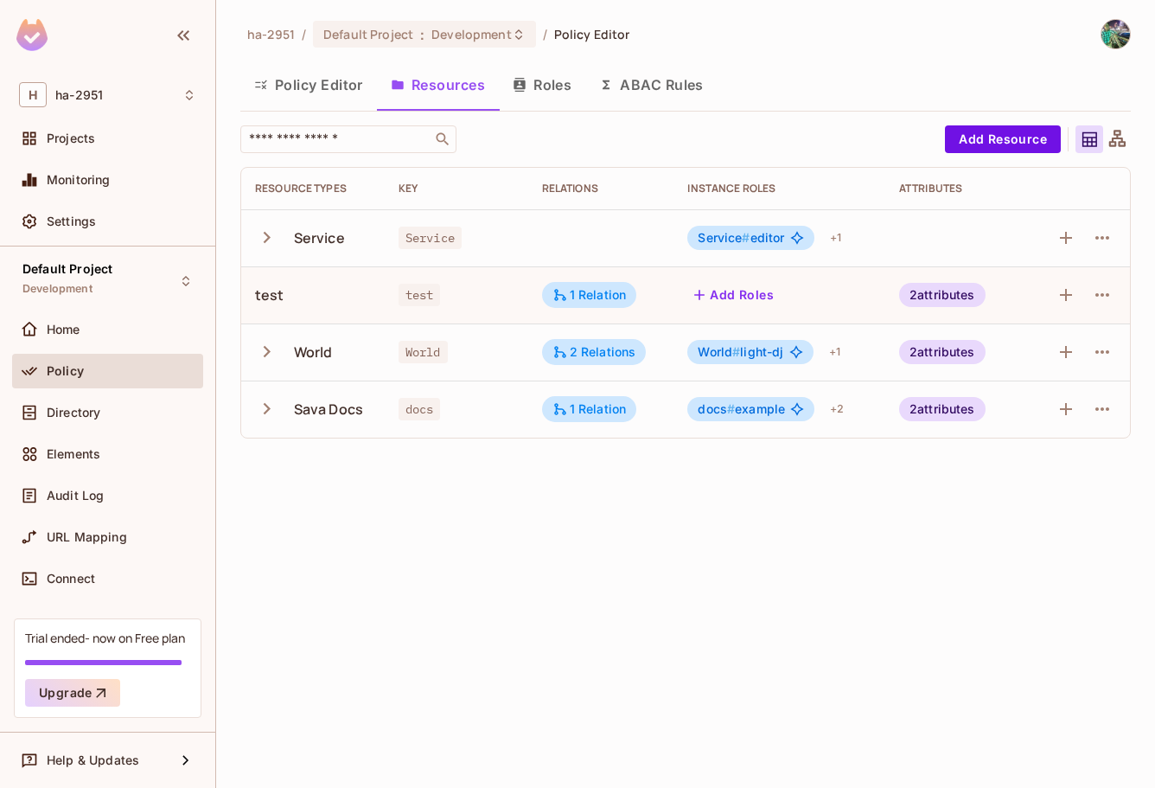
click at [540, 86] on button "Roles" at bounding box center [542, 84] width 86 height 43
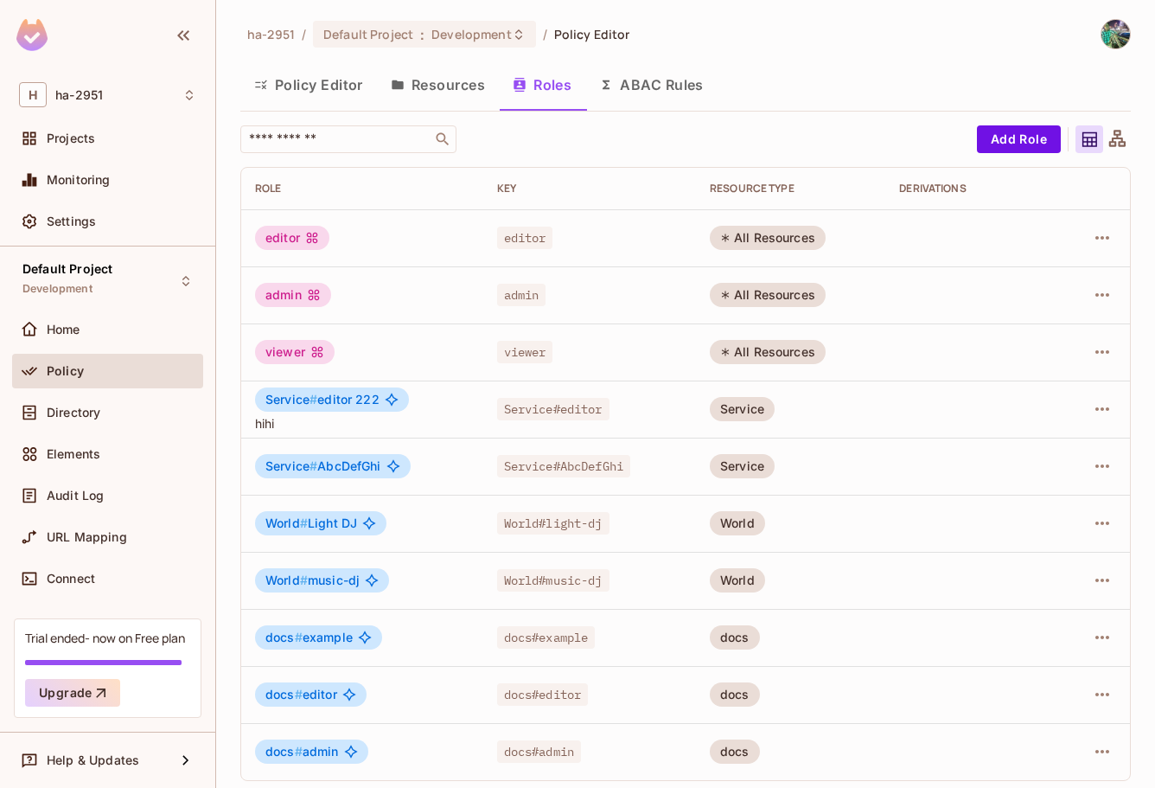
click at [466, 83] on button "Resources" at bounding box center [438, 84] width 122 height 43
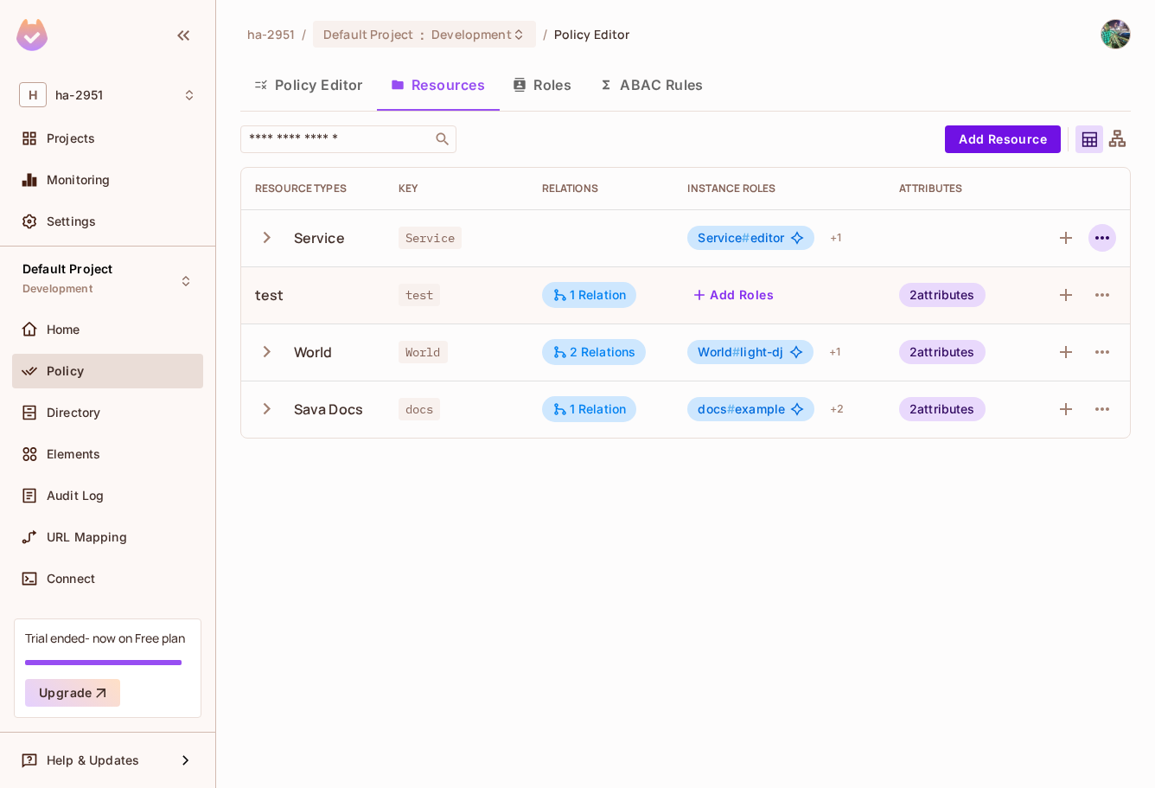
click at [1104, 238] on icon "button" at bounding box center [1103, 237] width 14 height 3
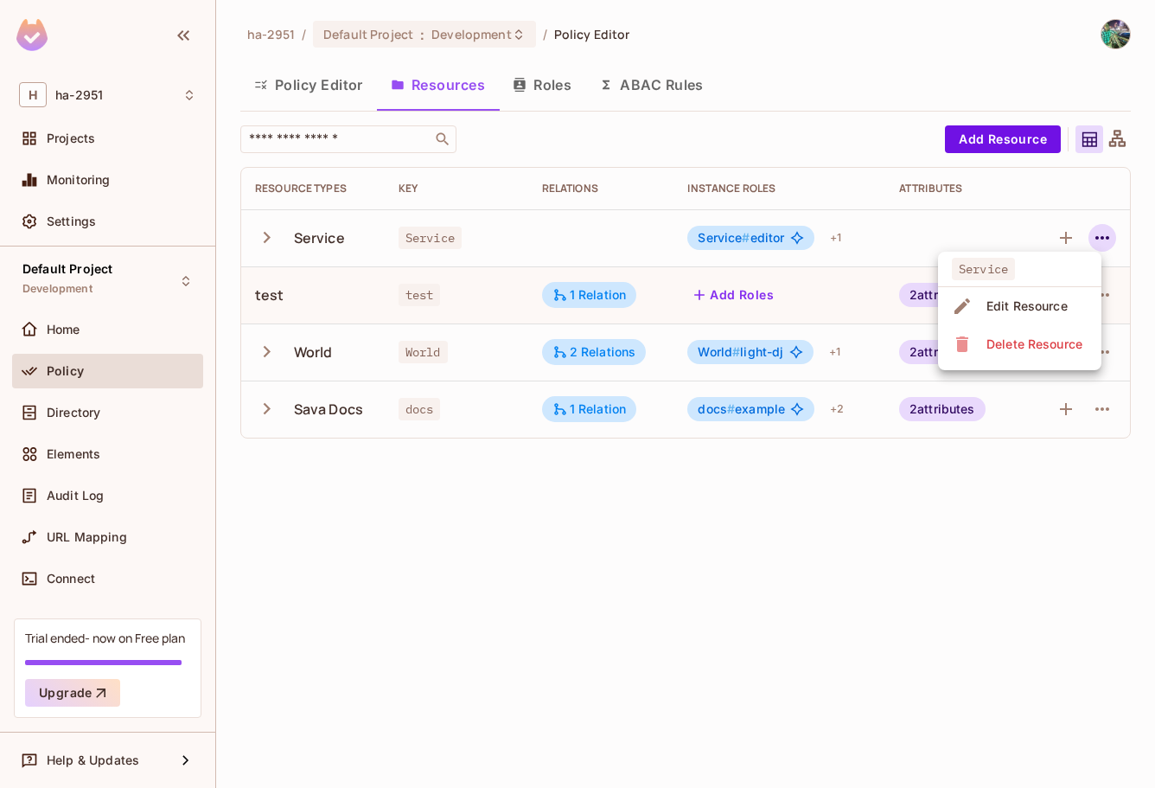
click at [873, 245] on div at bounding box center [577, 394] width 1155 height 788
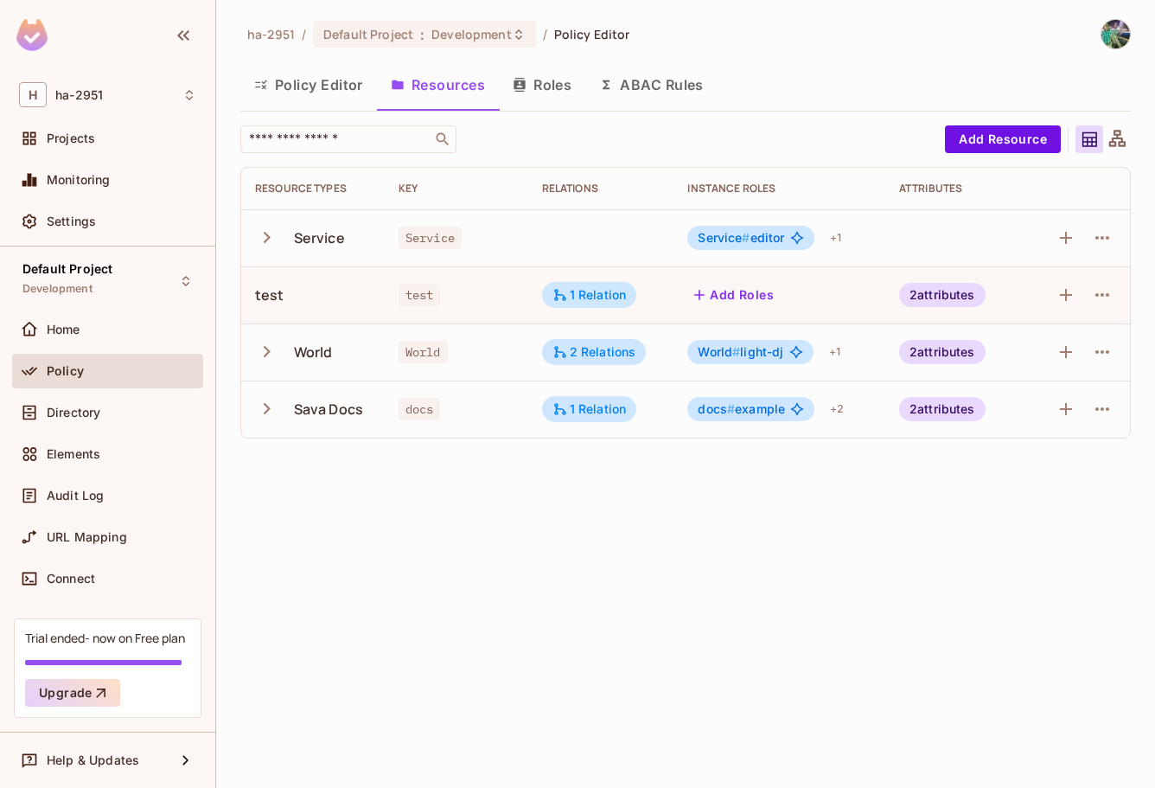
click at [751, 236] on span "Service # editor" at bounding box center [741, 238] width 86 height 14
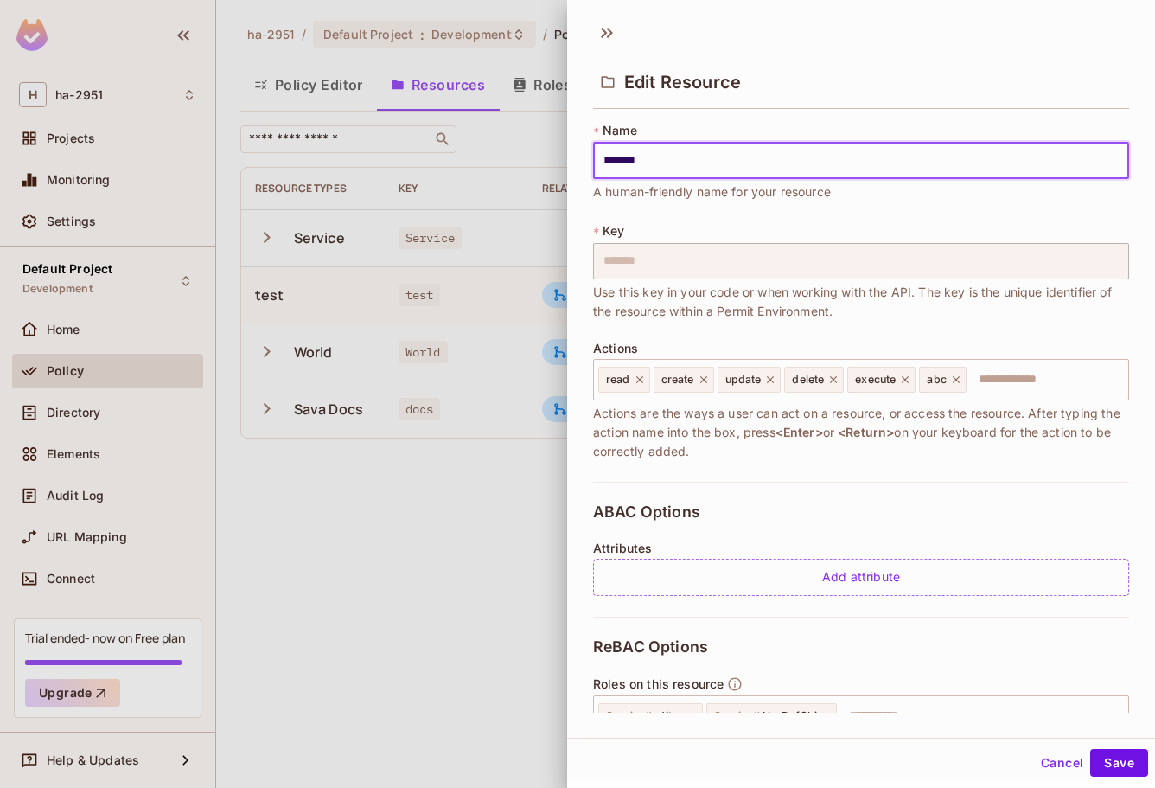
scroll to position [3, 0]
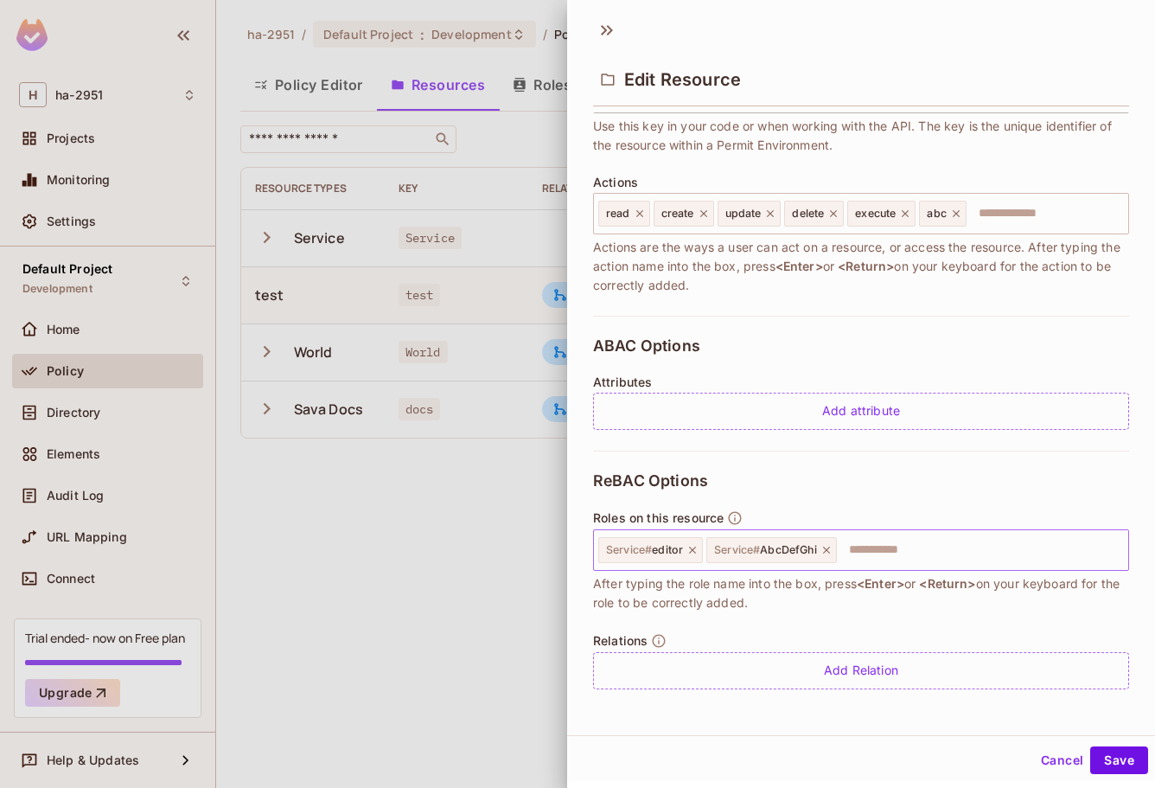
click at [661, 557] on div "Service # editor" at bounding box center [650, 550] width 105 height 26
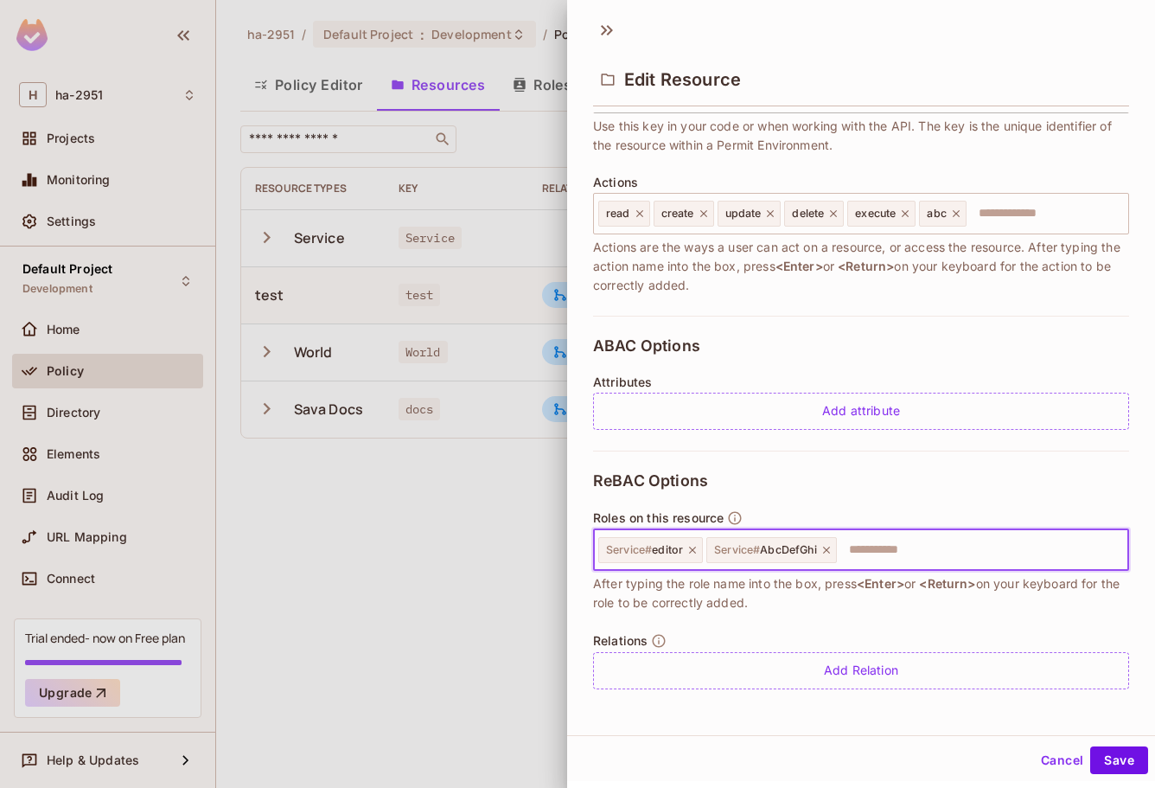
click at [662, 551] on span "Service # editor" at bounding box center [644, 550] width 77 height 14
click at [662, 547] on span "Service # editor" at bounding box center [644, 550] width 77 height 14
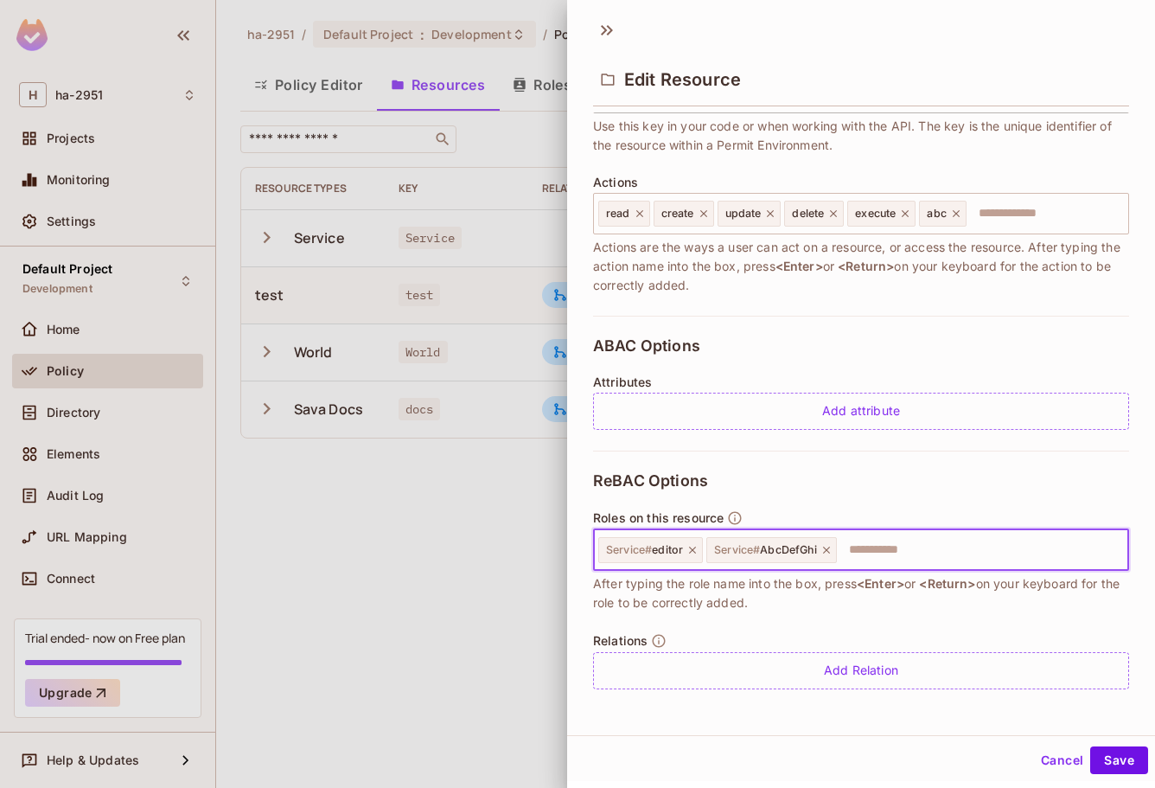
click at [642, 549] on span "Service #" at bounding box center [629, 549] width 46 height 13
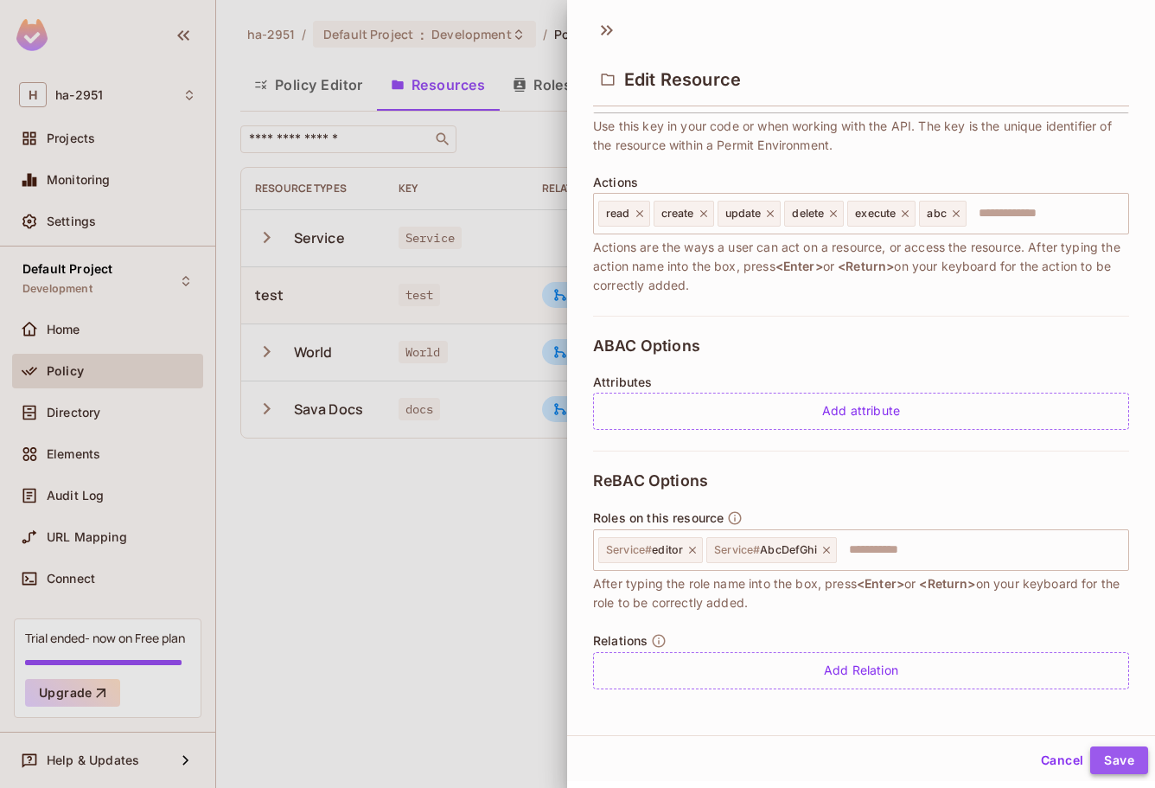
click at [1090, 756] on button "Save" at bounding box center [1119, 760] width 58 height 28
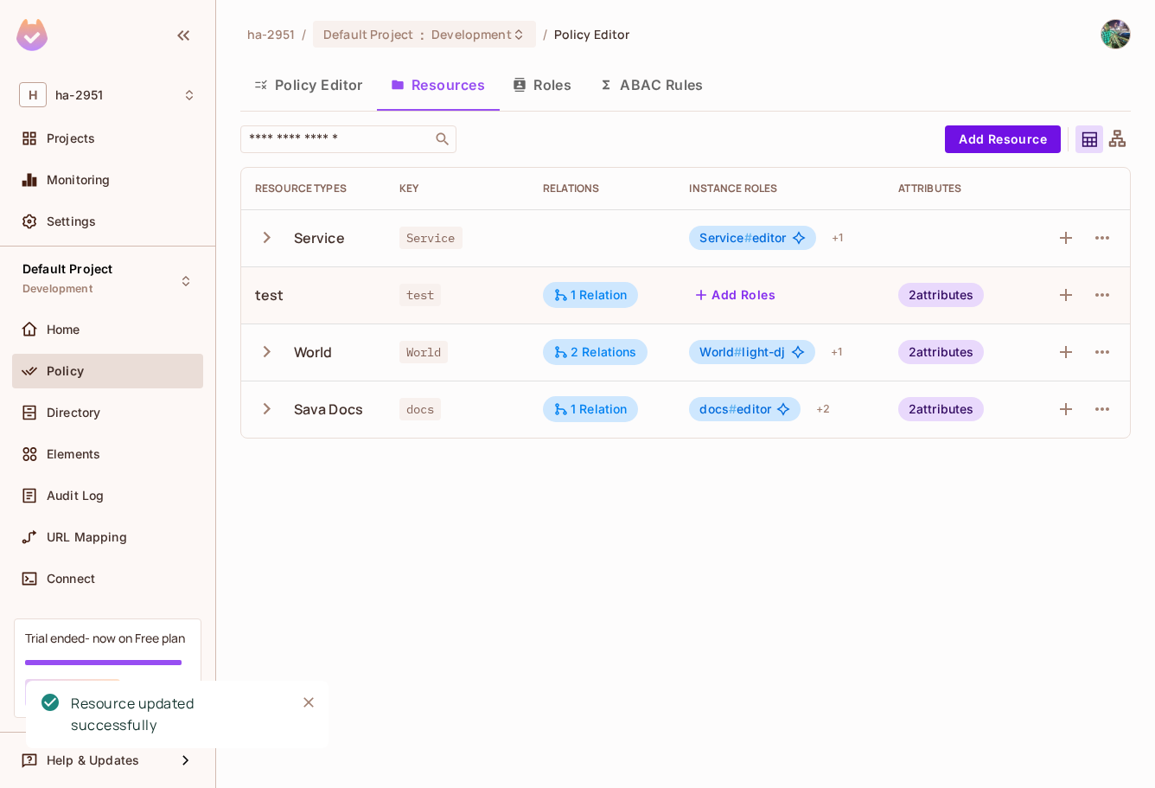
click at [800, 541] on div "ha-2951 / Default Project : Development / Policy Editor Policy Editor Resources…" at bounding box center [685, 394] width 939 height 788
click at [547, 95] on button "Roles" at bounding box center [542, 84] width 86 height 43
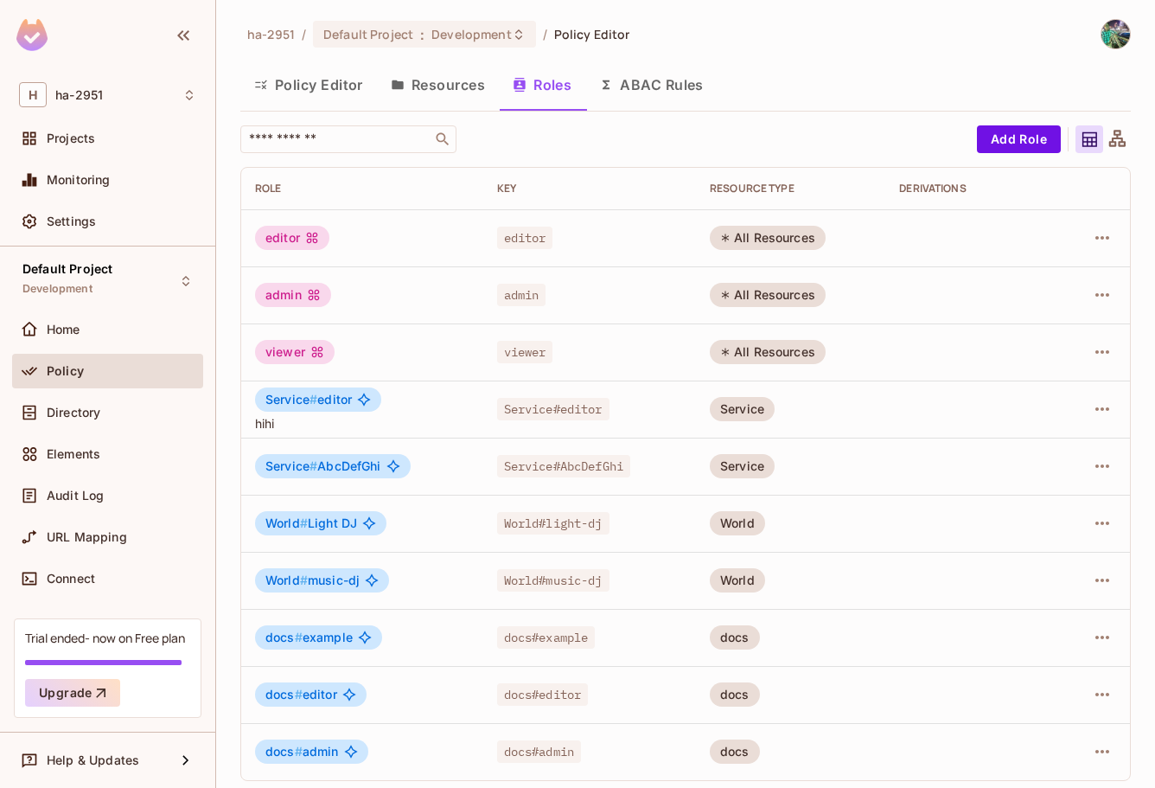
click at [398, 406] on div "Service # editor hihi" at bounding box center [362, 409] width 214 height 44
